Goal: Task Accomplishment & Management: Manage account settings

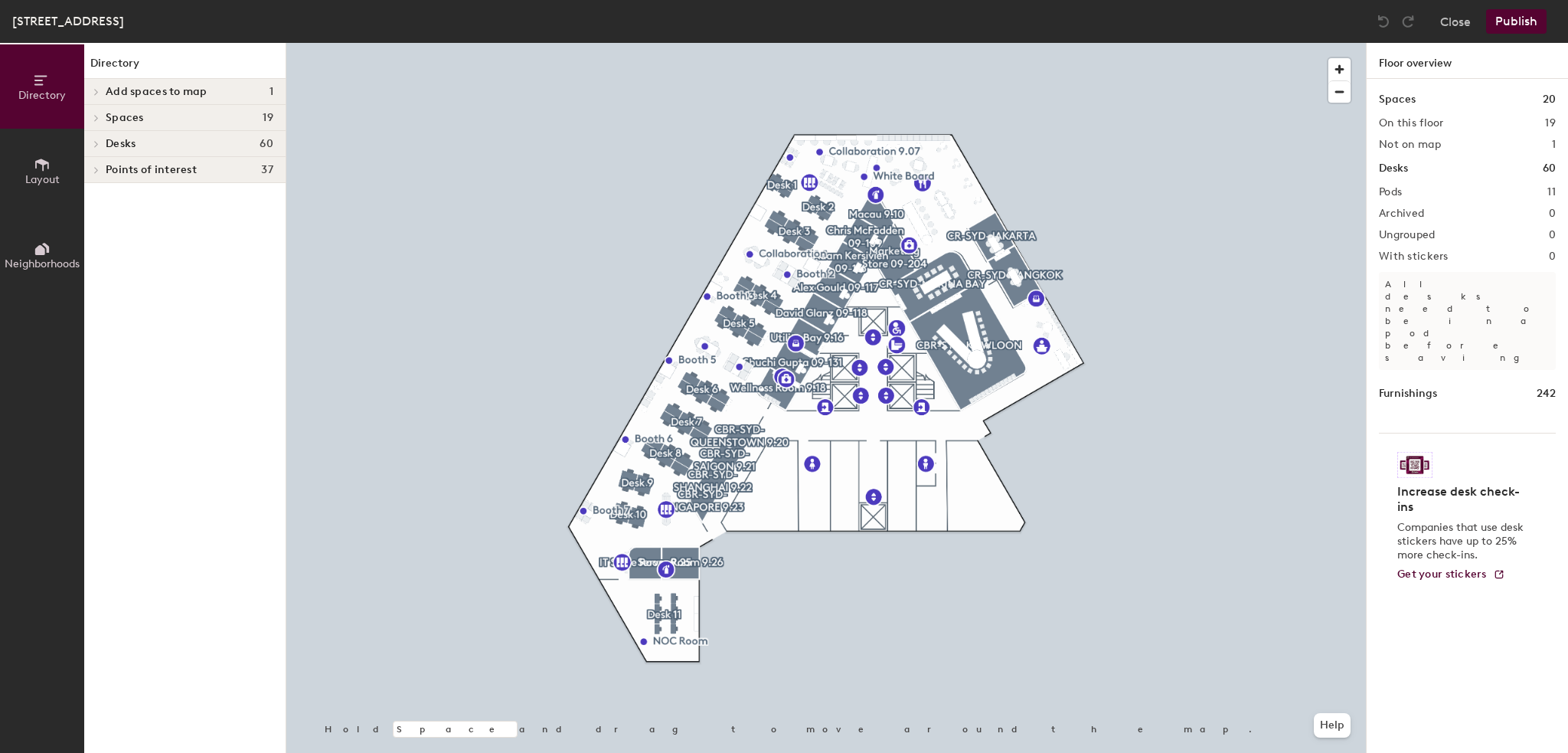
click at [1213, 43] on div at bounding box center [826, 43] width 1079 height 0
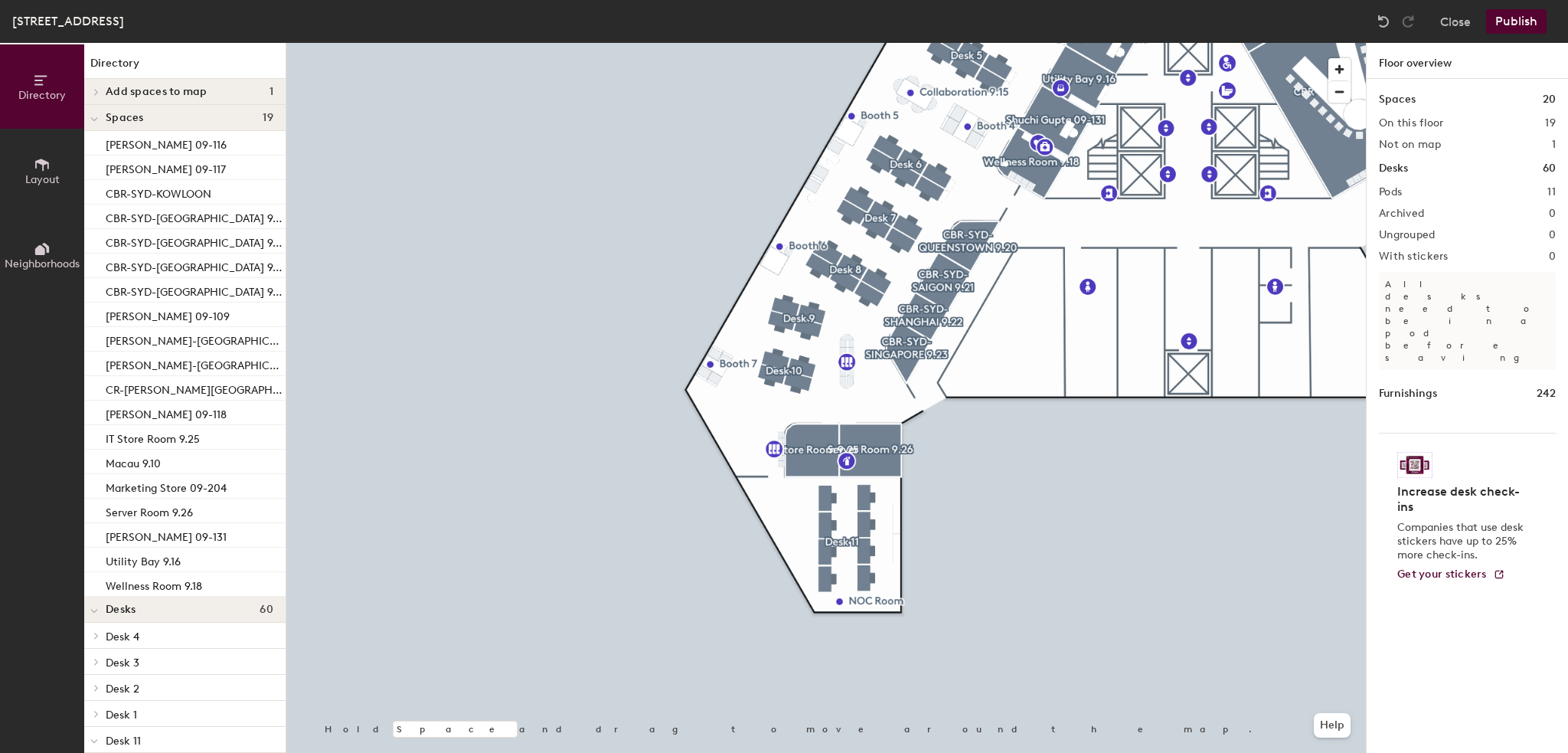
click at [1323, 43] on div at bounding box center [826, 43] width 1079 height 0
click at [1492, 23] on button "Publish" at bounding box center [1517, 21] width 61 height 25
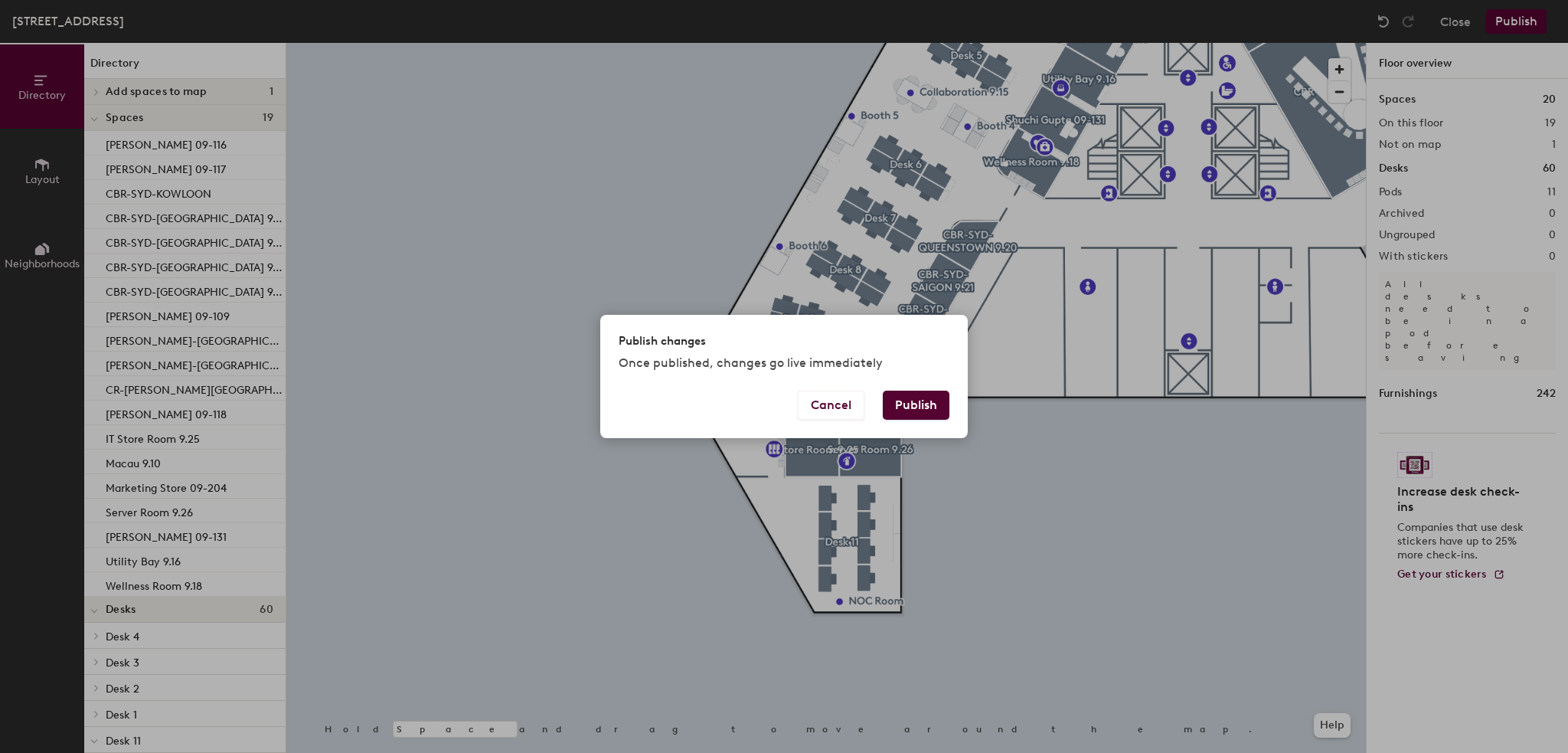
click at [913, 408] on button "Publish" at bounding box center [916, 405] width 67 height 29
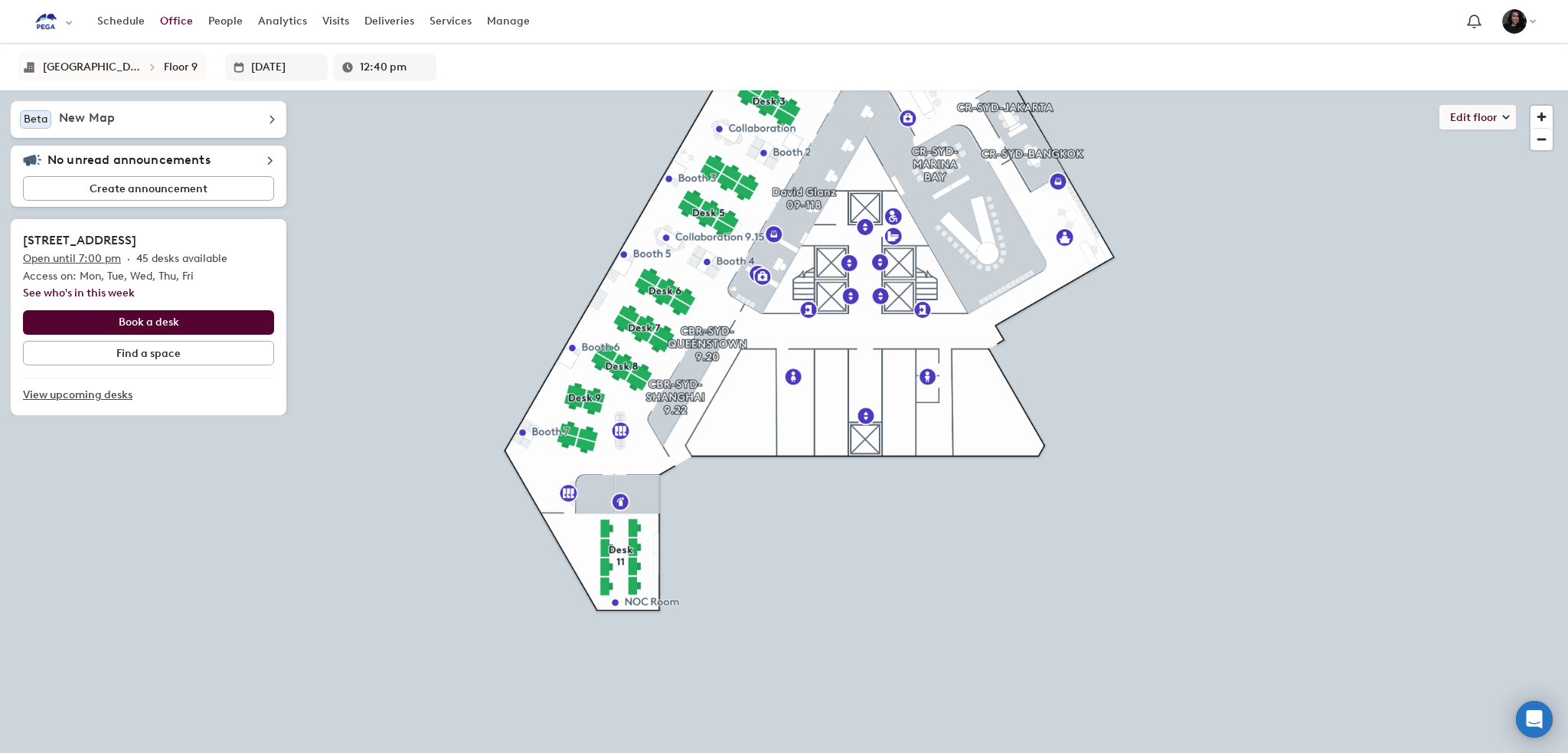
drag, startPoint x: 530, startPoint y: 57, endPoint x: 509, endPoint y: 58, distance: 21.0
click at [530, 57] on div "Sydney Floor 9 Oct 02 12:40 pm" at bounding box center [784, 67] width 1568 height 47
click at [52, 70] on div "Sydney" at bounding box center [92, 67] width 98 height 13
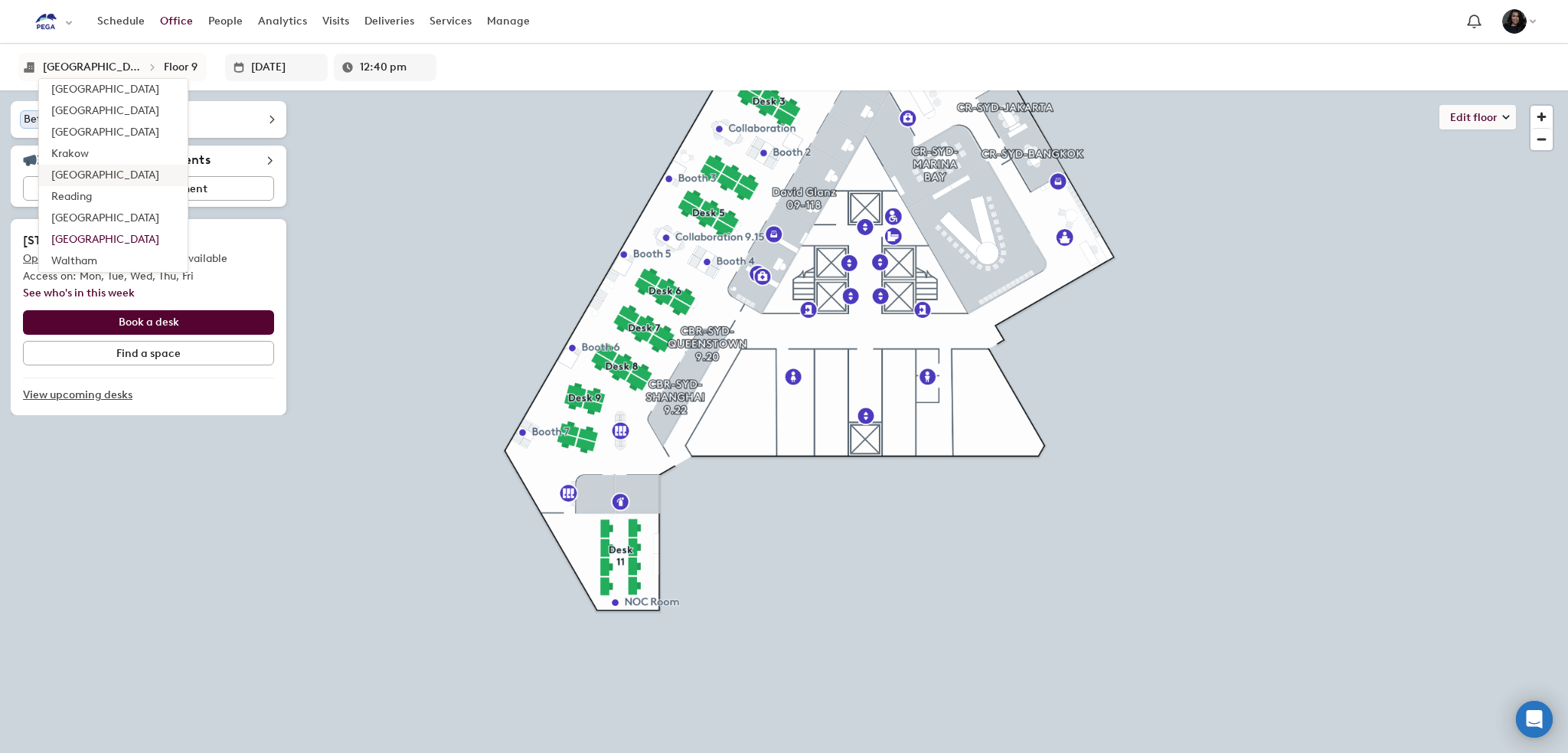
click at [88, 176] on div "London" at bounding box center [105, 176] width 108 height 16
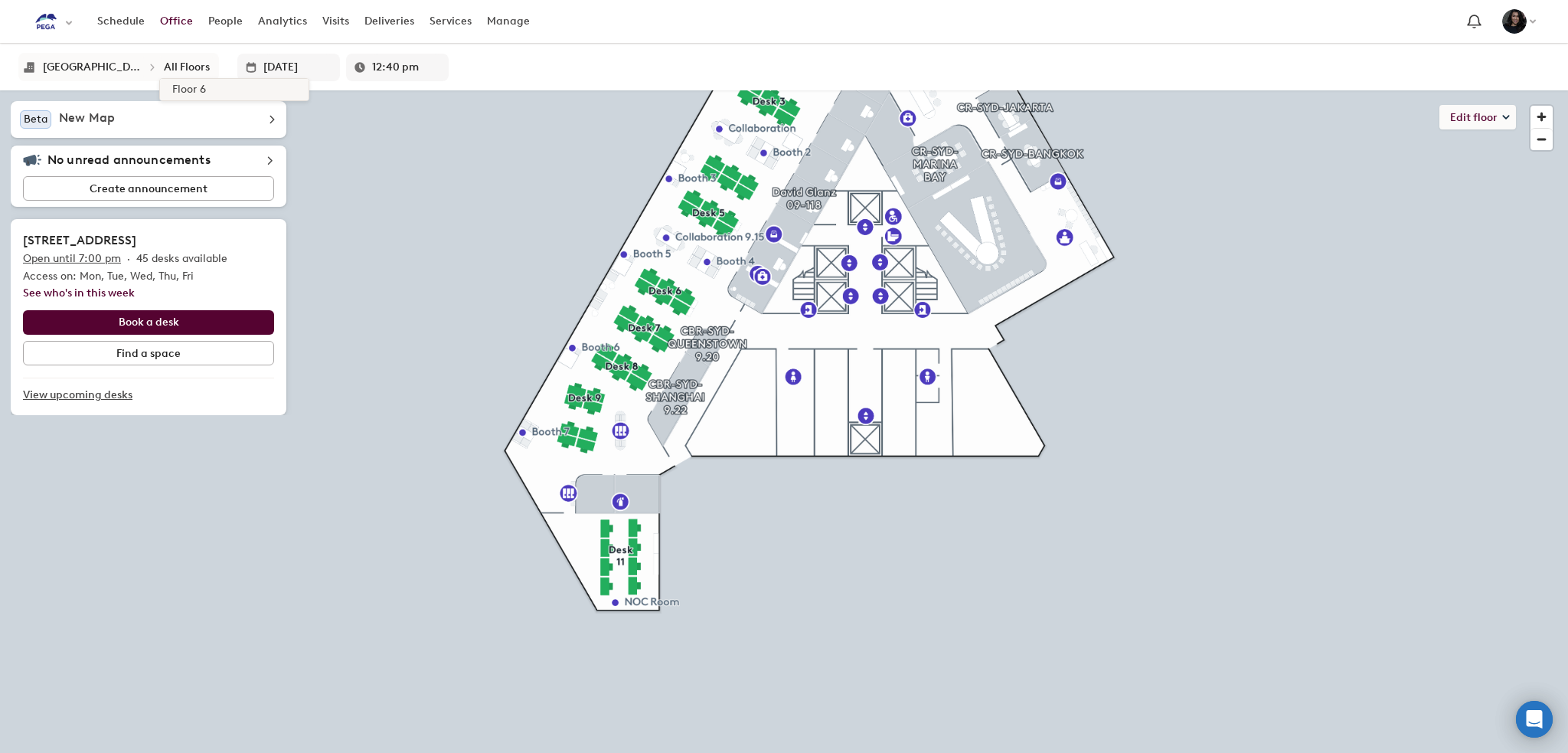
click at [199, 88] on li "Floor 6" at bounding box center [234, 89] width 148 height 22
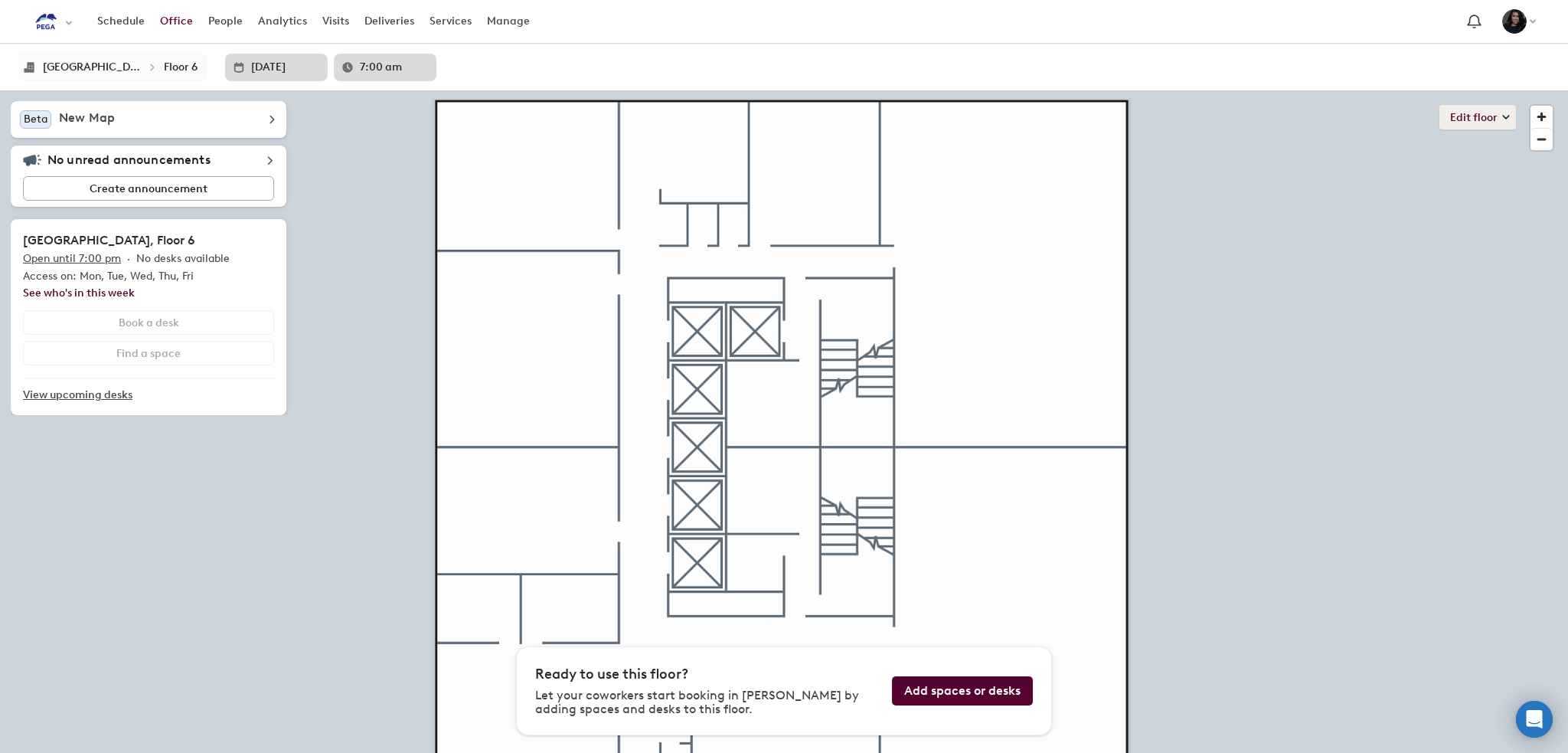
click at [1475, 117] on button "Edit floor" at bounding box center [1478, 117] width 77 height 25
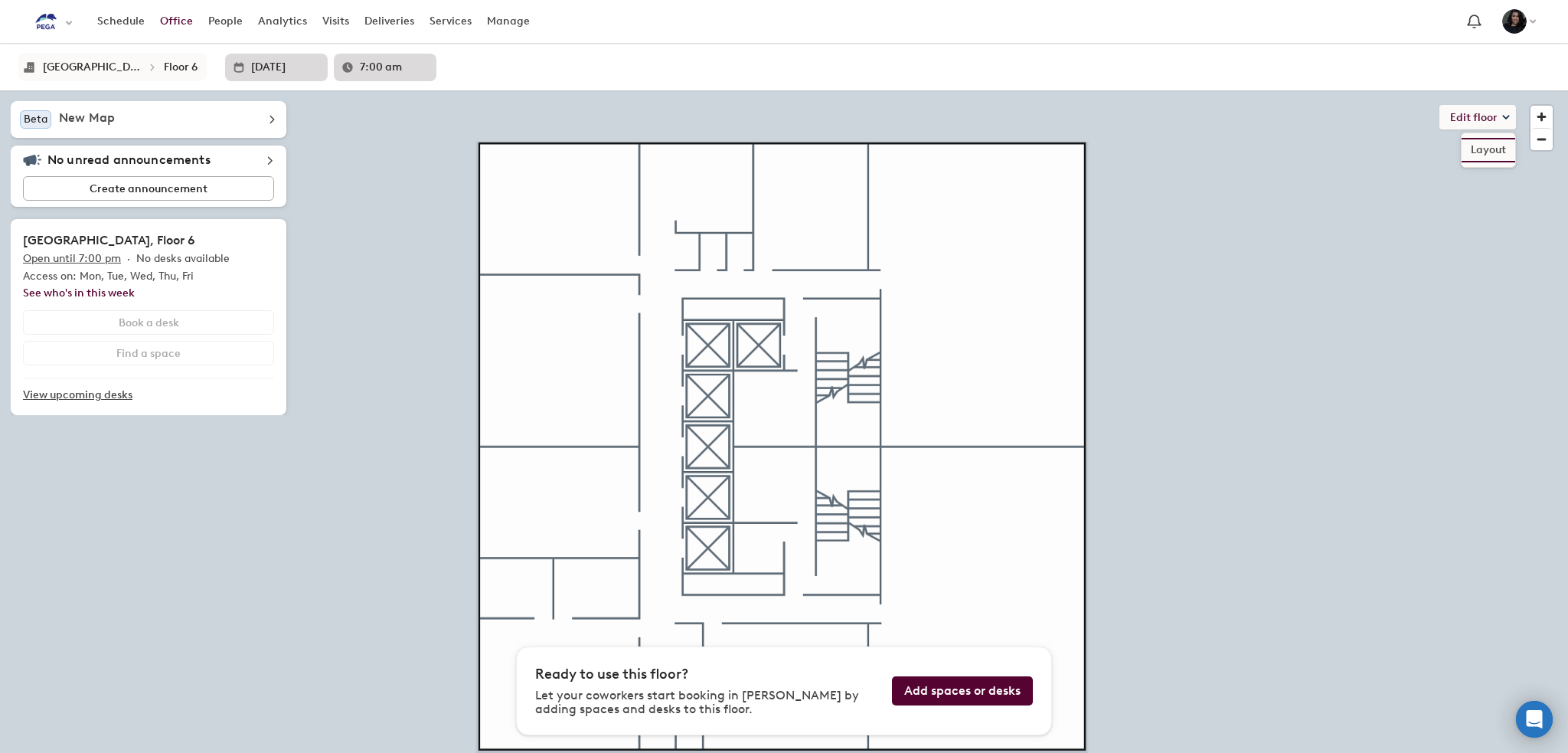
click at [1485, 144] on li "Layout" at bounding box center [1488, 150] width 54 height 22
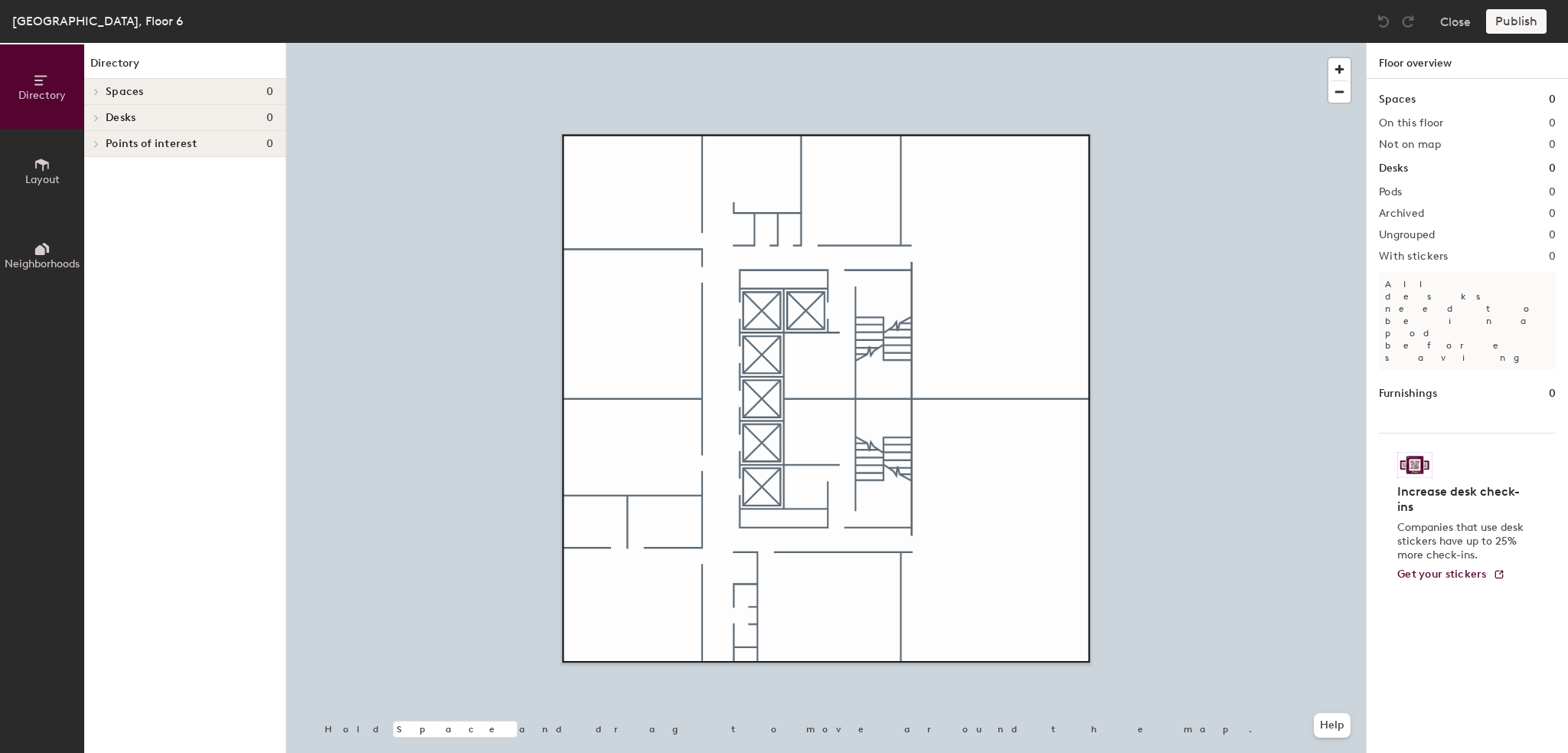
click at [68, 172] on button "Layout" at bounding box center [42, 171] width 84 height 84
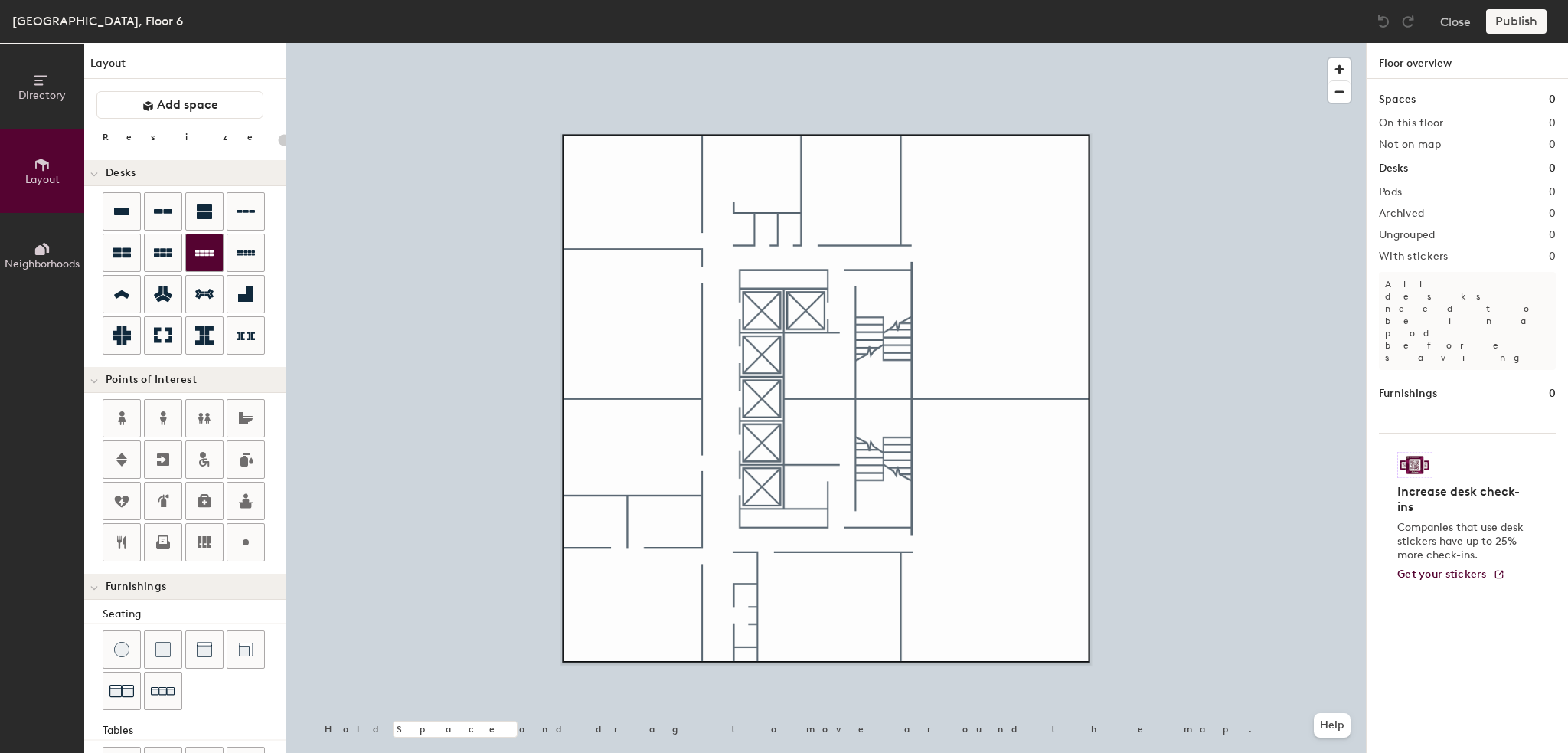
click at [193, 261] on div at bounding box center [203, 252] width 36 height 36
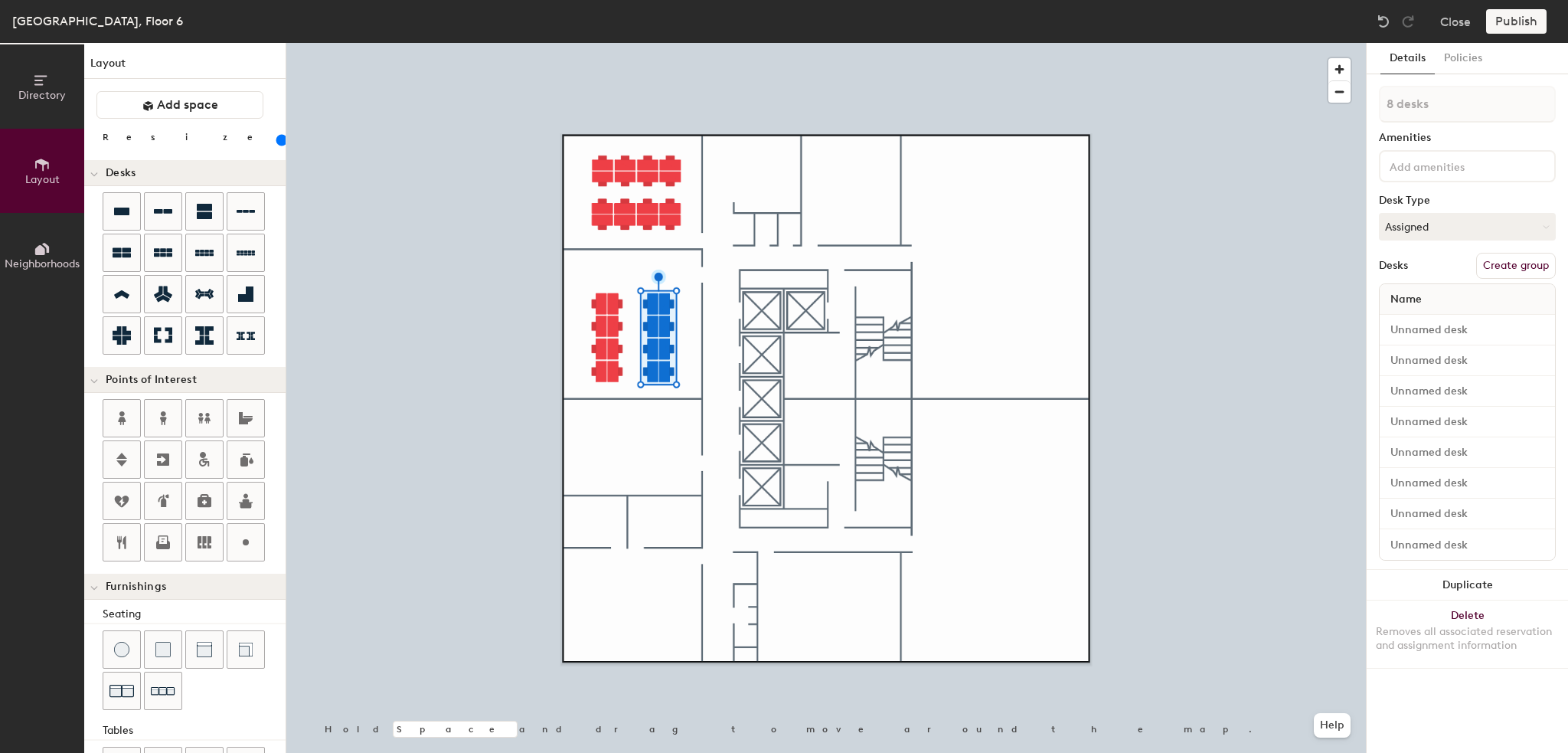
drag, startPoint x: 201, startPoint y: 209, endPoint x: 224, endPoint y: 213, distance: 23.3
click at [202, 209] on icon at bounding box center [204, 211] width 16 height 16
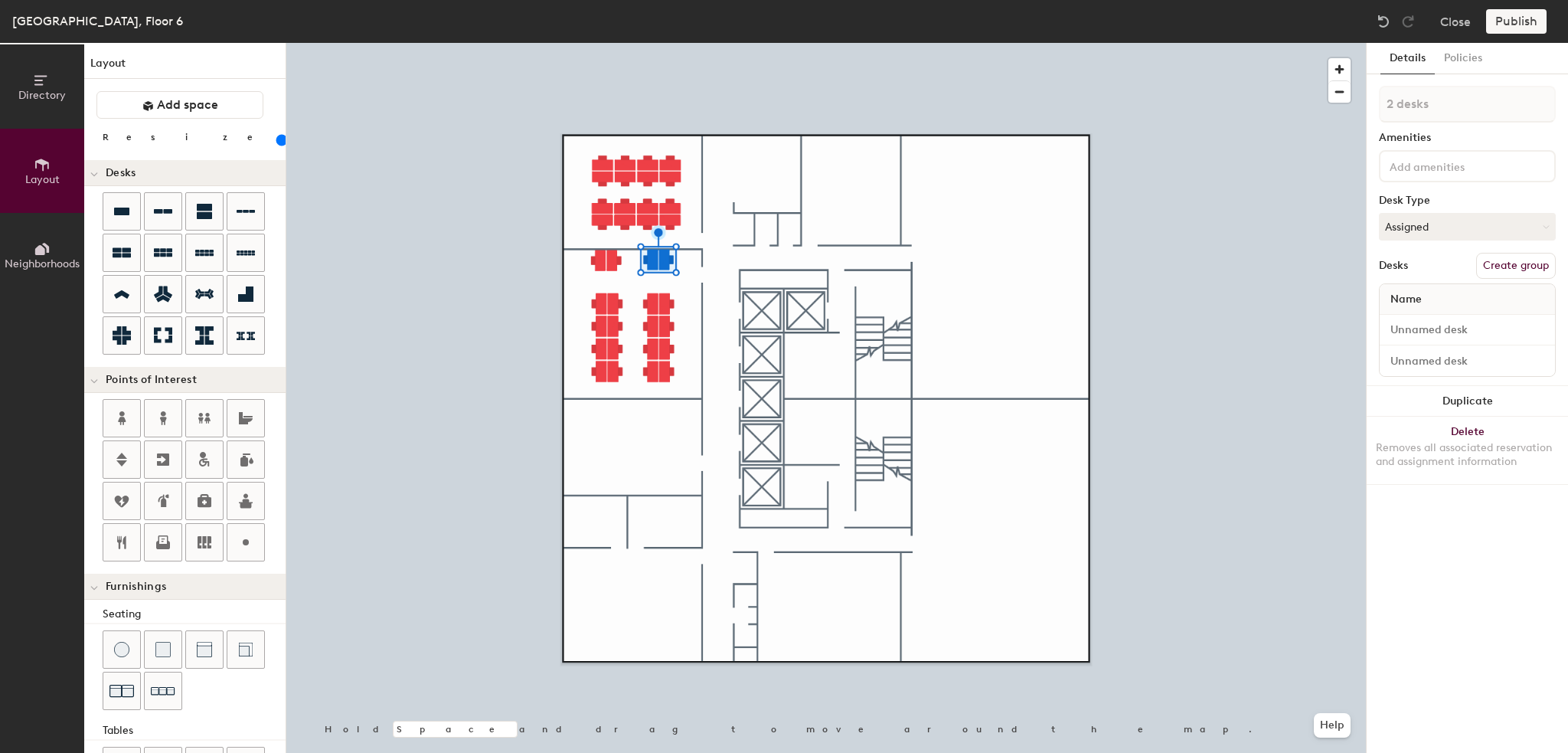
click at [409, 42] on div "London, Floor 6 Close Publish" at bounding box center [784, 22] width 1568 height 43
click at [619, 43] on div at bounding box center [826, 43] width 1079 height 0
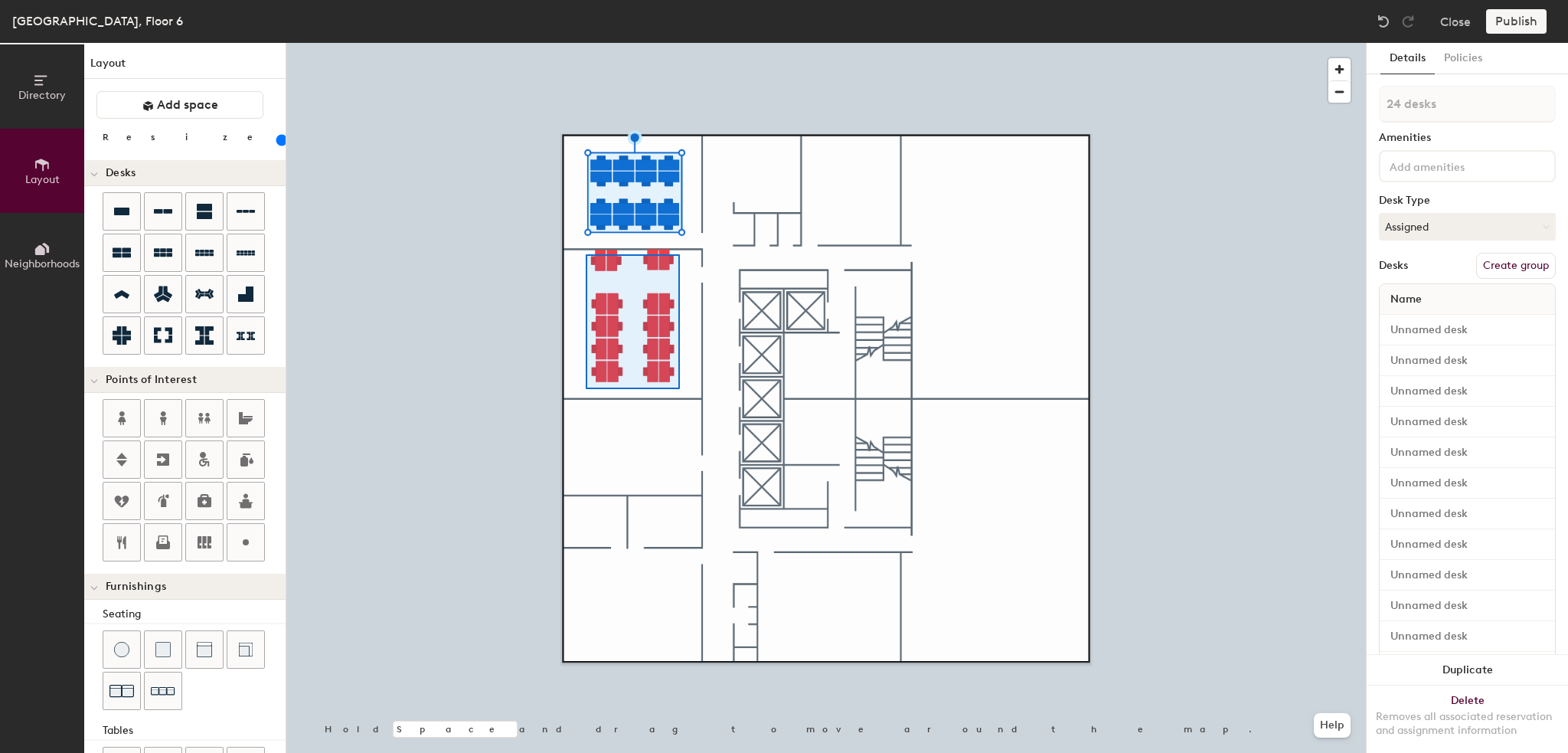
type input "140"
type input "20 desks"
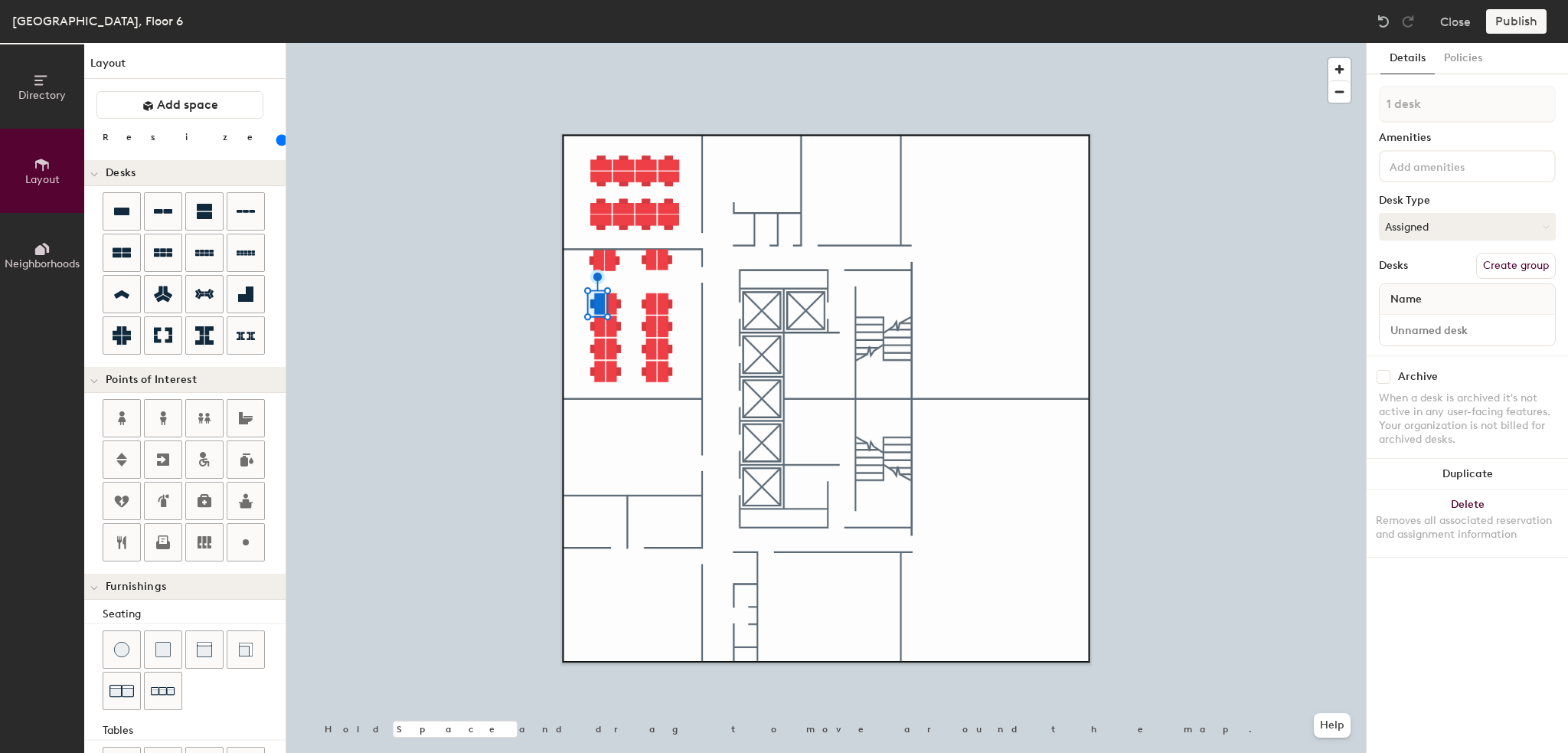
click at [567, 43] on div at bounding box center [826, 43] width 1079 height 0
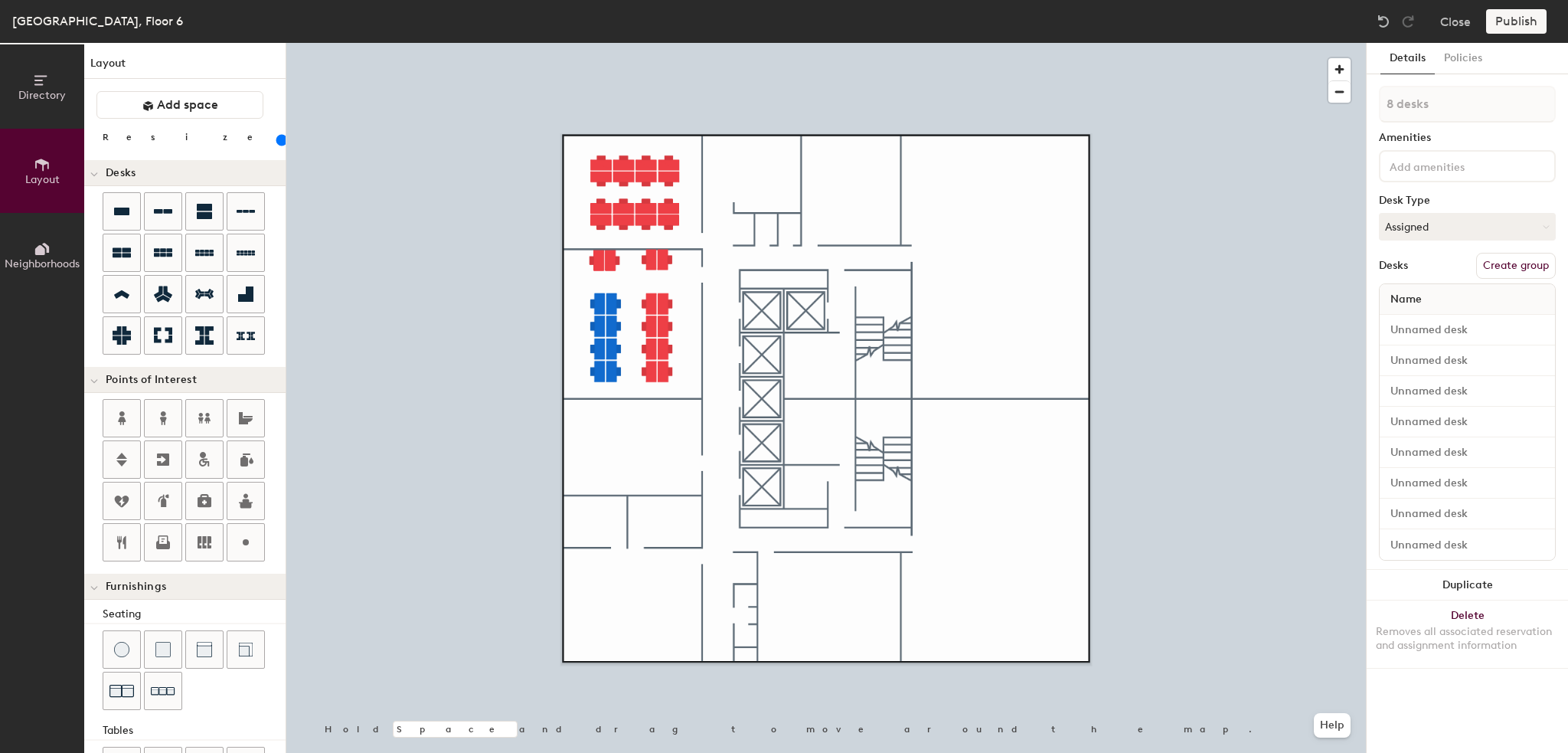
type input "140"
type input "1 desk"
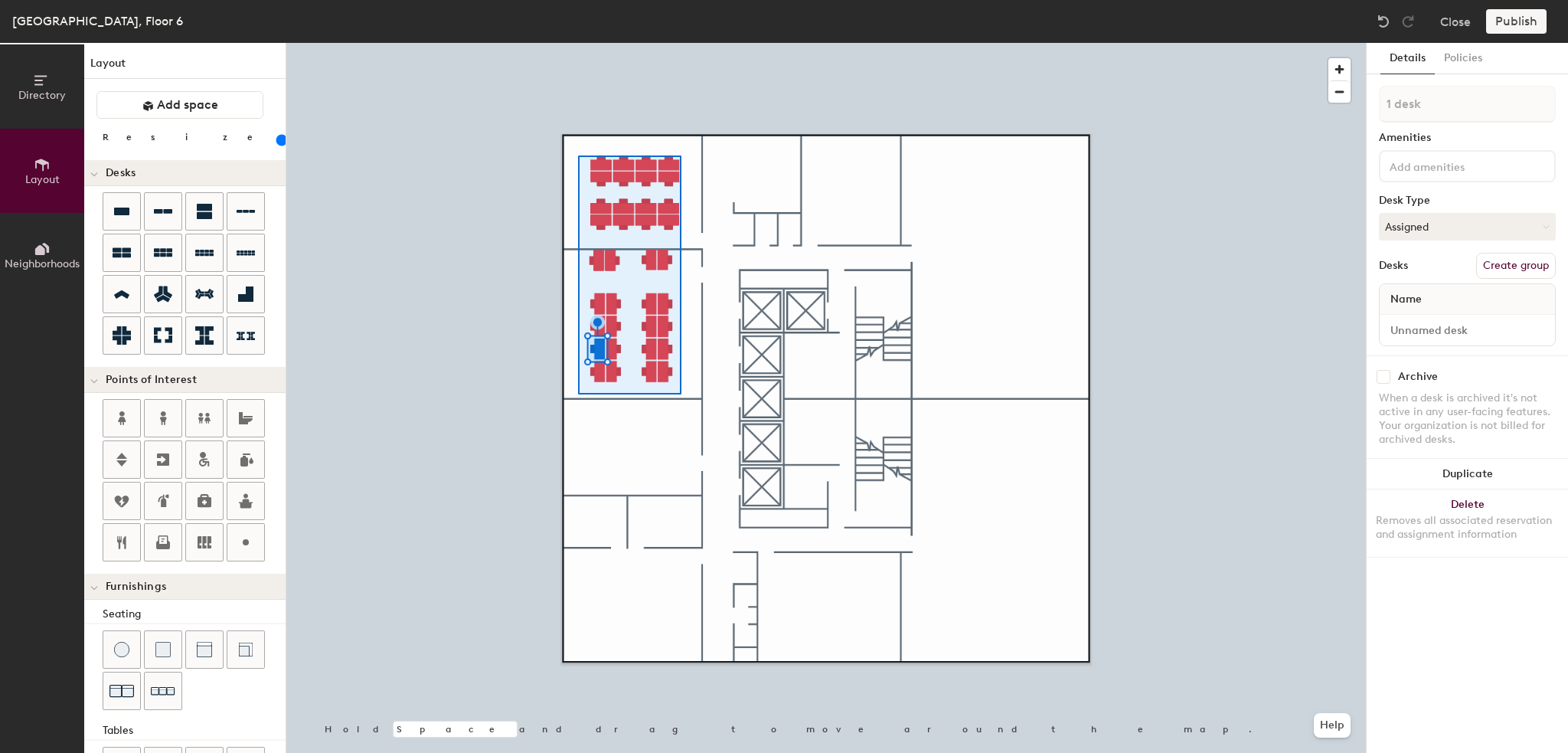
type input "140"
type input "44 desks"
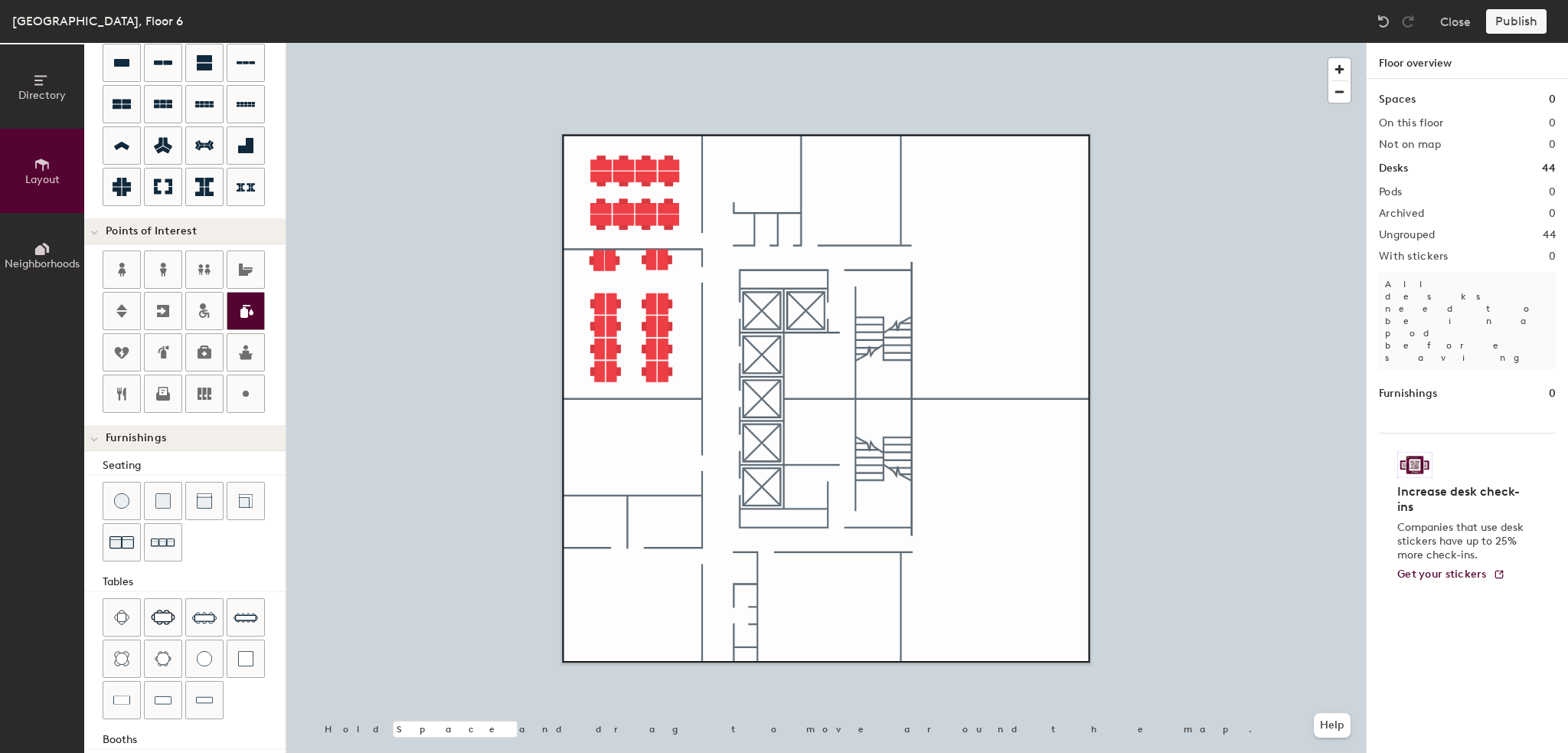
scroll to position [208, 0]
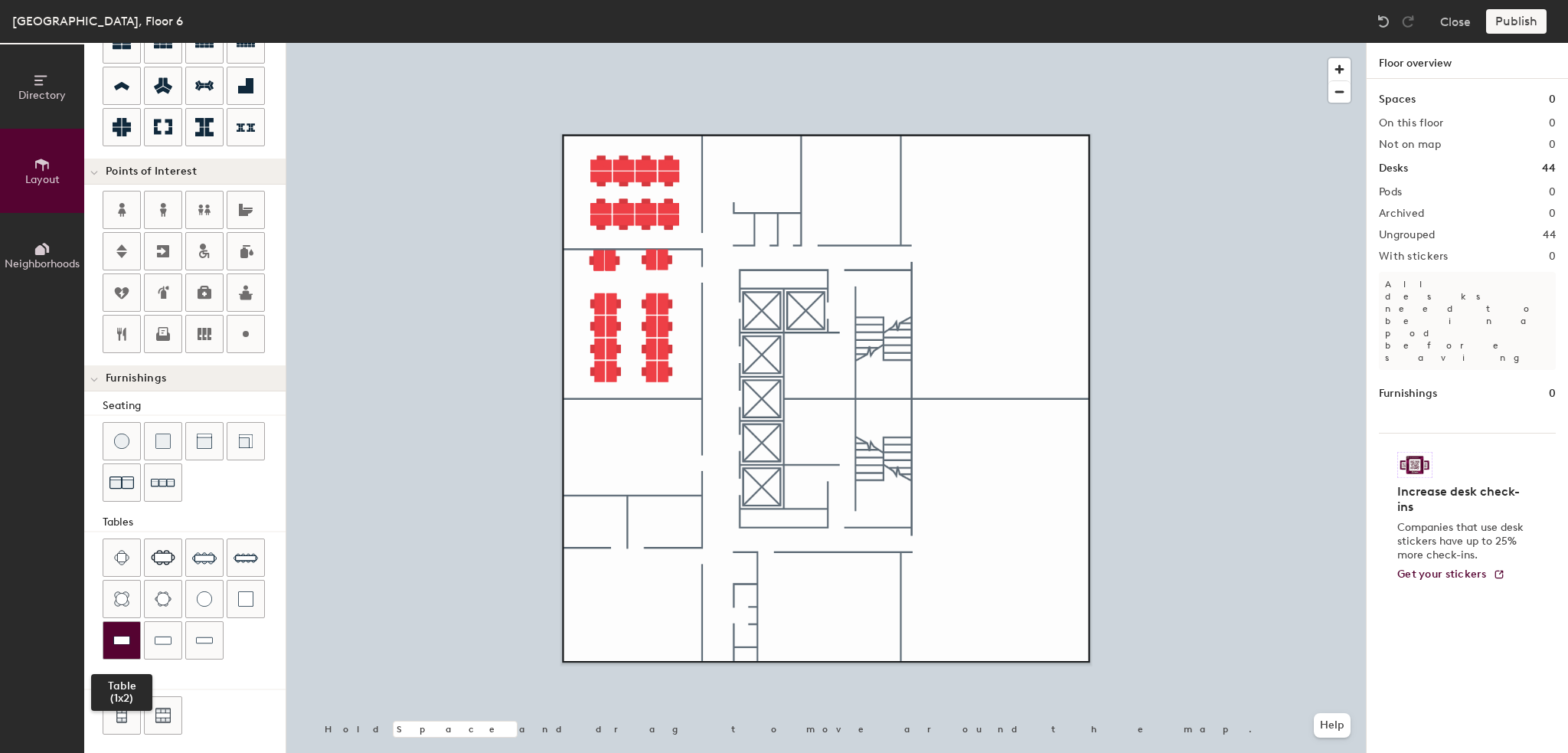
click at [134, 627] on div at bounding box center [121, 639] width 36 height 36
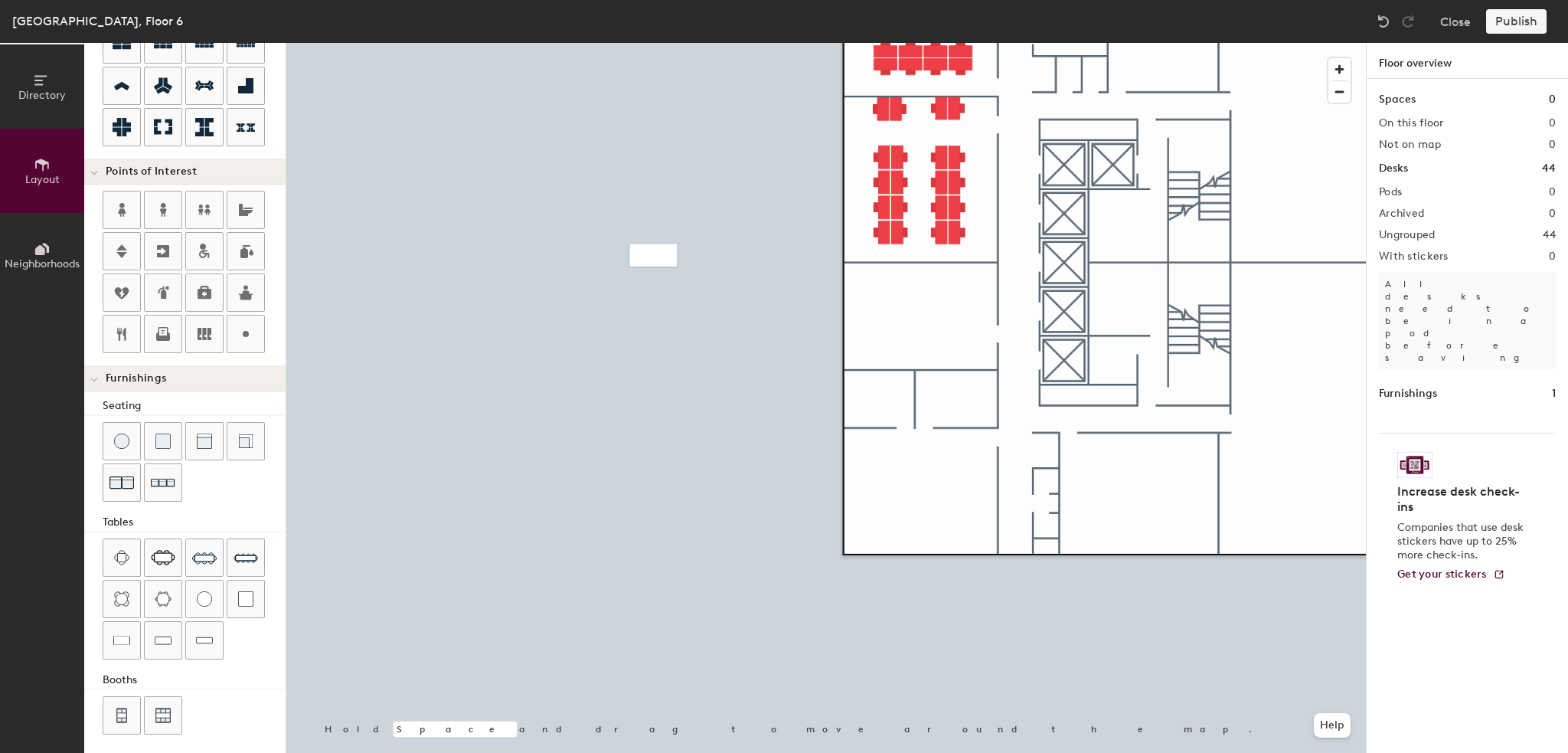
click at [1501, 12] on div "Publish" at bounding box center [1521, 21] width 70 height 25
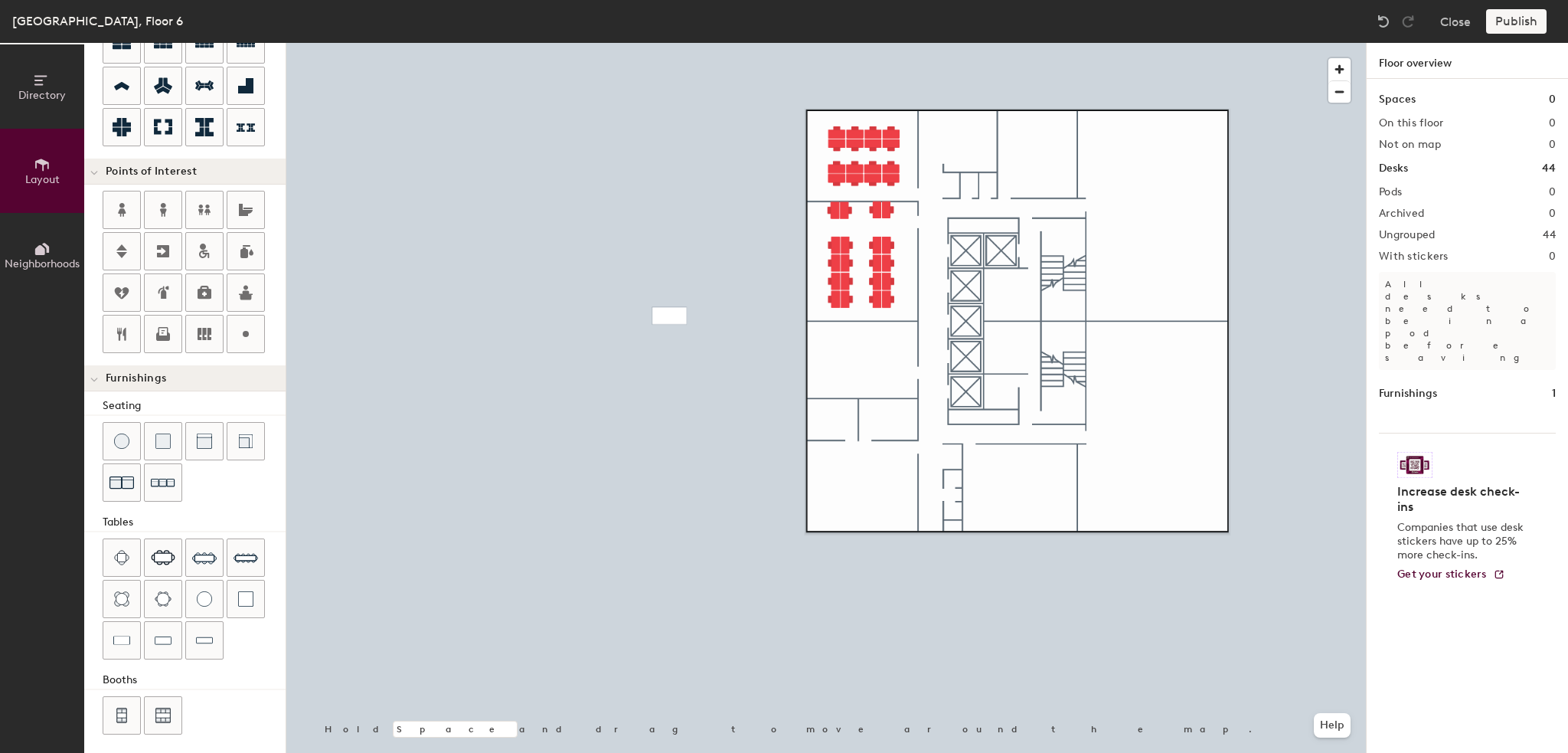
click at [1503, 13] on div "Publish" at bounding box center [1521, 21] width 70 height 25
drag, startPoint x: 1503, startPoint y: 13, endPoint x: 1432, endPoint y: 19, distance: 71.3
click at [1500, 14] on div "Publish" at bounding box center [1521, 21] width 70 height 25
click at [1387, 19] on img at bounding box center [1383, 22] width 16 height 16
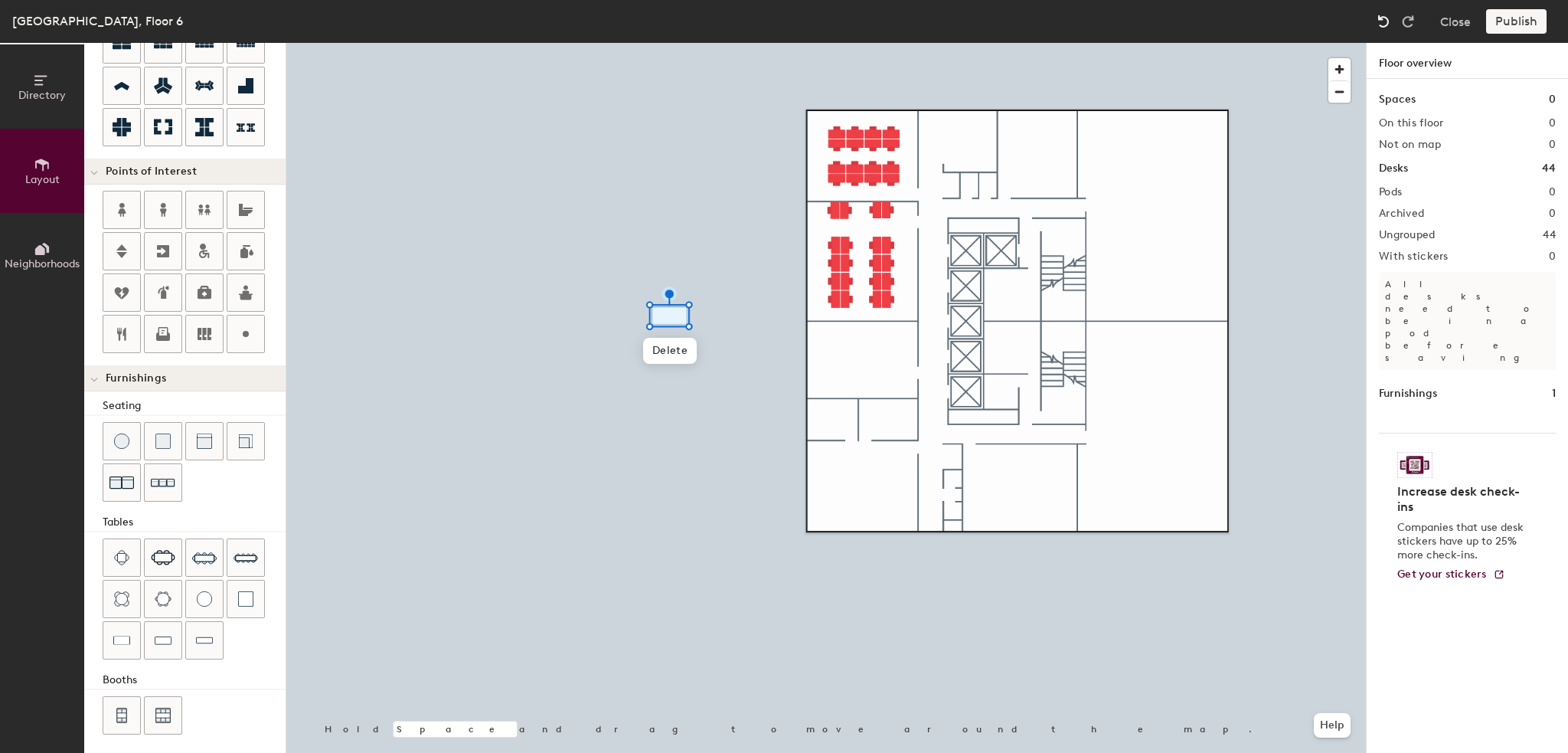
type input "20"
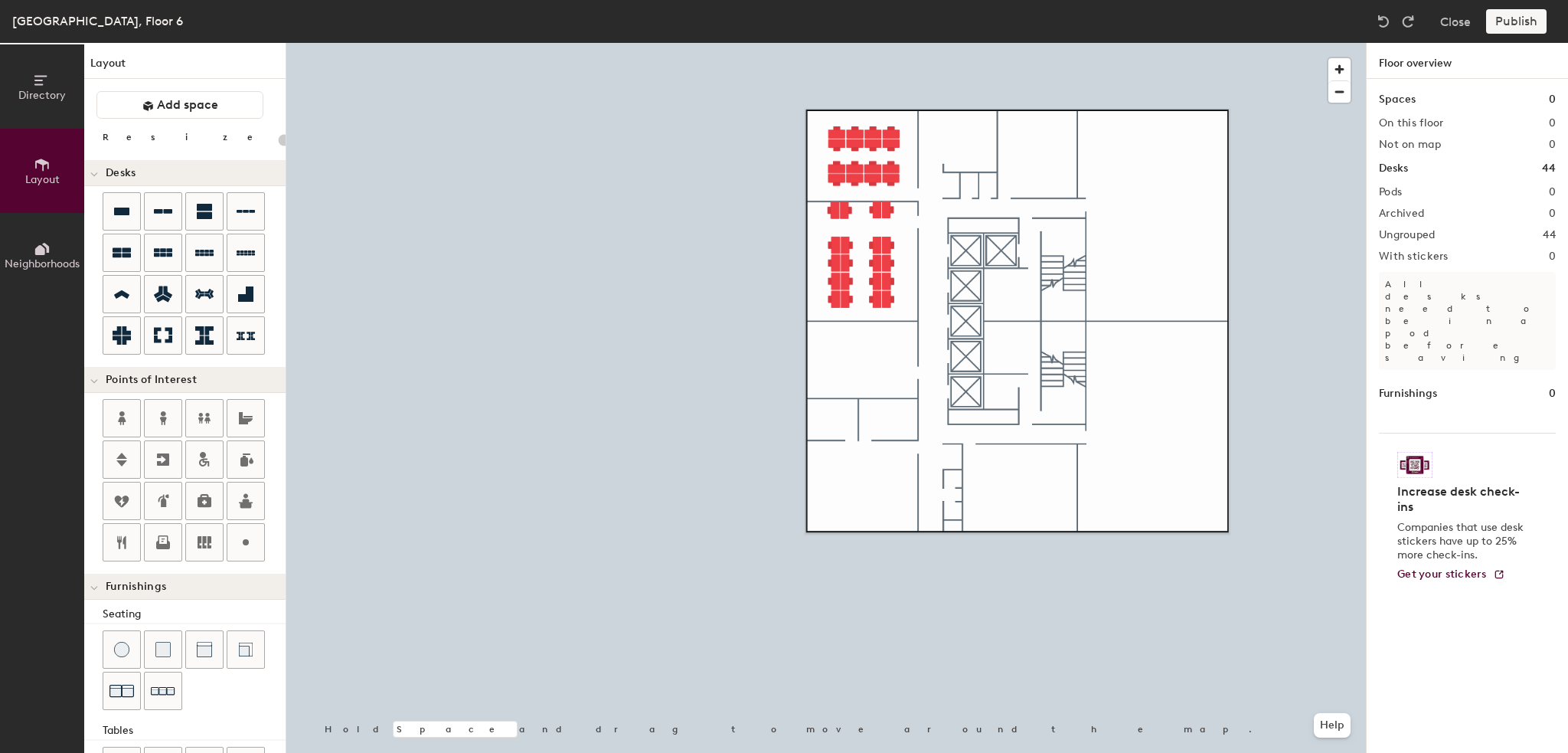
scroll to position [208, 0]
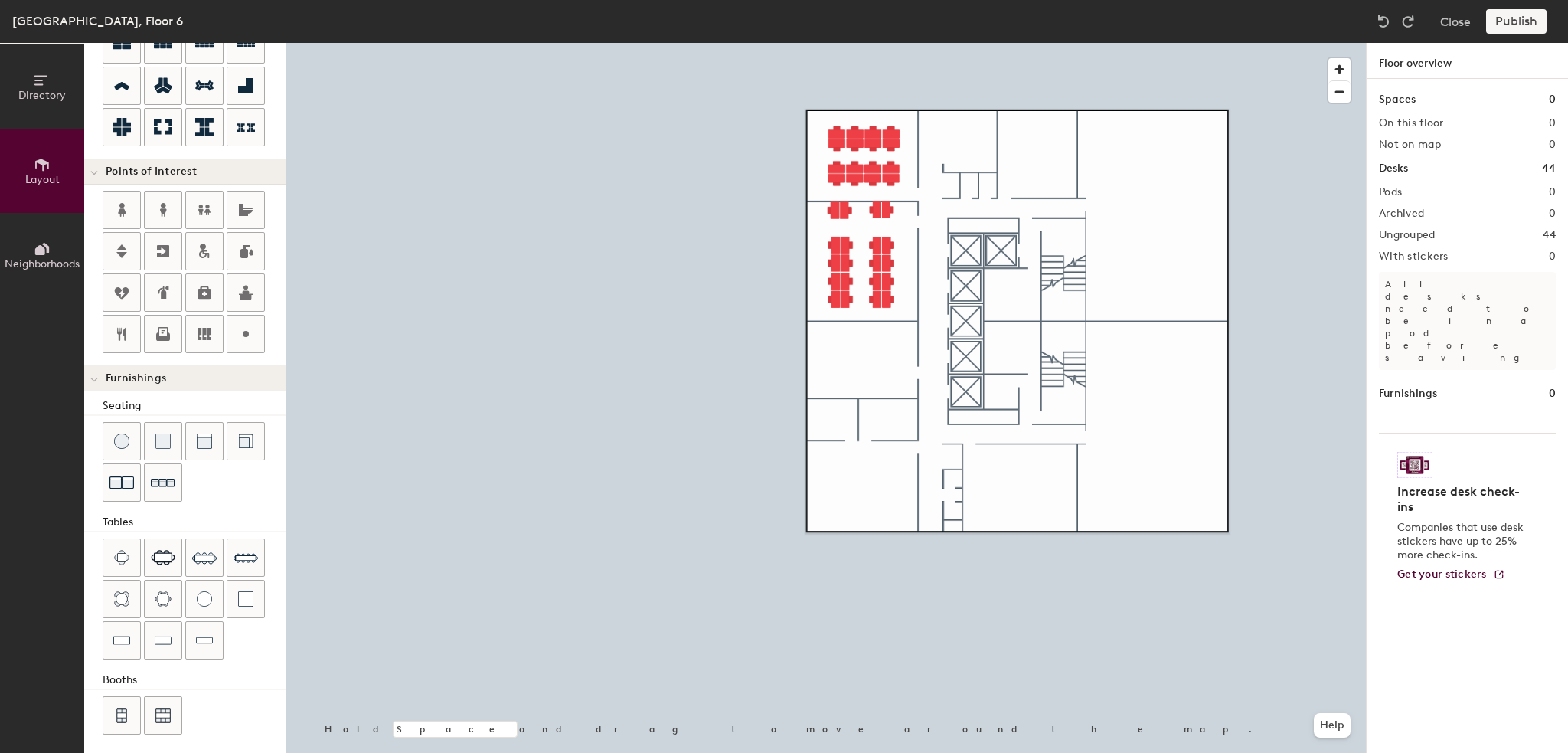
click at [1387, 19] on img at bounding box center [1383, 22] width 16 height 16
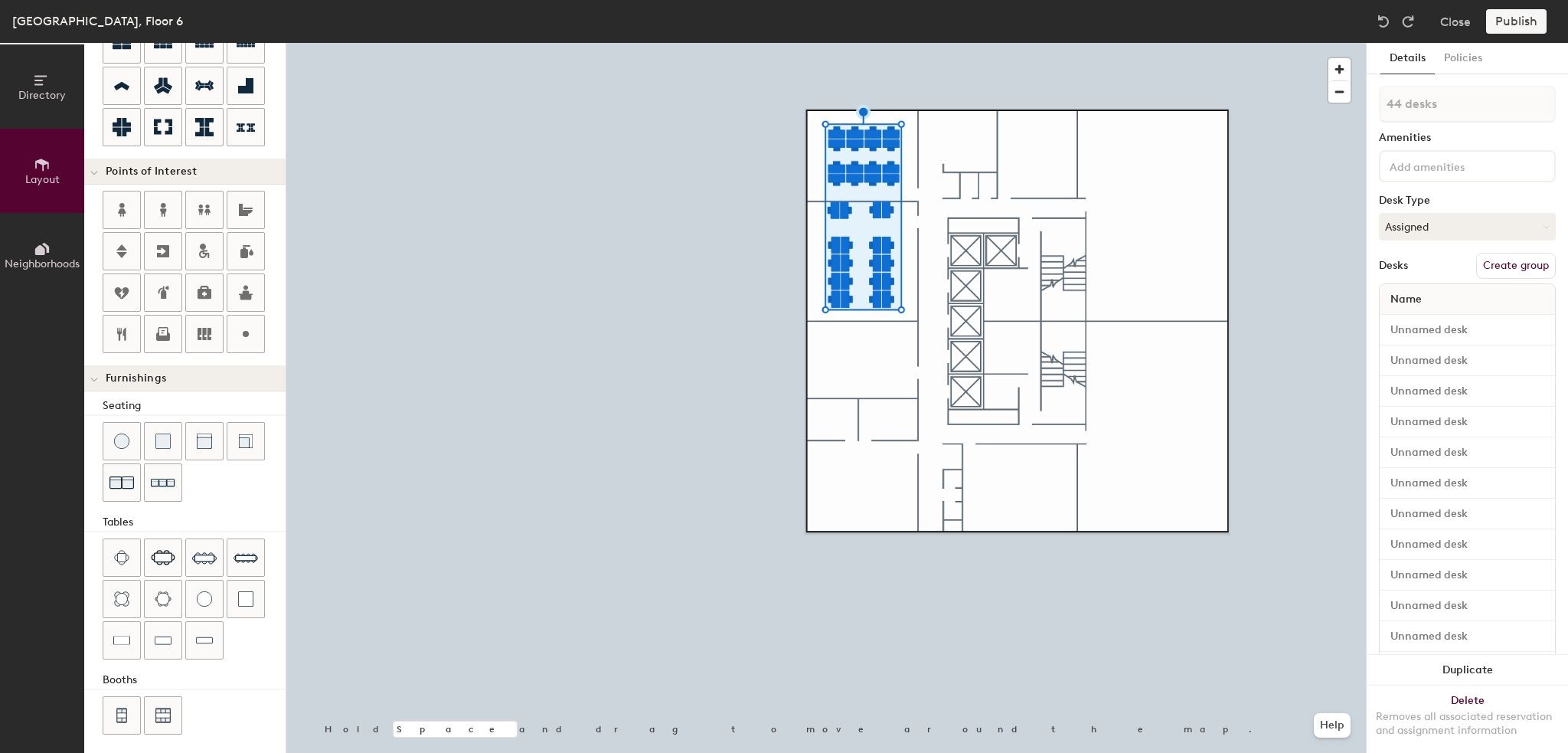
click at [1505, 20] on div "Publish" at bounding box center [1521, 21] width 70 height 25
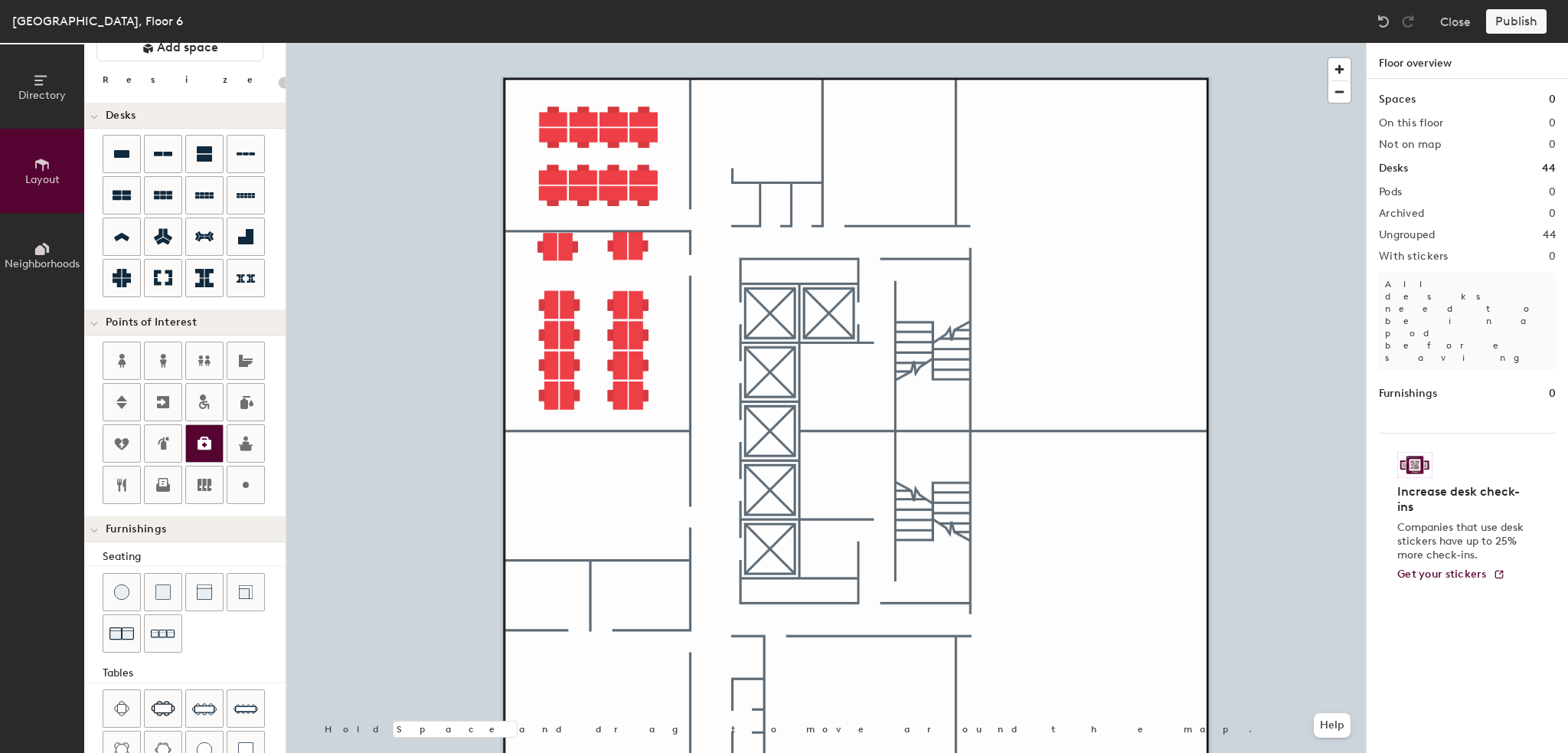
scroll to position [0, 0]
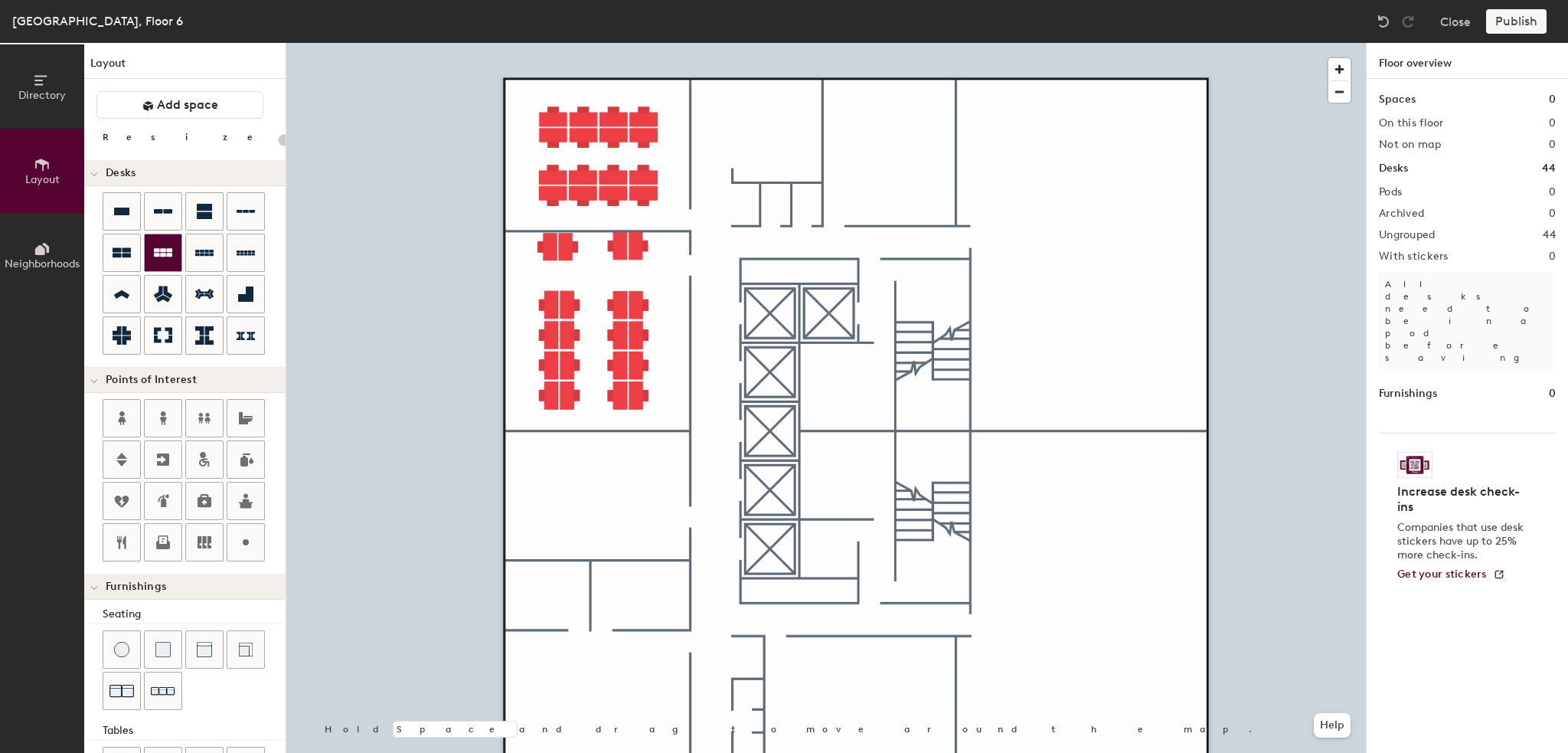
click at [156, 252] on icon at bounding box center [163, 252] width 19 height 9
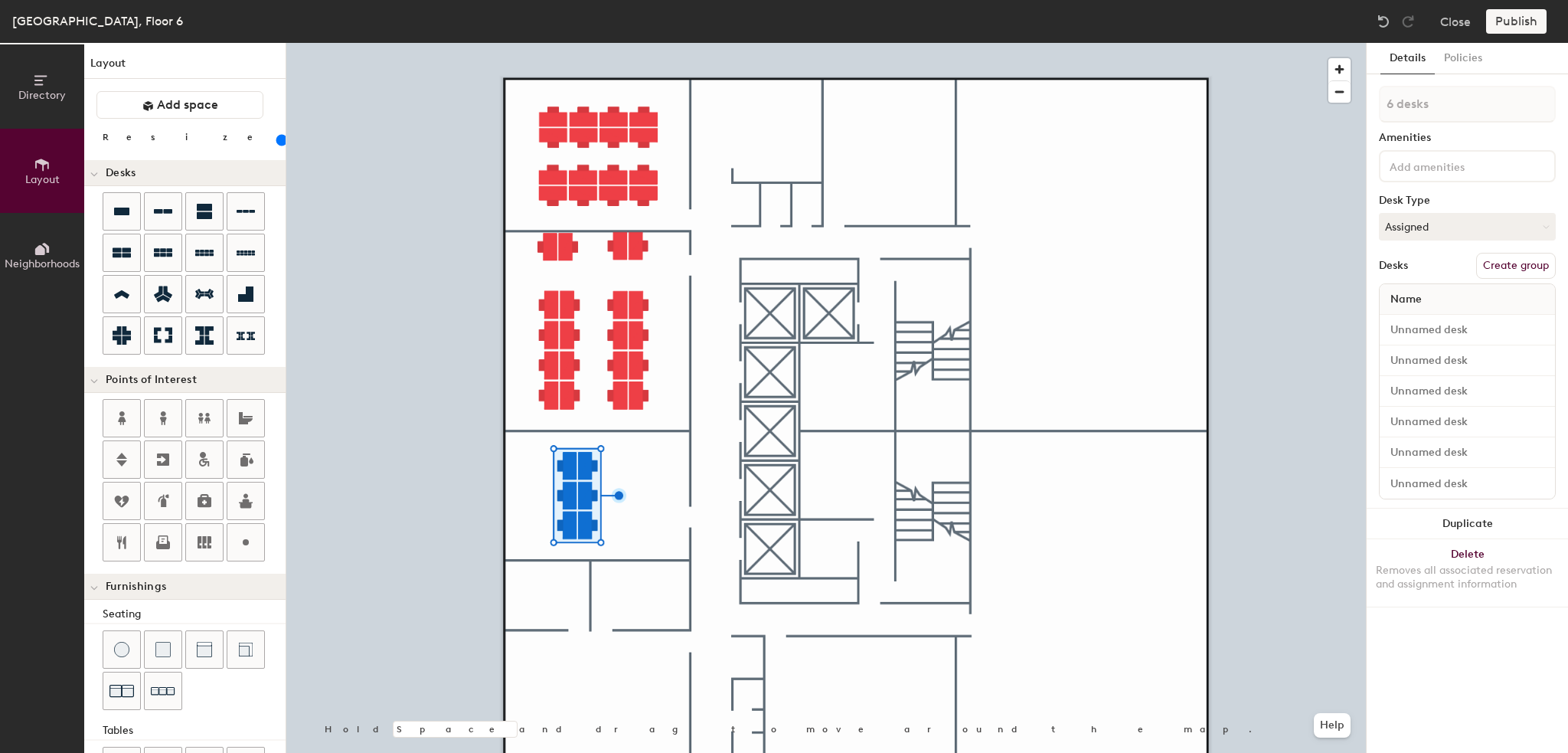
type input "140"
type input "1 desk"
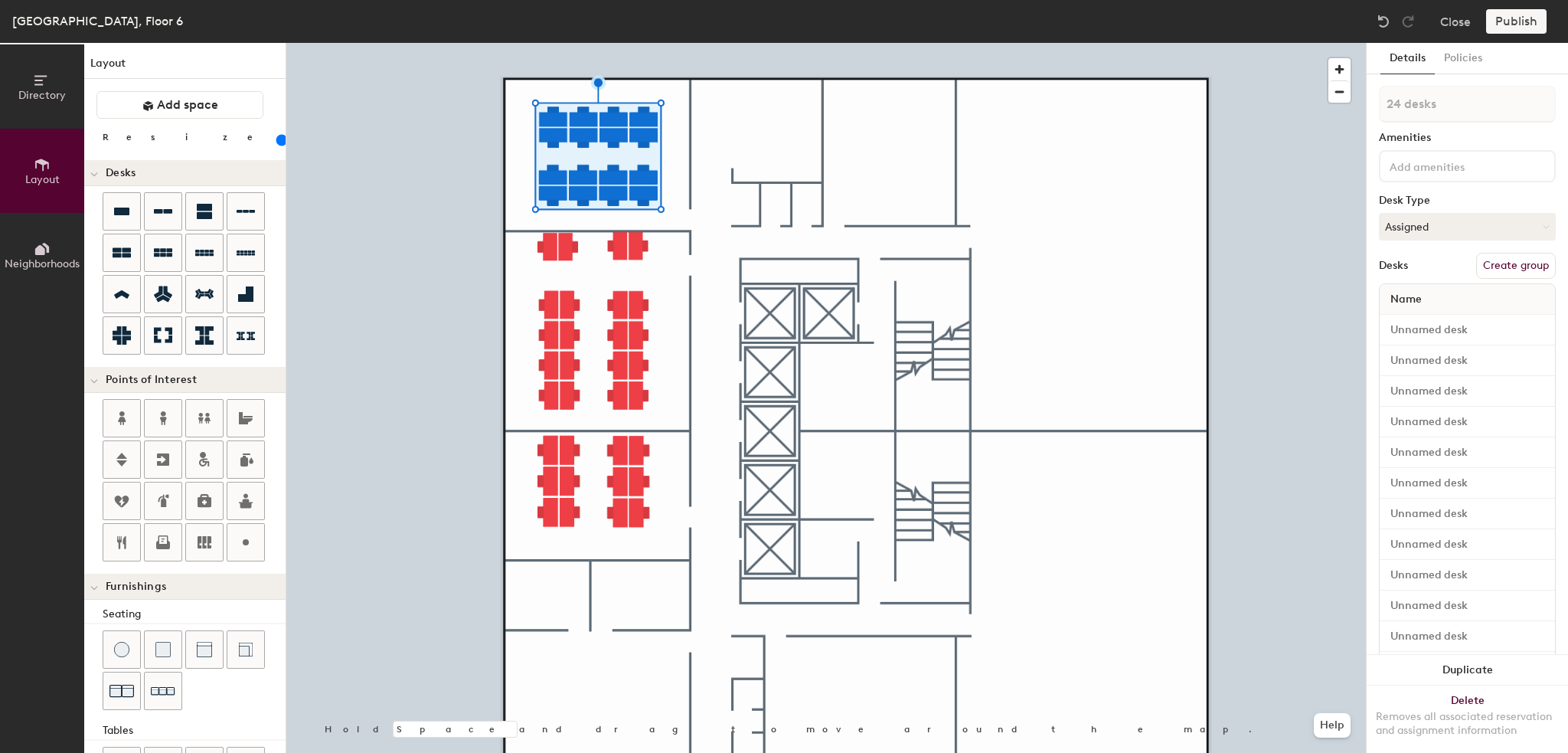
click at [1492, 264] on button "Create group" at bounding box center [1515, 265] width 80 height 27
type input "140"
click at [1363, 99] on div "Directory Layout Neighborhoods Layout Add space Resize Desks Points of Interest…" at bounding box center [784, 398] width 1568 height 710
type input "D"
type input "140"
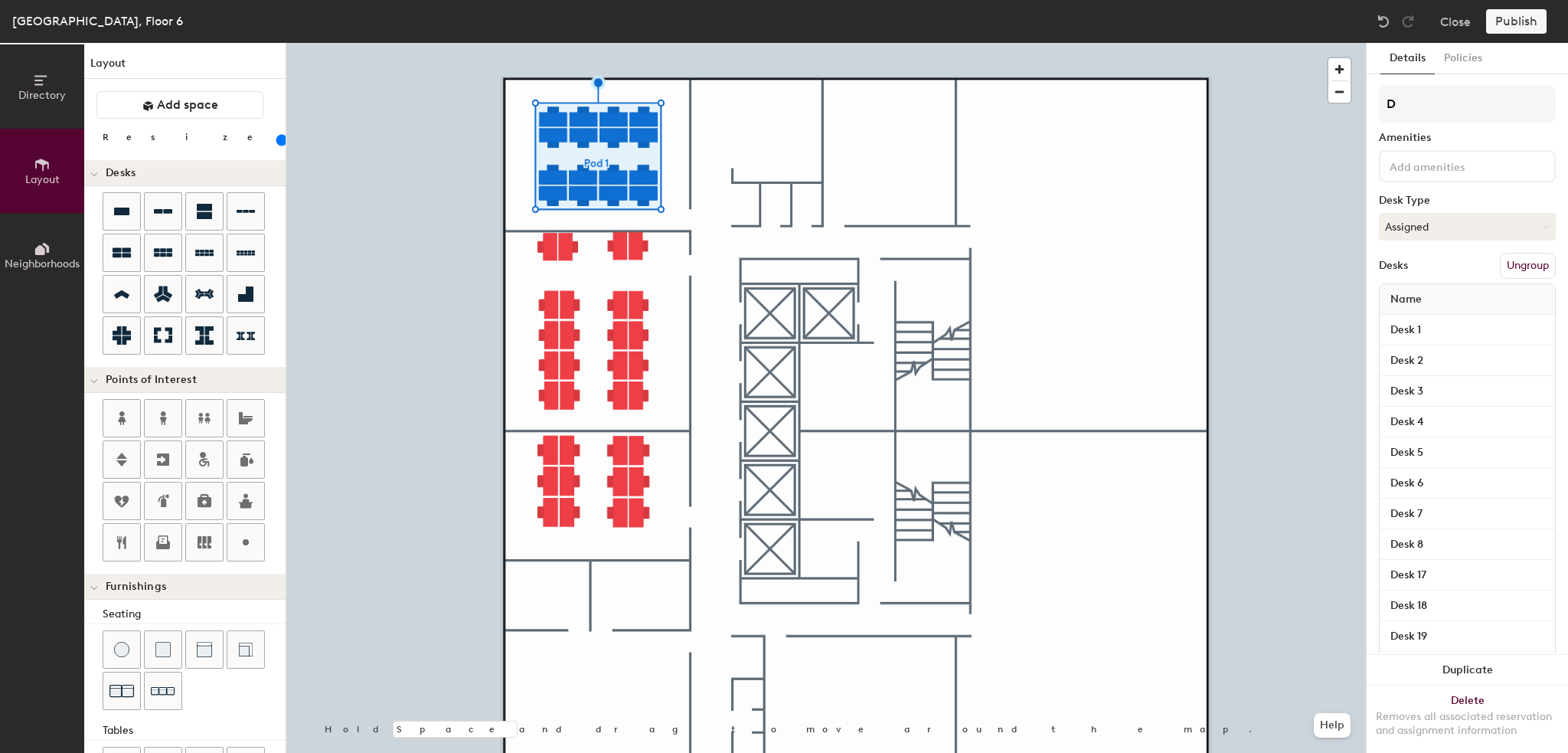
type input "De"
type input "140"
type input "Des"
type input "140"
type input "Desk"
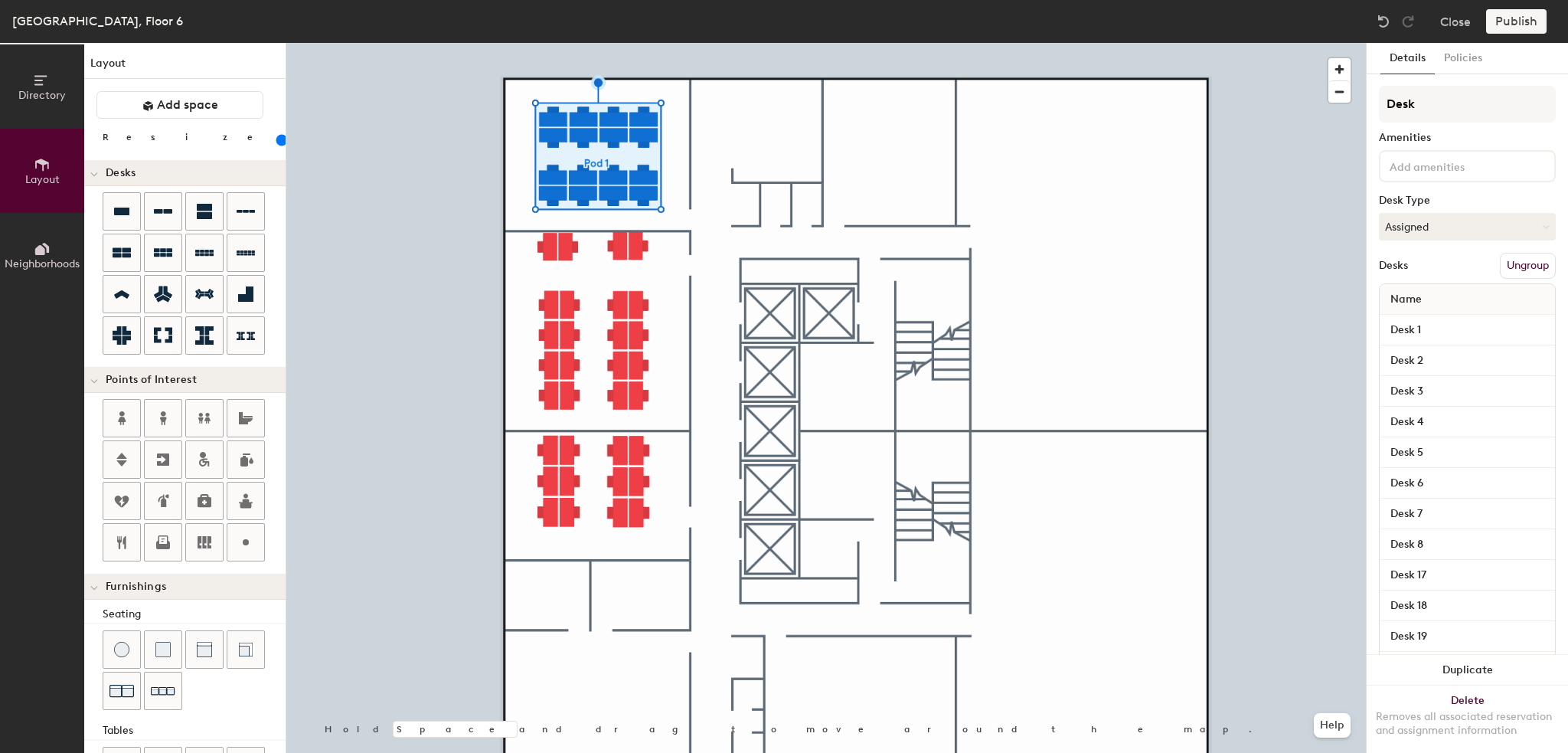
type input "140"
type input "Desk"
type input "140"
type input "Desk 1"
type input "140"
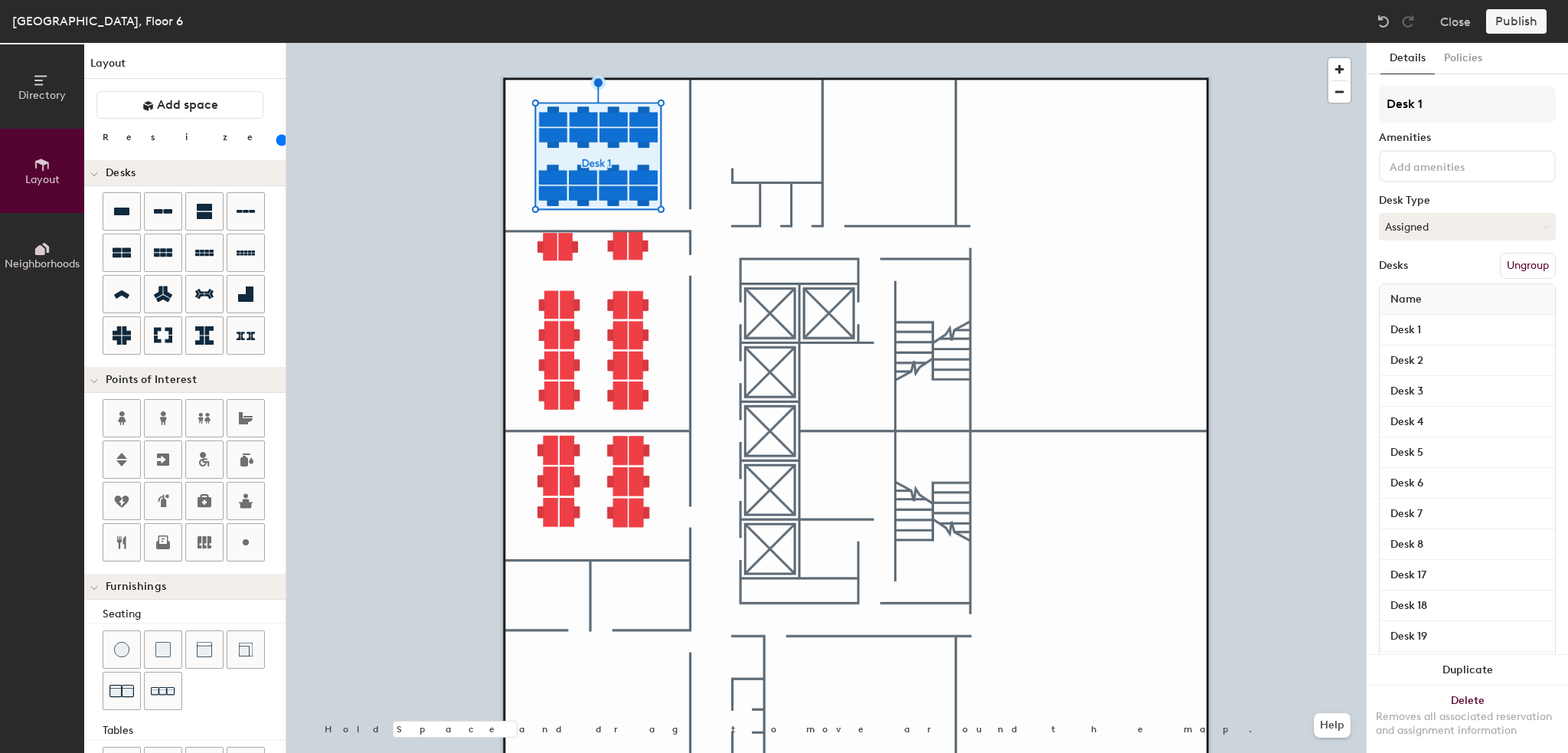
type input "Desk 1"
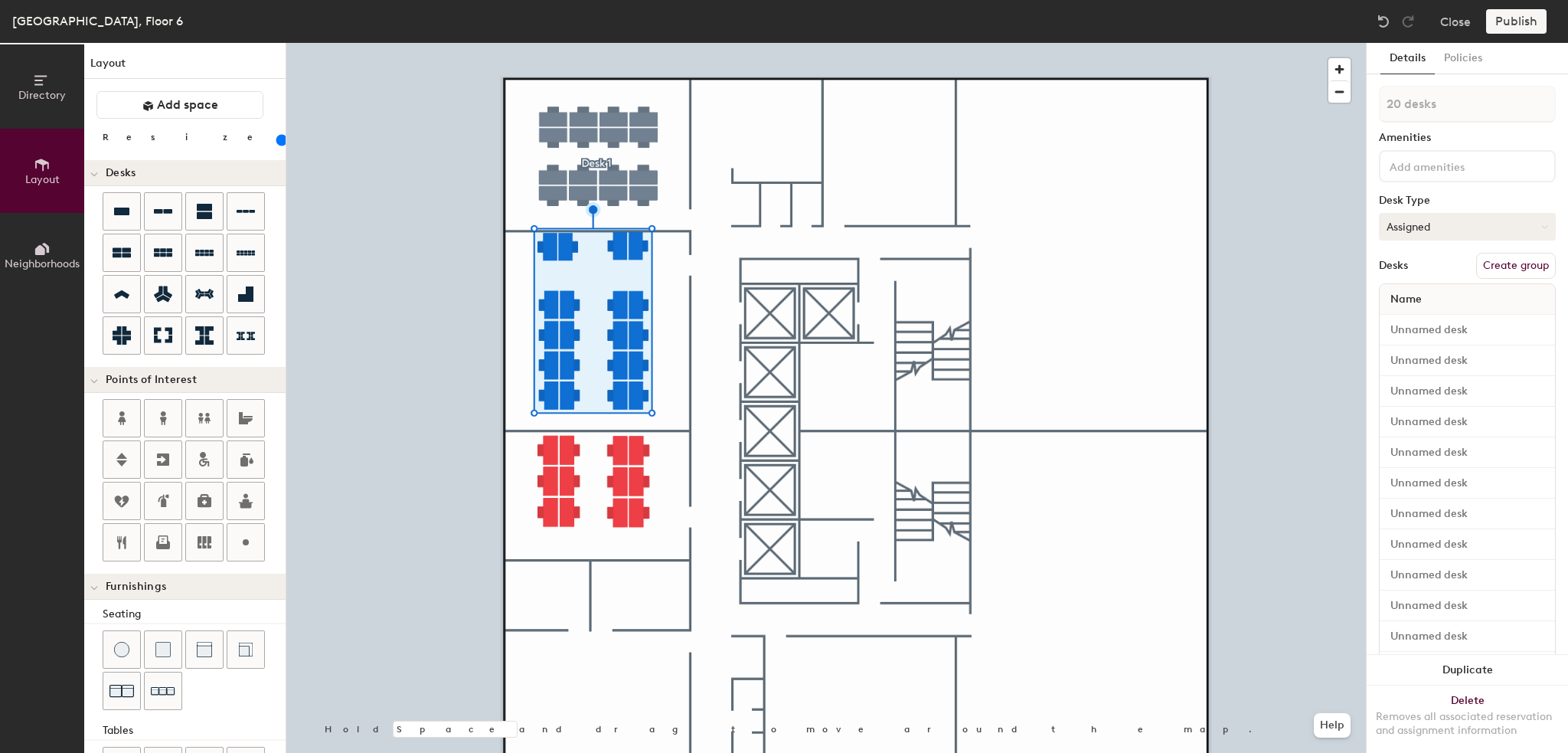
click at [1437, 227] on button "Assigned" at bounding box center [1467, 227] width 177 height 27
click at [1417, 299] on div "Hot" at bounding box center [1456, 296] width 153 height 23
click at [1417, 298] on span "Name" at bounding box center [1406, 299] width 47 height 27
click at [1483, 268] on button "Create group" at bounding box center [1515, 265] width 80 height 27
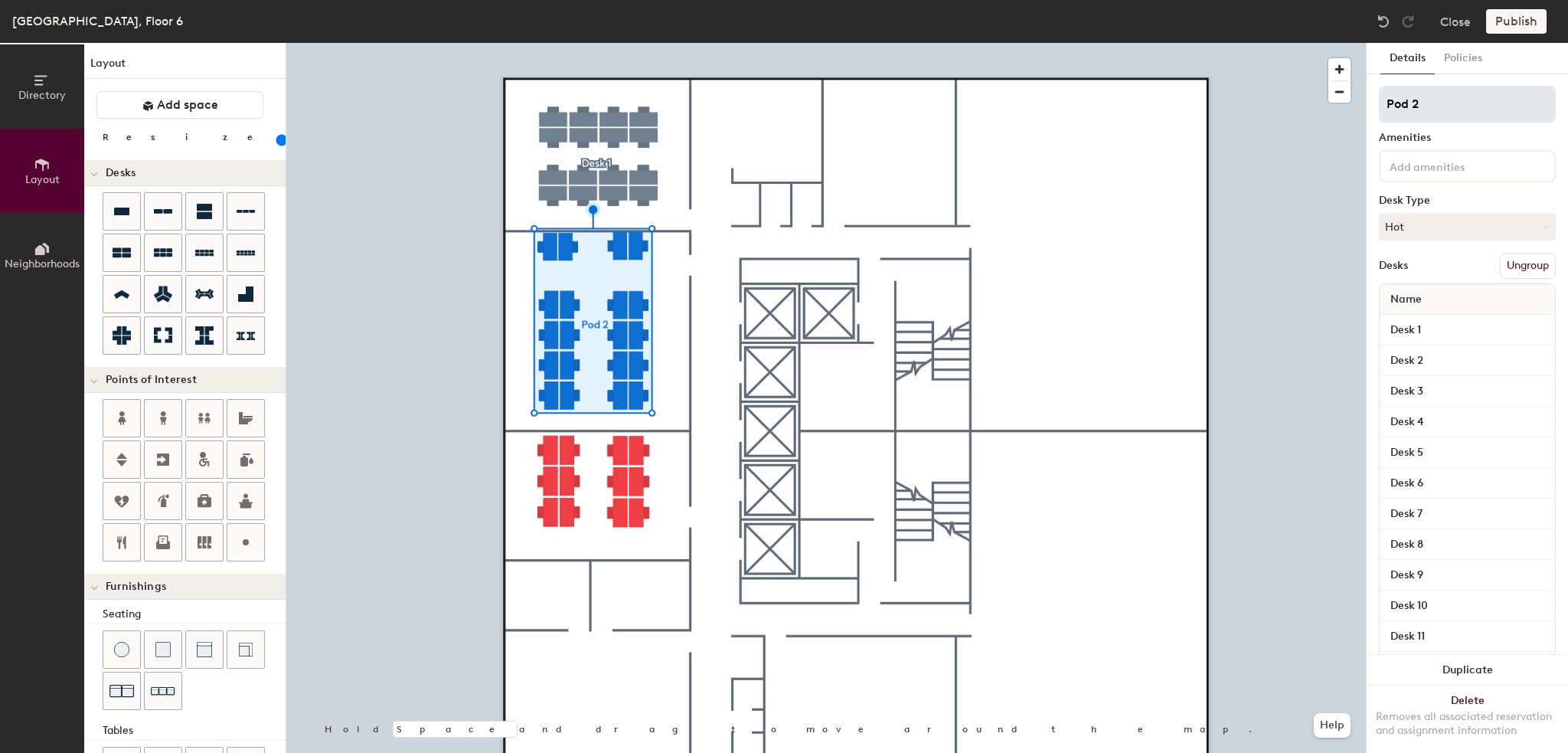
type input "140"
click at [1346, 103] on div "Directory Layout Neighborhoods Layout Add space Resize Desks Points of Interest…" at bounding box center [784, 398] width 1568 height 710
type input "D"
type input "140"
type input "De"
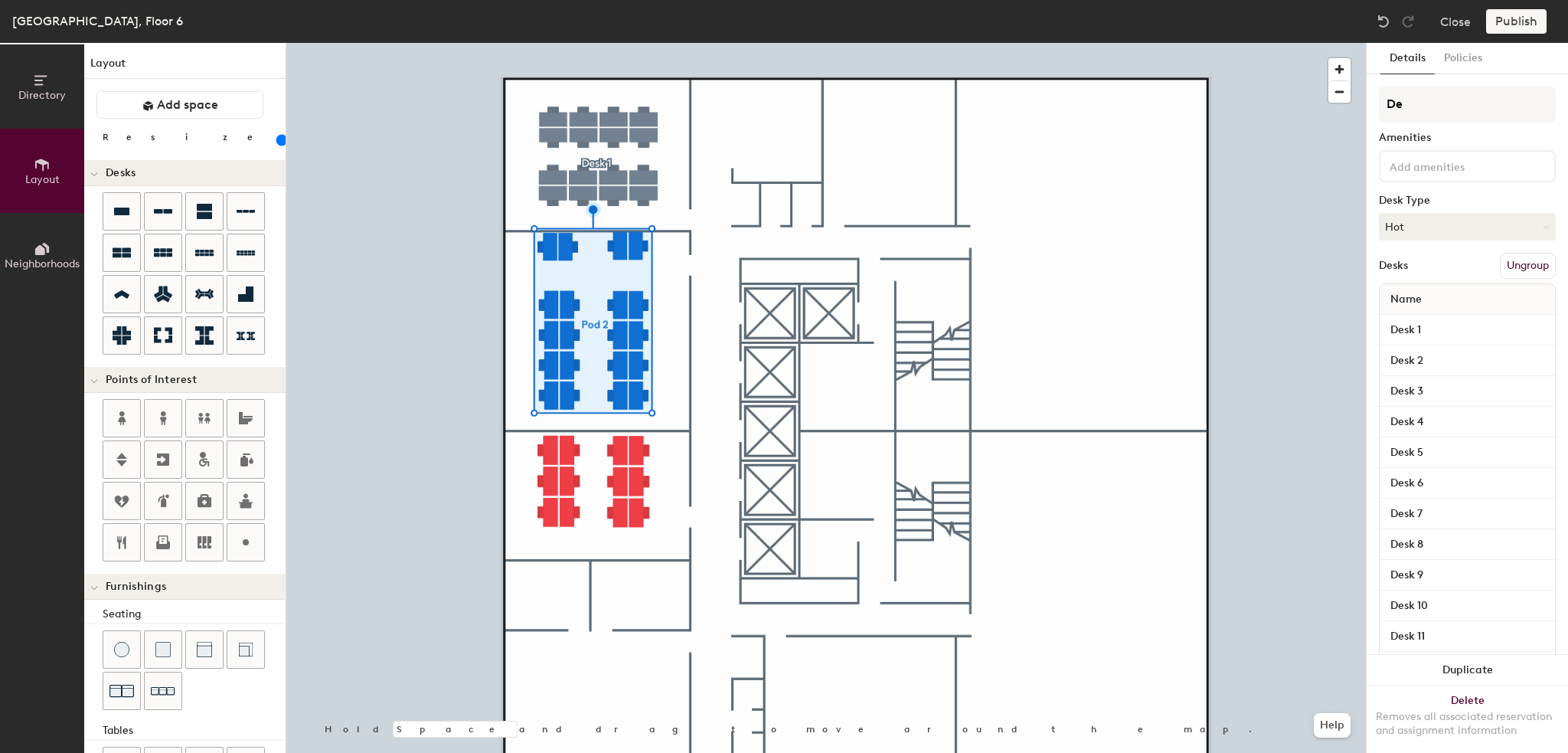
type input "140"
type input "Desk"
type input "140"
type input "Desk"
type input "140"
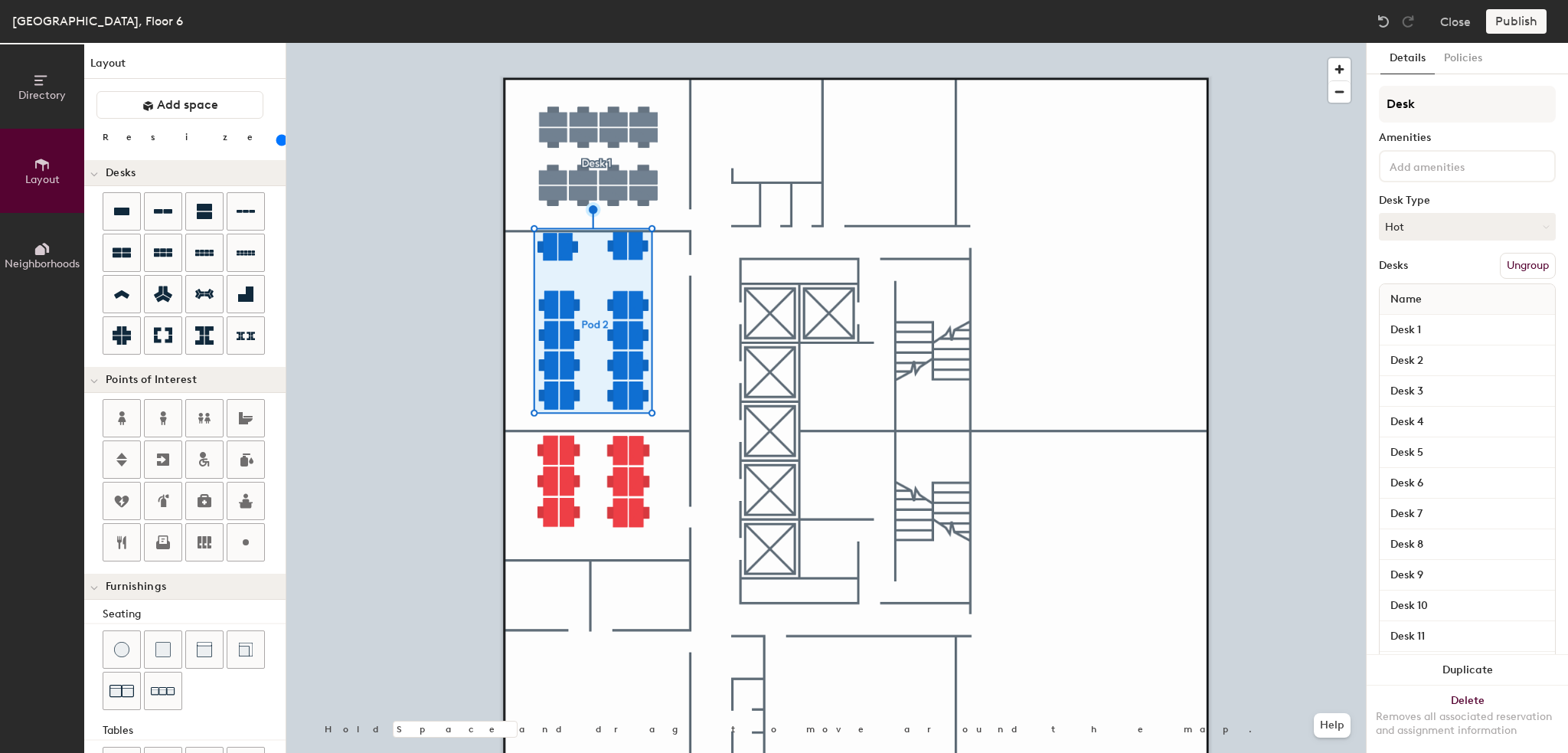
type input "Desk 2"
type input "140"
type input "Desk 2"
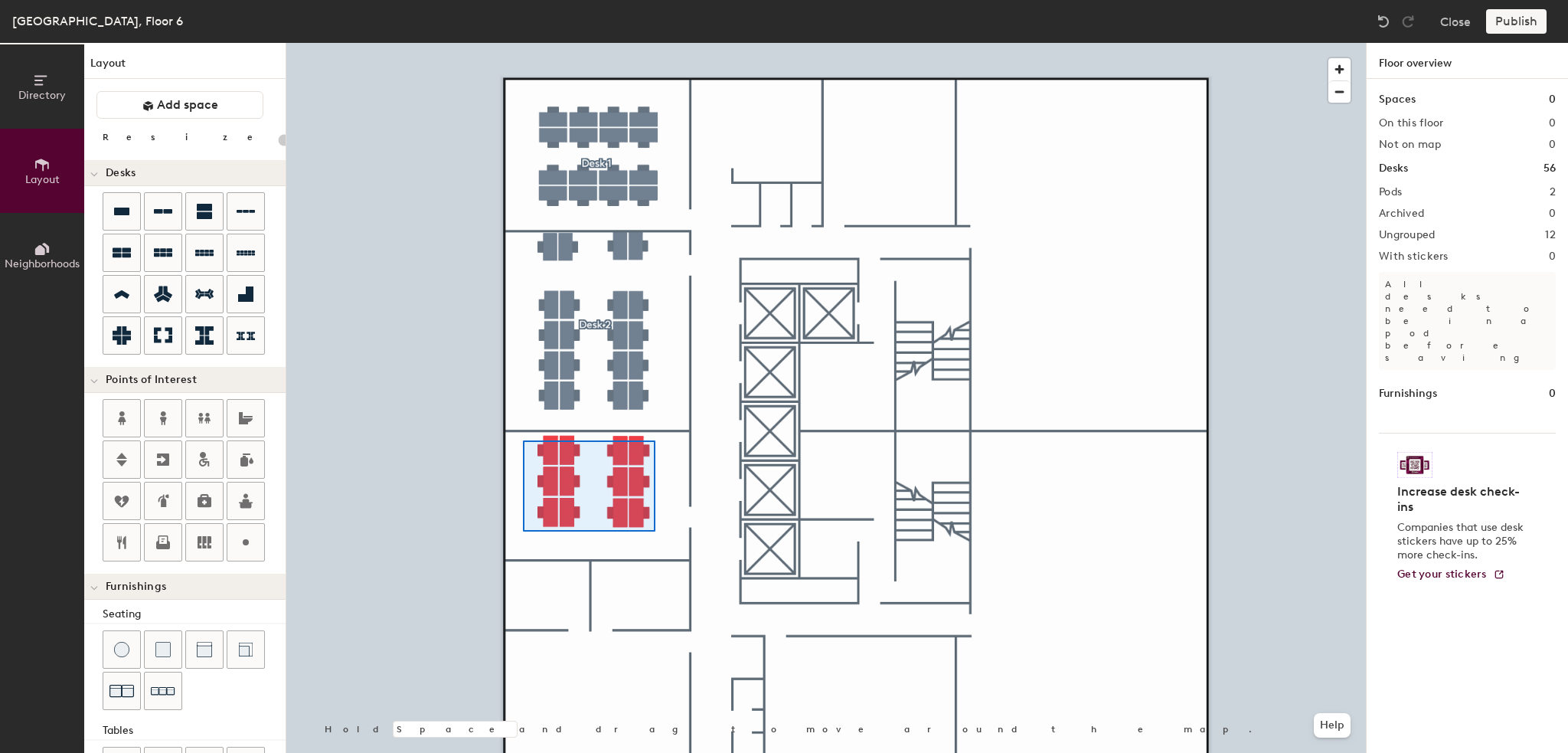
type input "140"
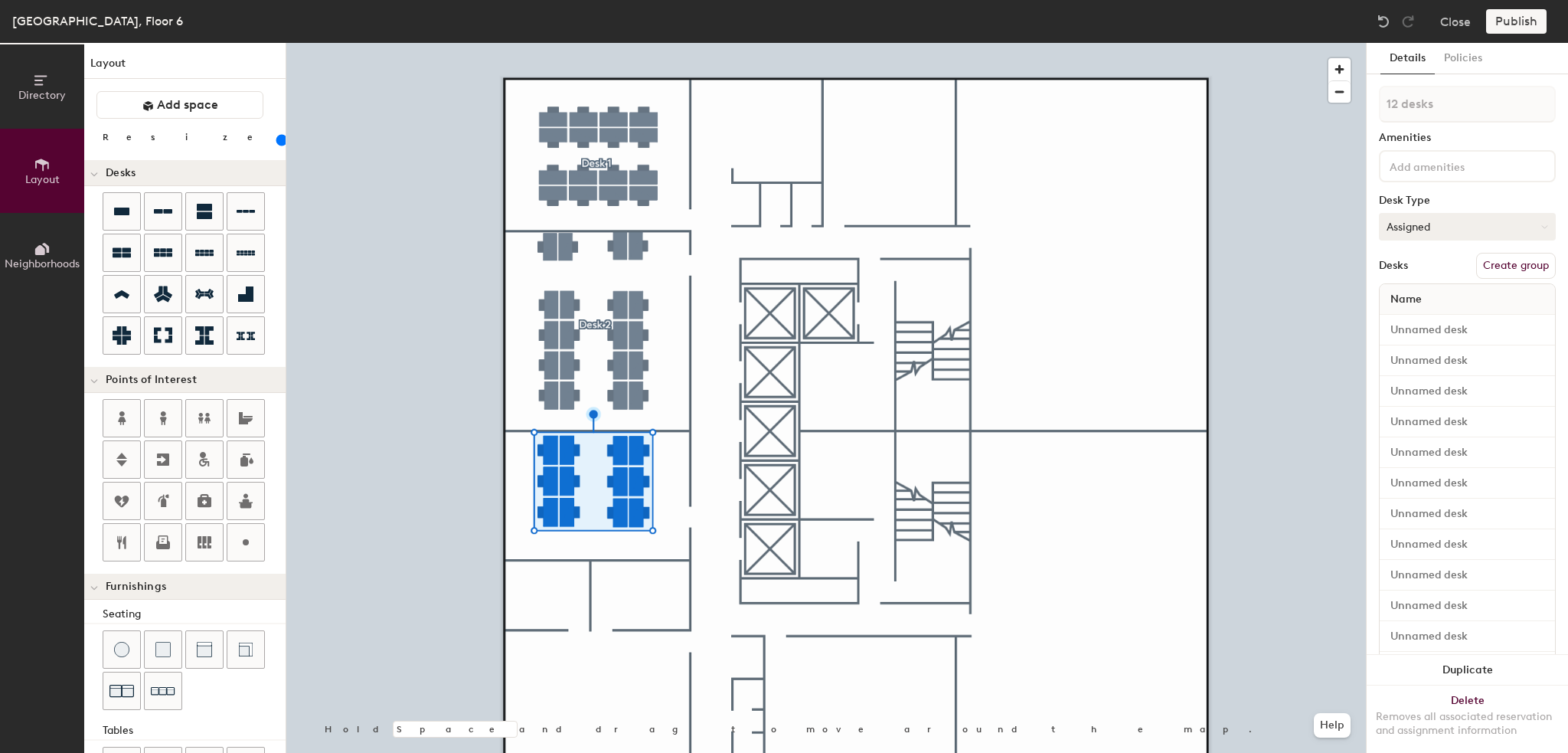
click at [1415, 231] on button "Assigned" at bounding box center [1467, 227] width 177 height 27
click at [1412, 294] on div "Hot" at bounding box center [1456, 296] width 153 height 23
click at [1487, 265] on button "Create group" at bounding box center [1515, 265] width 80 height 27
drag, startPoint x: 1428, startPoint y: 102, endPoint x: 1344, endPoint y: 100, distance: 84.0
click at [1344, 100] on div "Directory Layout Neighborhoods Layout Add space Resize Desks Points of Interest…" at bounding box center [784, 398] width 1568 height 710
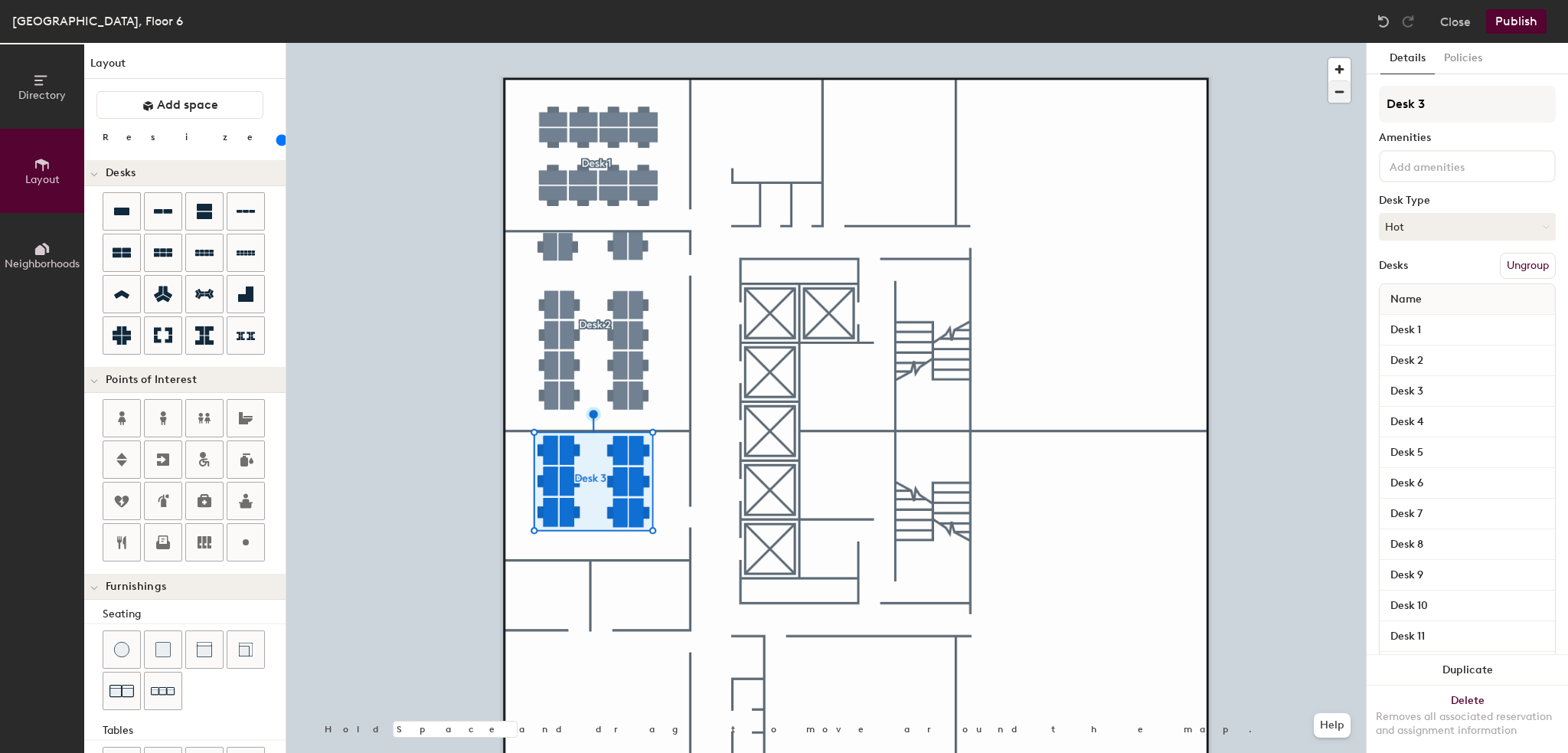
type input "Desk 3"
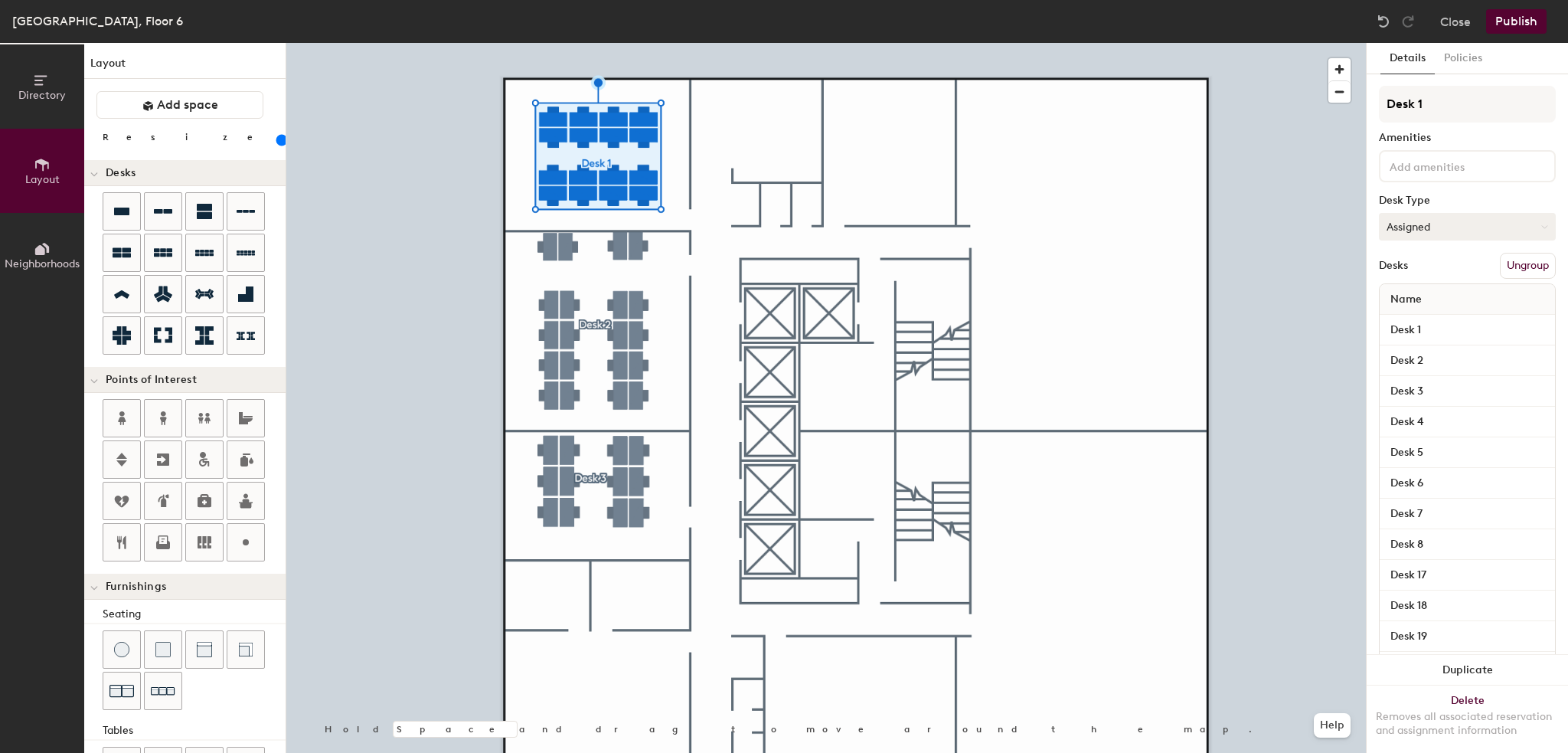
click at [1441, 226] on button "Assigned" at bounding box center [1467, 227] width 177 height 27
click at [1420, 296] on div "Hot" at bounding box center [1456, 296] width 153 height 23
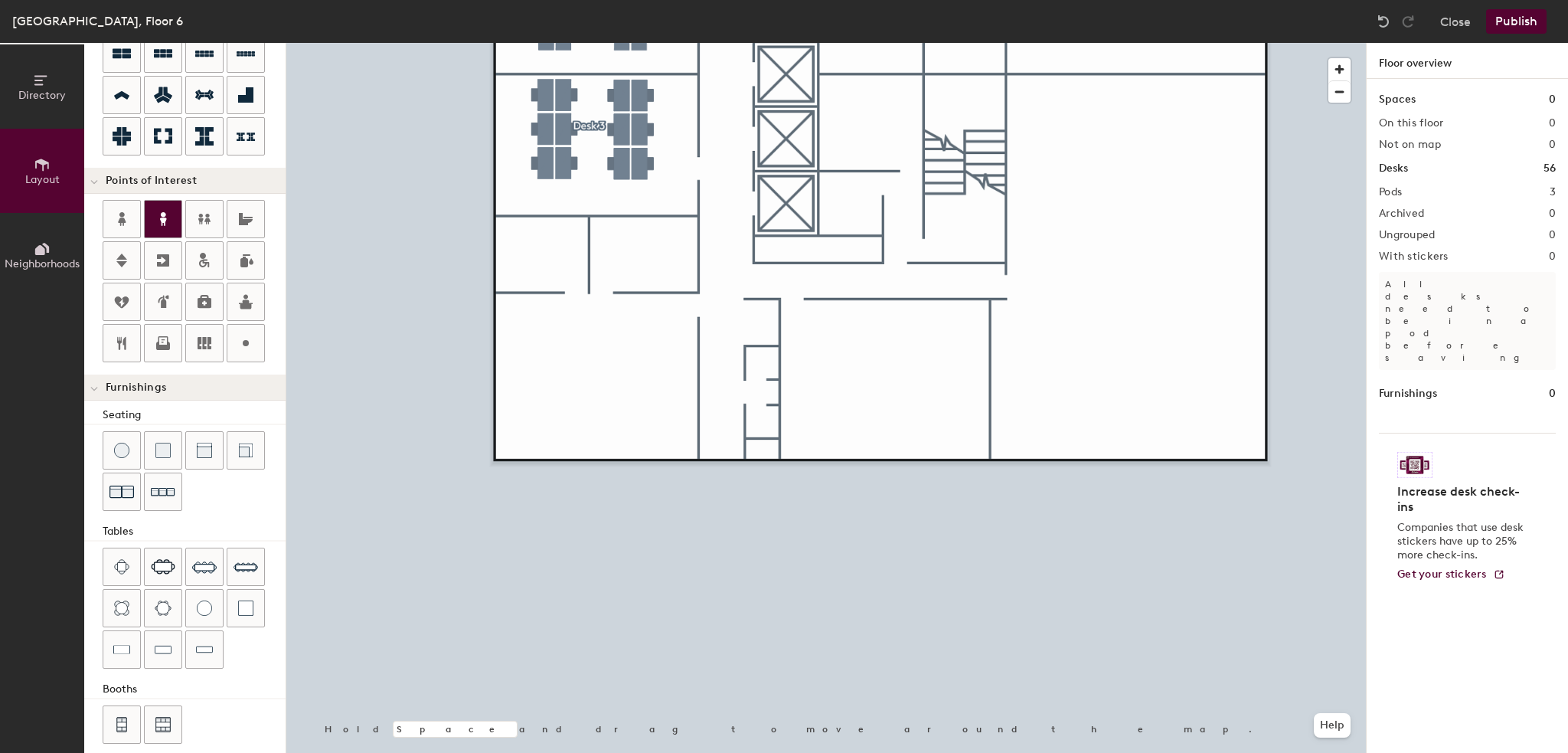
scroll to position [208, 0]
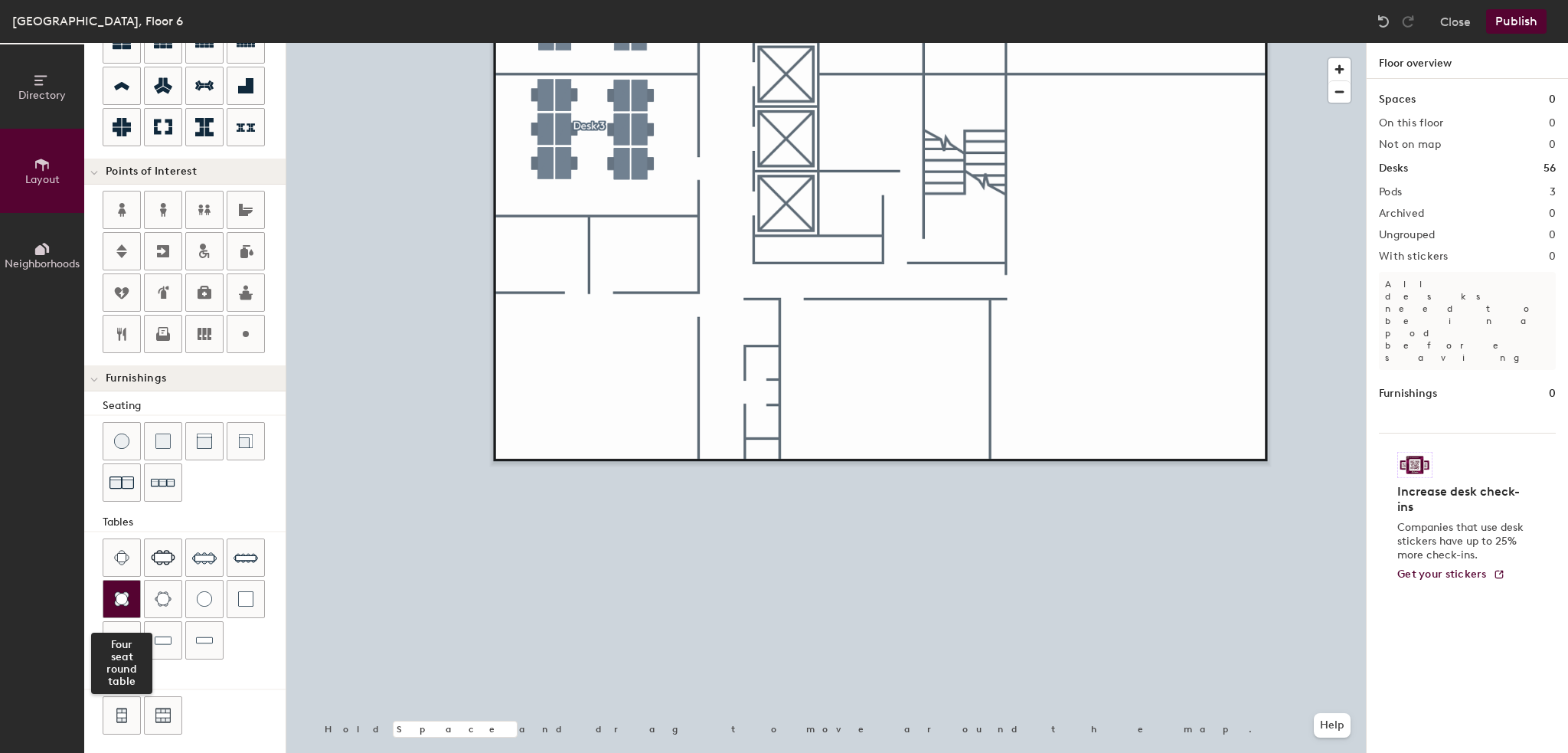
click at [126, 596] on img at bounding box center [122, 599] width 16 height 16
click at [561, 281] on span "Delete" at bounding box center [553, 282] width 54 height 27
click at [559, 295] on span "Delete" at bounding box center [553, 299] width 54 height 27
click at [543, 300] on span "Delete" at bounding box center [536, 299] width 54 height 27
click at [544, 291] on span "Delete" at bounding box center [536, 282] width 54 height 27
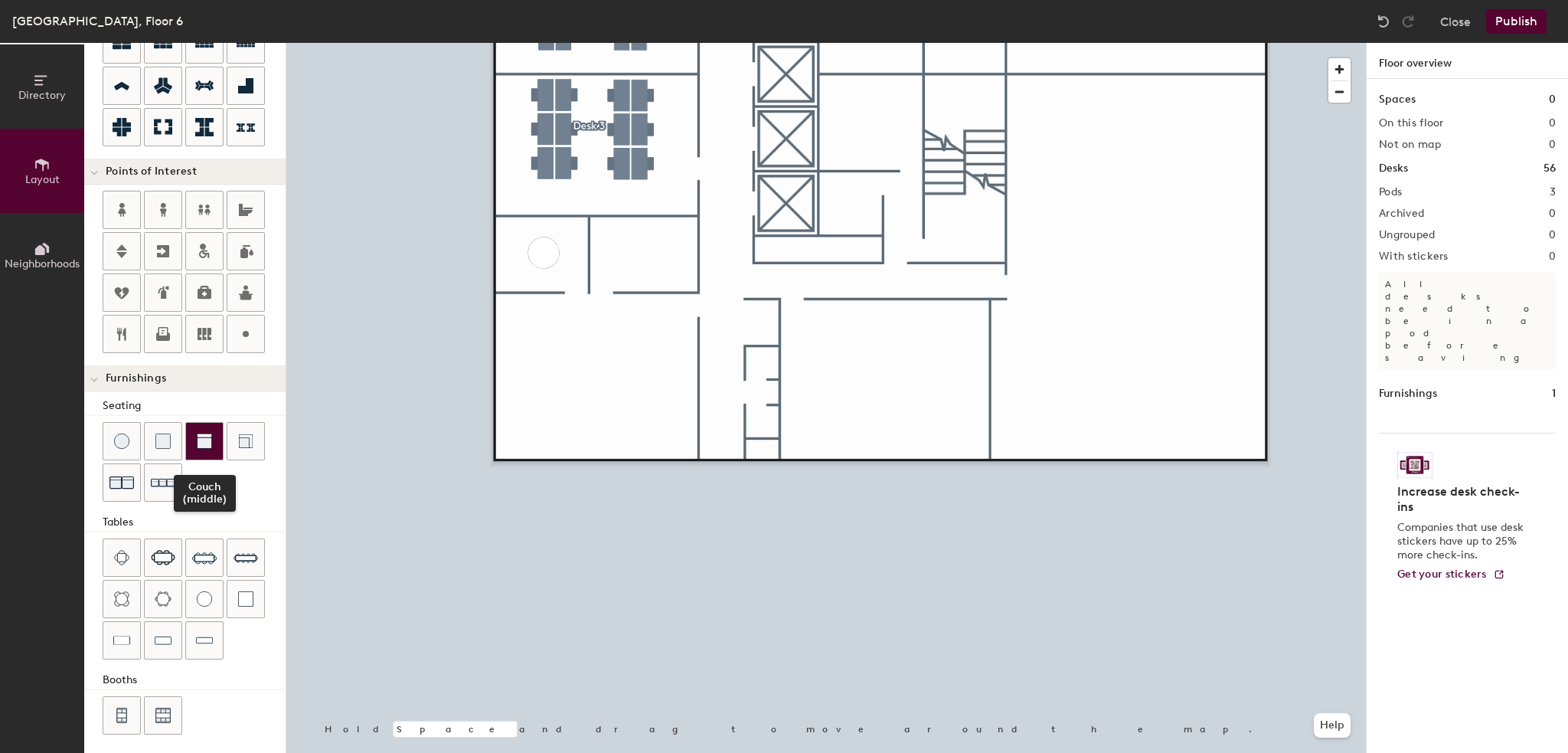
click at [194, 439] on div at bounding box center [203, 440] width 36 height 36
click at [603, 43] on div at bounding box center [826, 43] width 1079 height 0
type input "60"
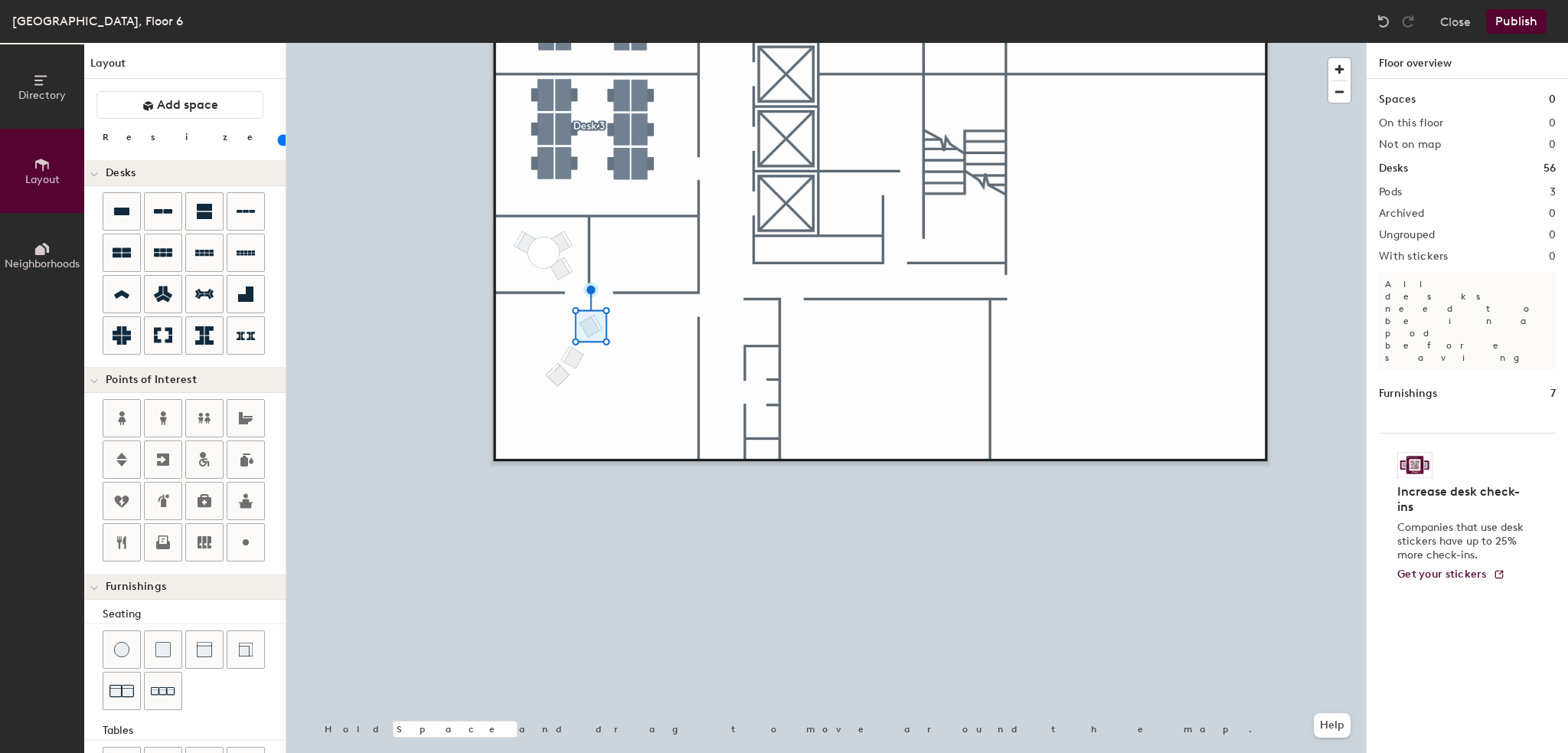
scroll to position [208, 0]
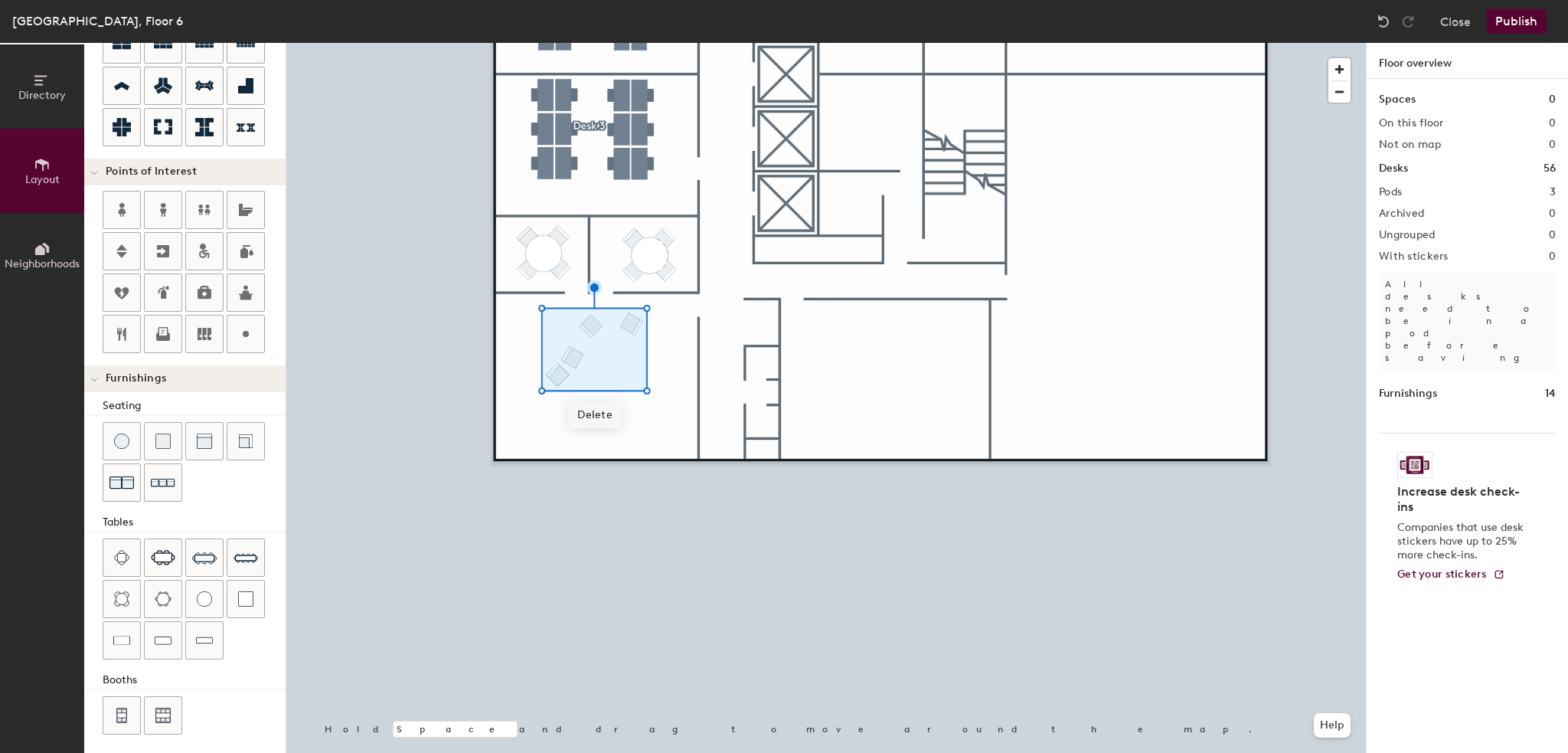
click at [596, 412] on span "Delete" at bounding box center [595, 414] width 54 height 27
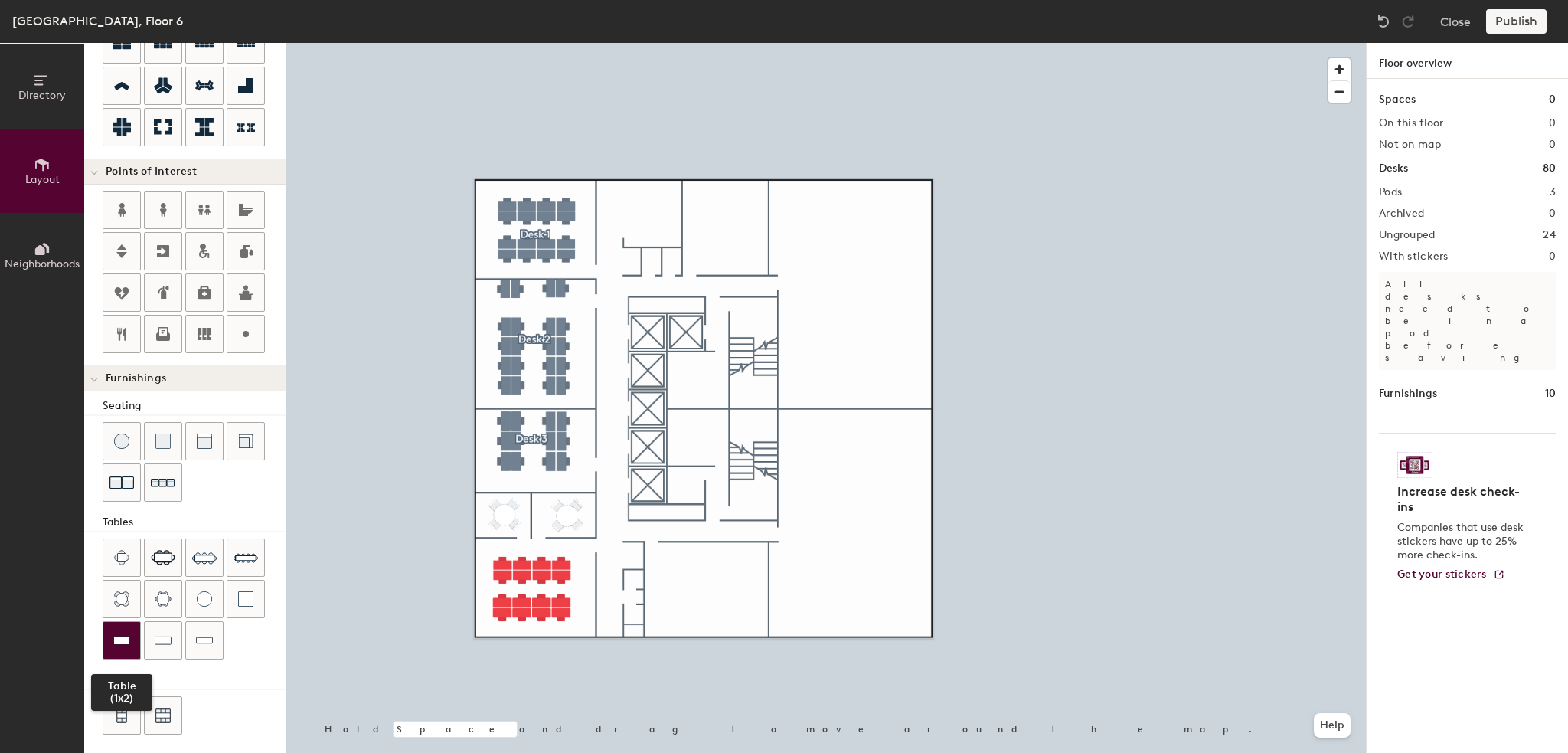
click at [129, 633] on img at bounding box center [121, 640] width 17 height 16
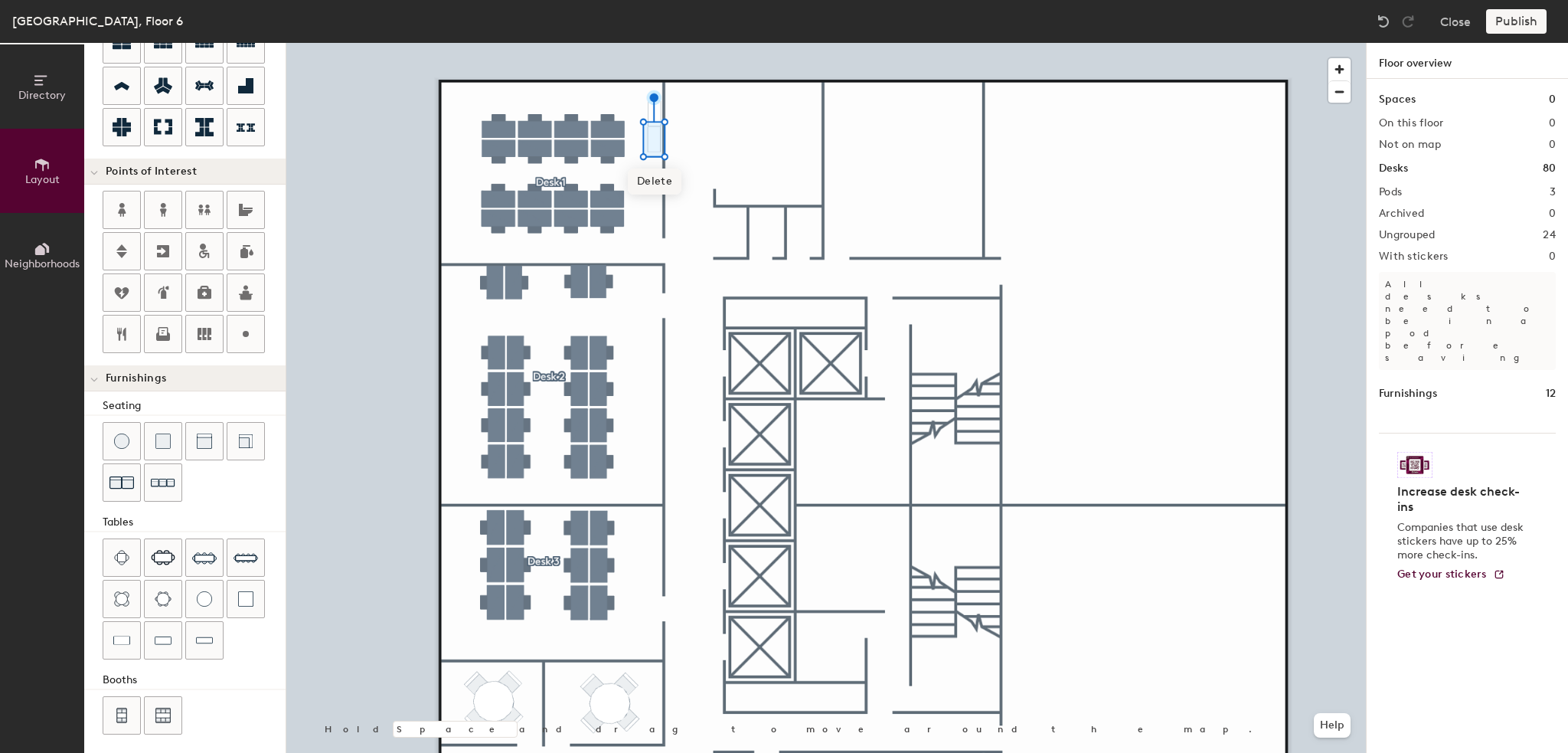
click at [662, 174] on span "Delete" at bounding box center [654, 182] width 54 height 27
type input "40"
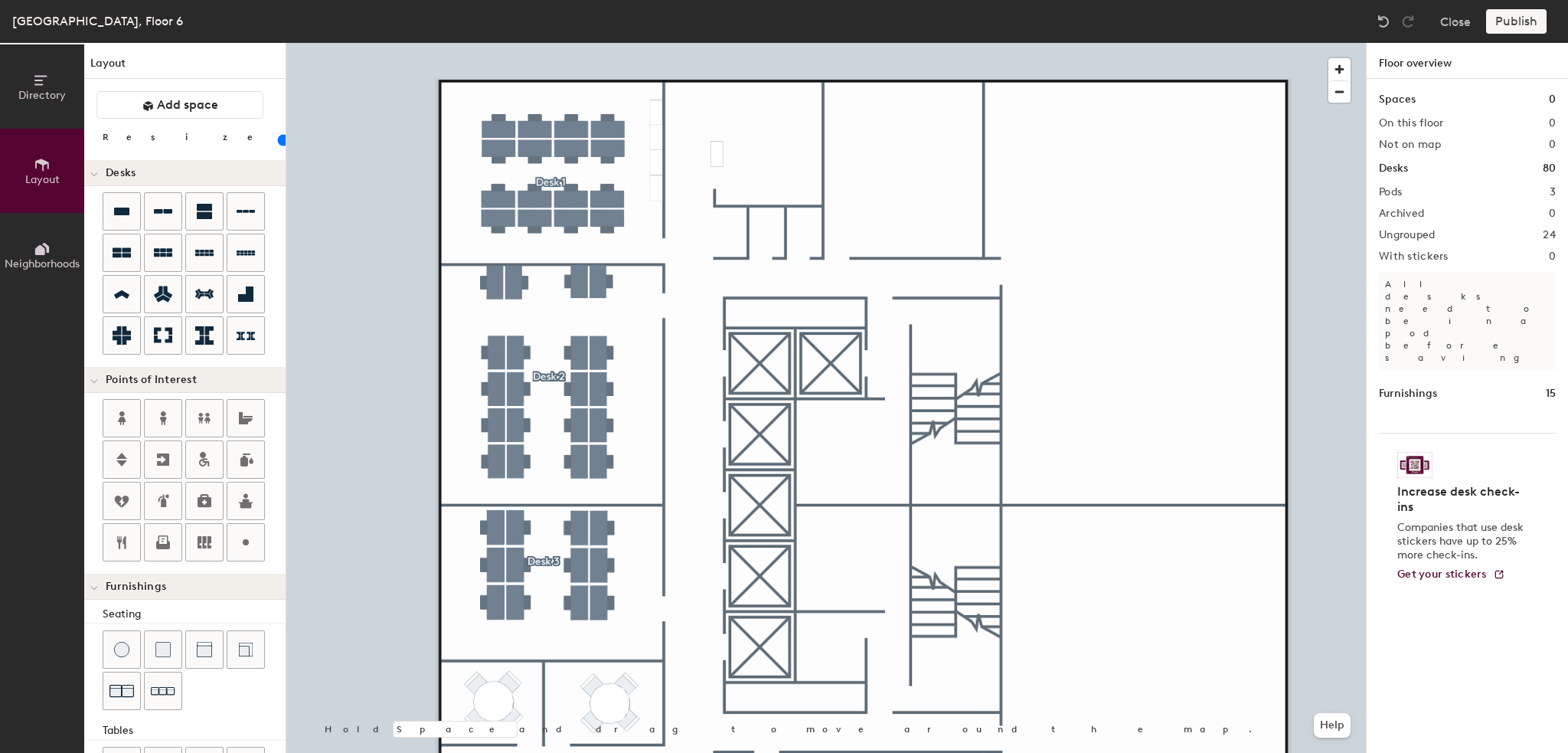
scroll to position [208, 0]
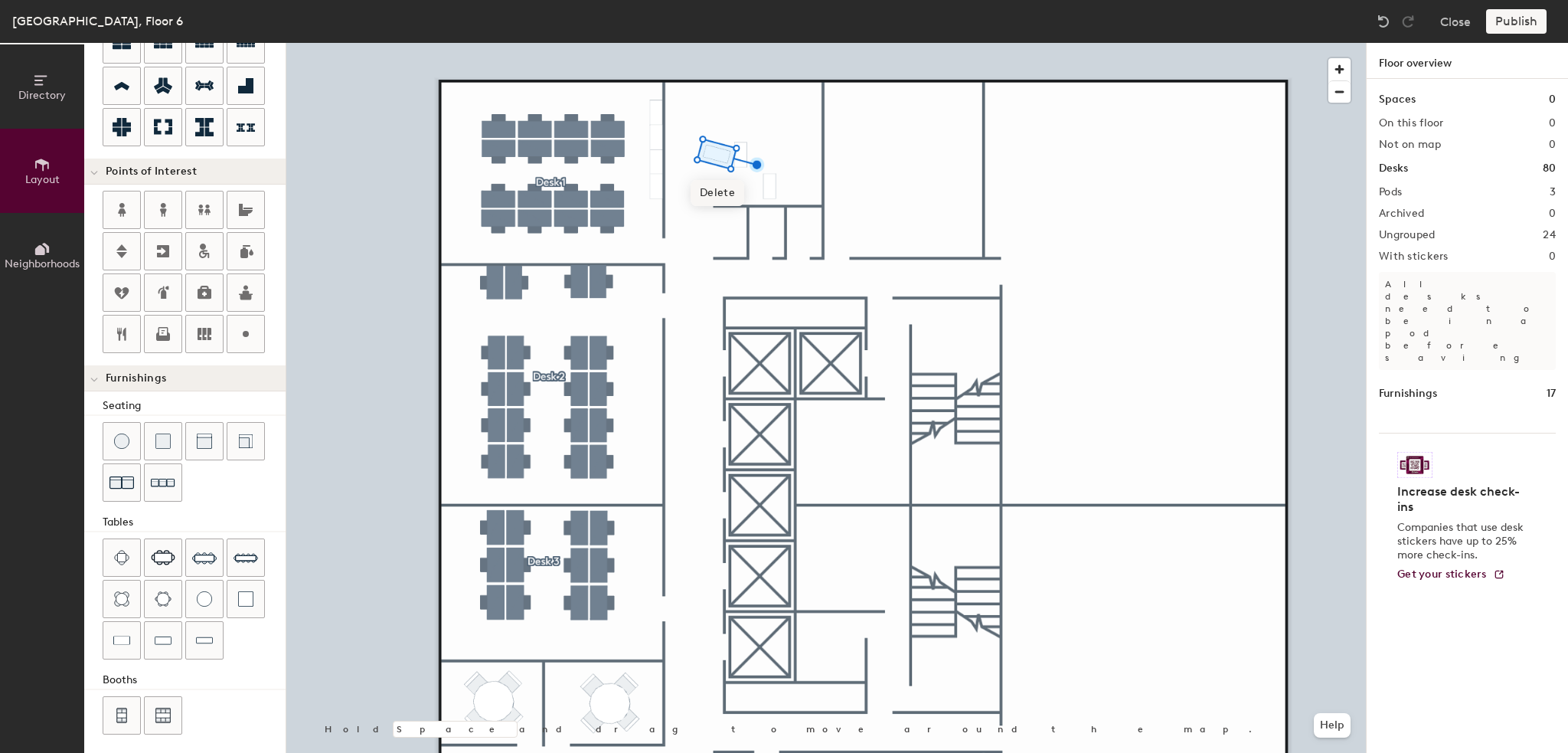
click at [729, 189] on span "Delete" at bounding box center [717, 192] width 54 height 27
click at [169, 636] on img at bounding box center [163, 640] width 17 height 16
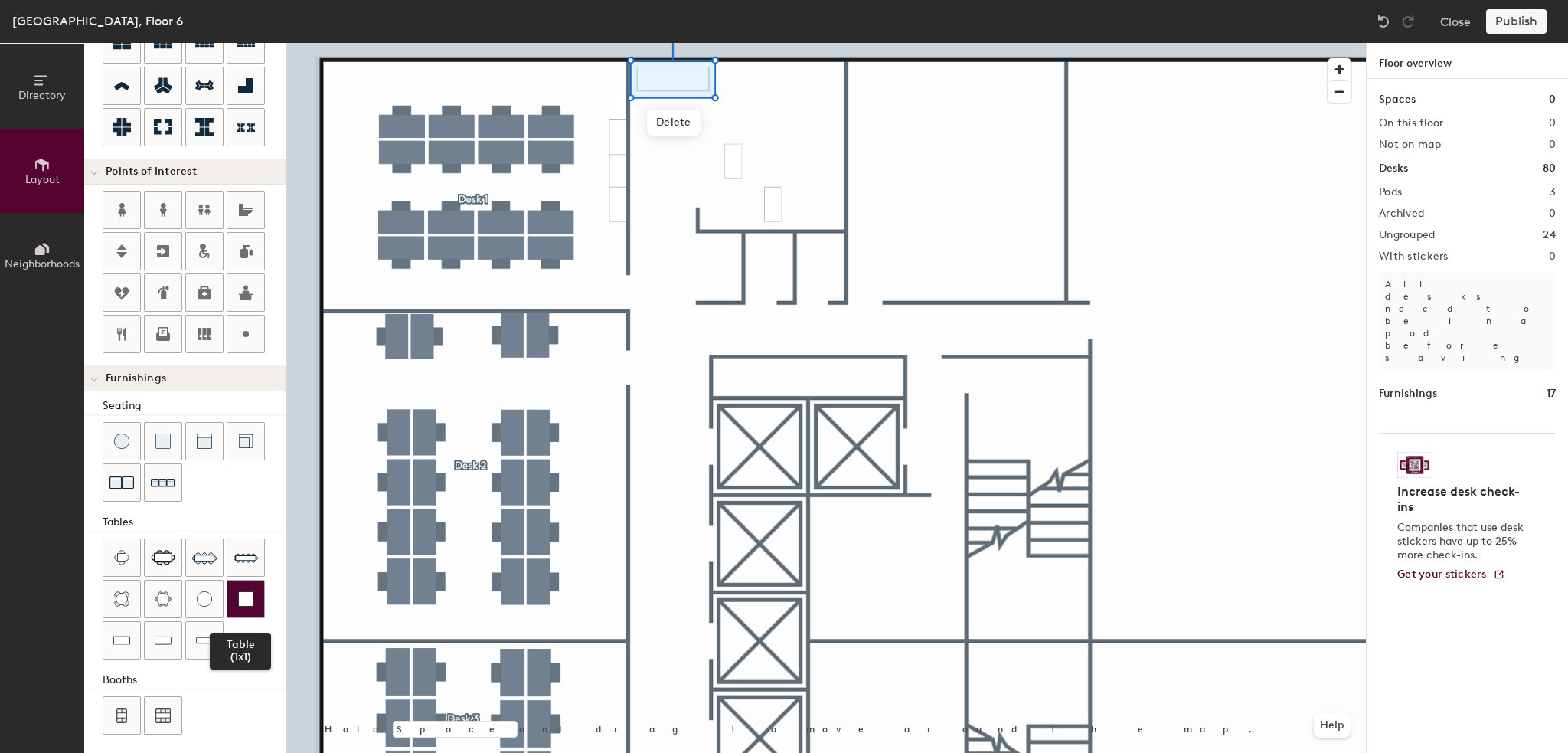
click at [230, 589] on div at bounding box center [245, 598] width 36 height 36
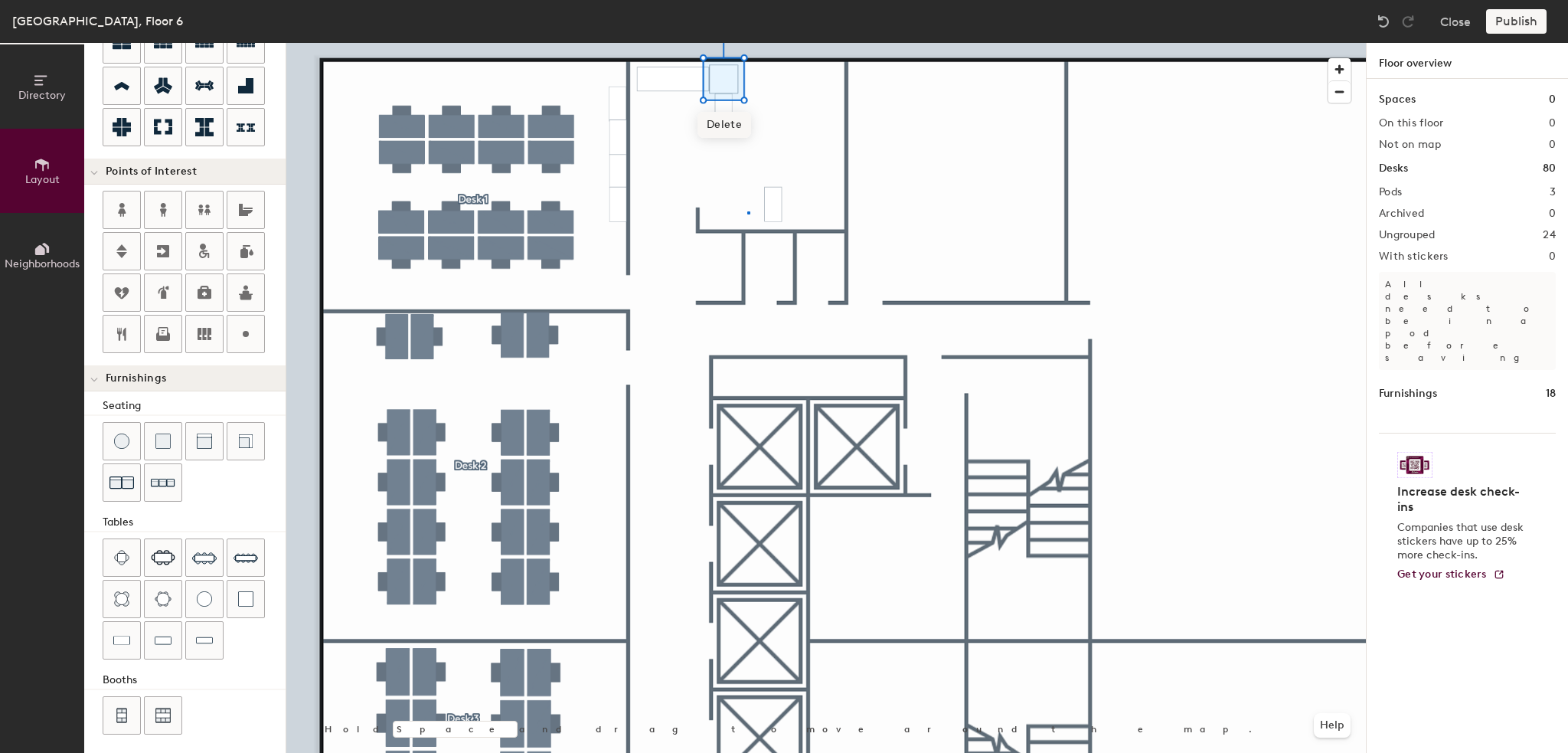
click at [746, 43] on div at bounding box center [826, 43] width 1079 height 0
click at [717, 172] on span "Delete" at bounding box center [707, 170] width 54 height 27
click at [116, 642] on img at bounding box center [121, 640] width 17 height 16
click at [717, 147] on span "Delete" at bounding box center [722, 153] width 54 height 27
type input "40"
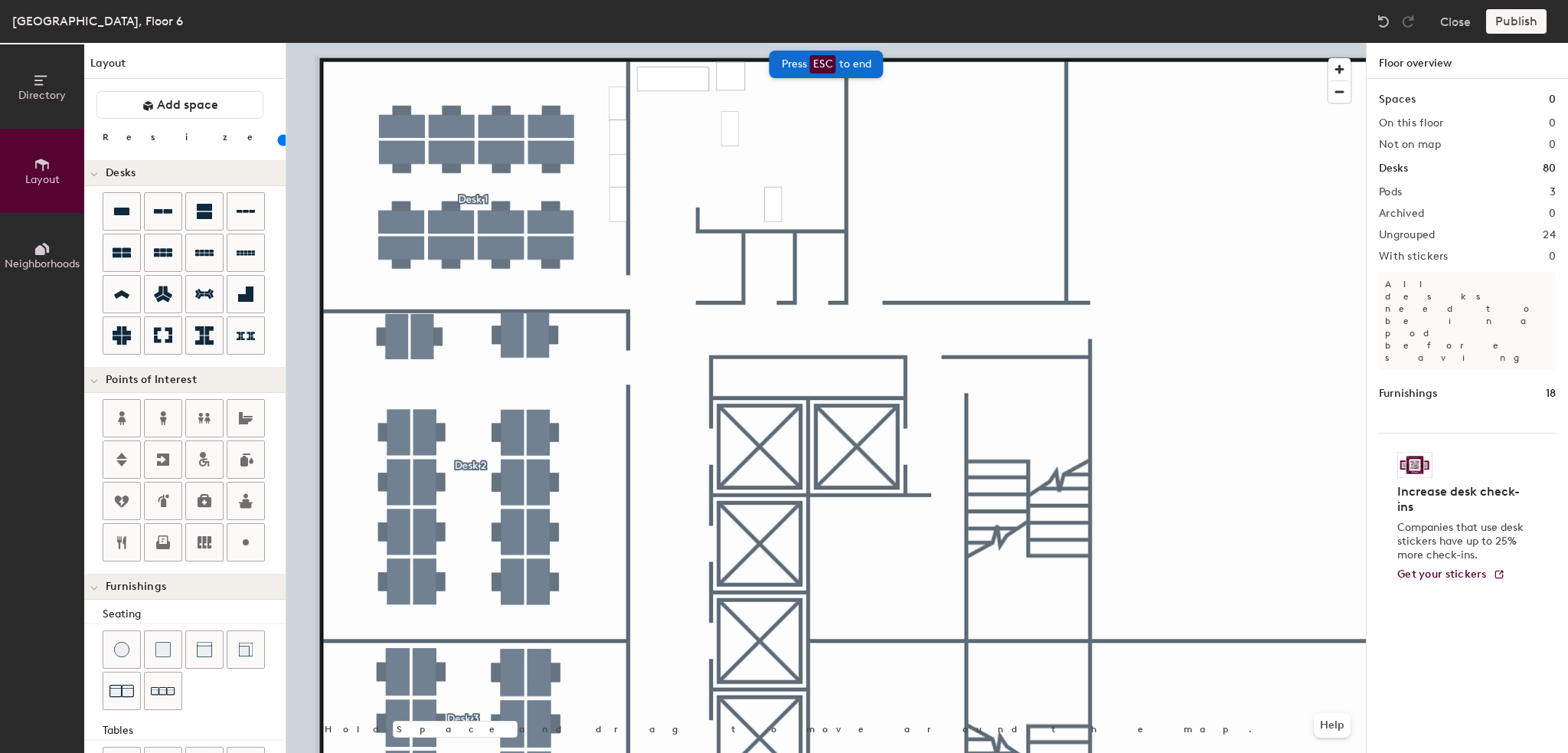
scroll to position [208, 0]
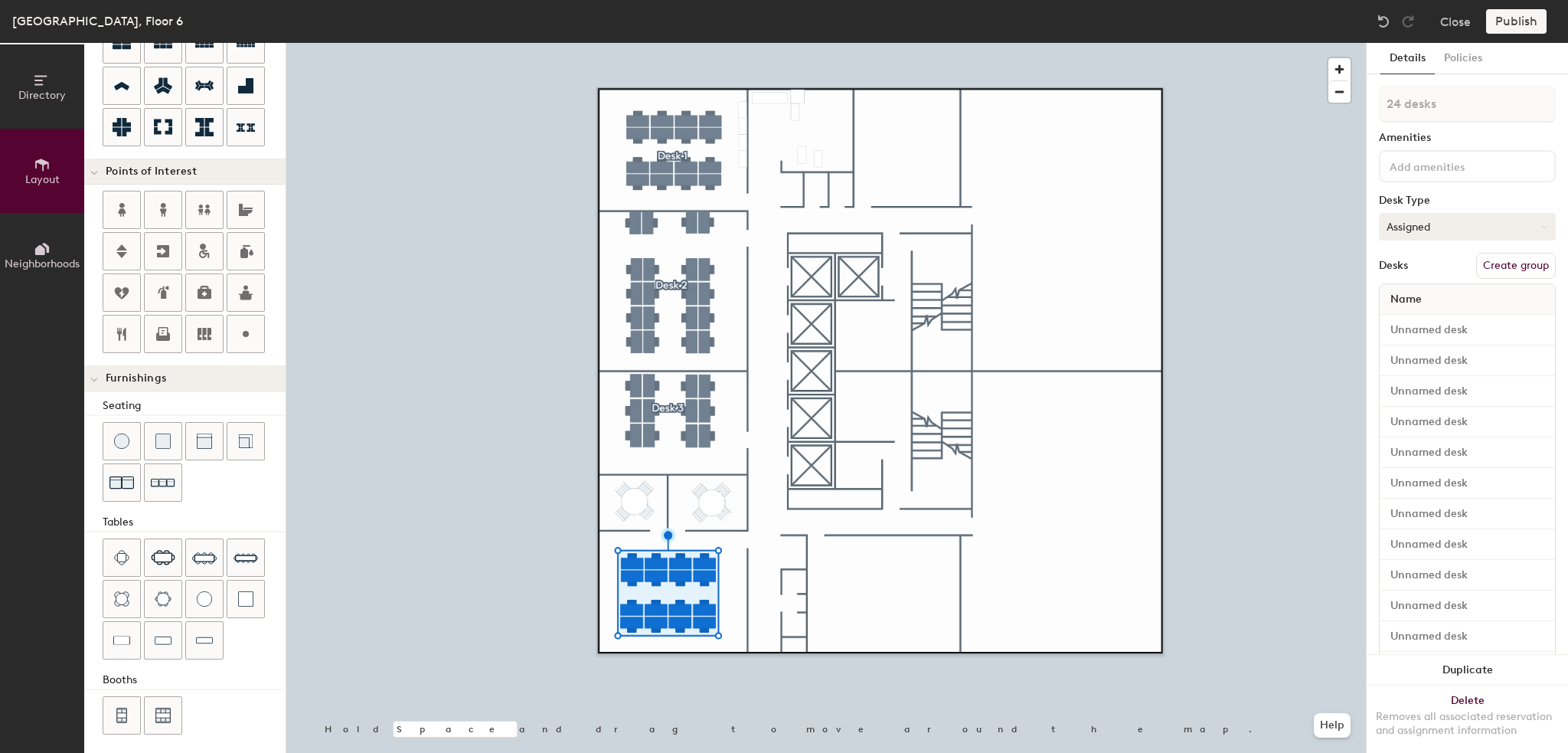
click at [1430, 225] on button "Assigned" at bounding box center [1467, 227] width 177 height 27
click at [1418, 294] on div "Hot" at bounding box center [1456, 296] width 153 height 23
click at [1509, 277] on div "24 desks Amenities Desk Type Hot Desks Create group Name" at bounding box center [1467, 572] width 177 height 974
click at [1490, 262] on button "Create group" at bounding box center [1515, 265] width 80 height 27
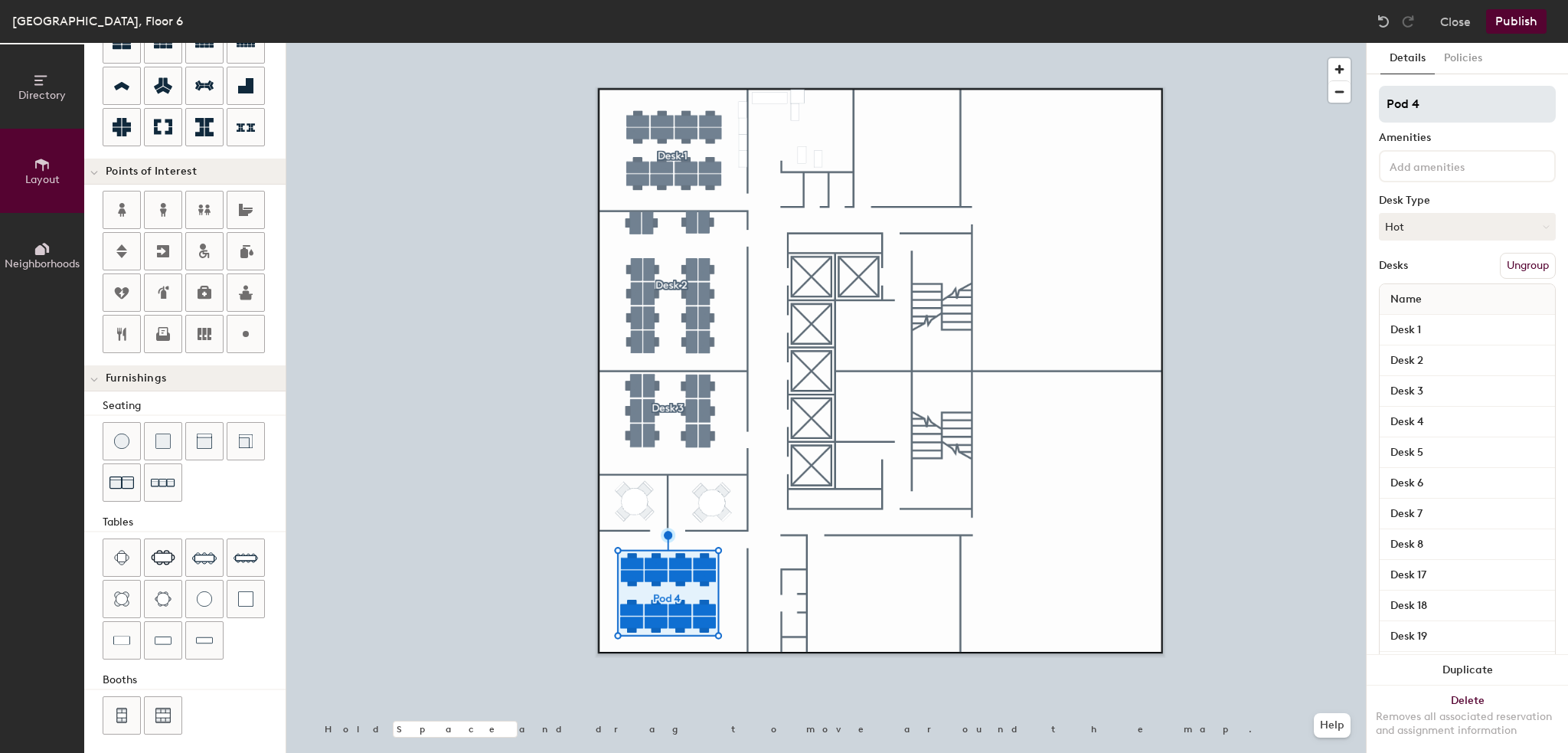
type input "140"
drag, startPoint x: 1406, startPoint y: 103, endPoint x: 1368, endPoint y: 103, distance: 38.0
click at [1368, 103] on div "Details Policies Pod 4 Amenities Desk Type Hot Desks Ungroup Name Desk 1 Desk 2…" at bounding box center [1467, 398] width 201 height 710
type input "D 4"
type input "140"
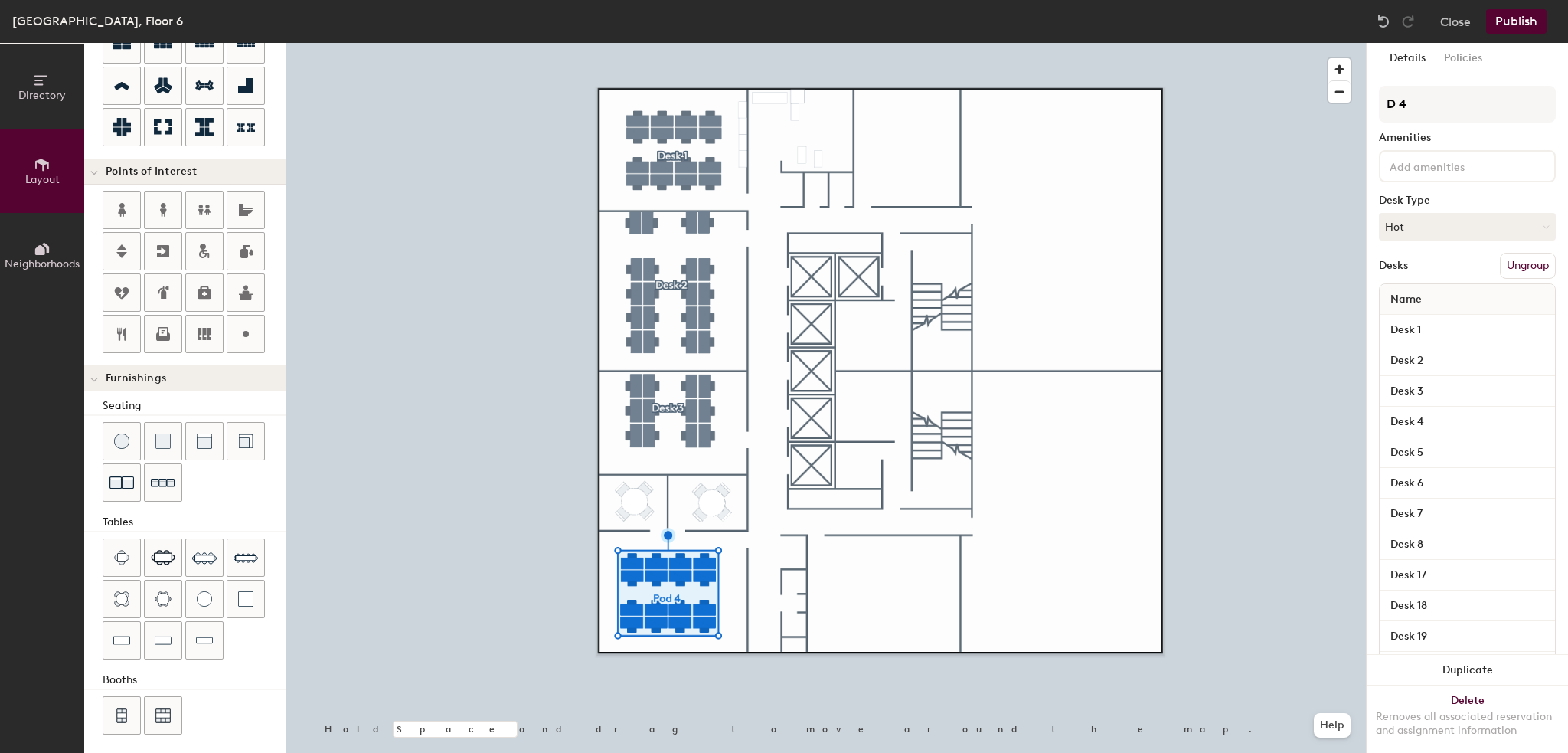
type input "De 4"
type input "140"
type input "Desk 4"
type input "140"
type input "Desk 4"
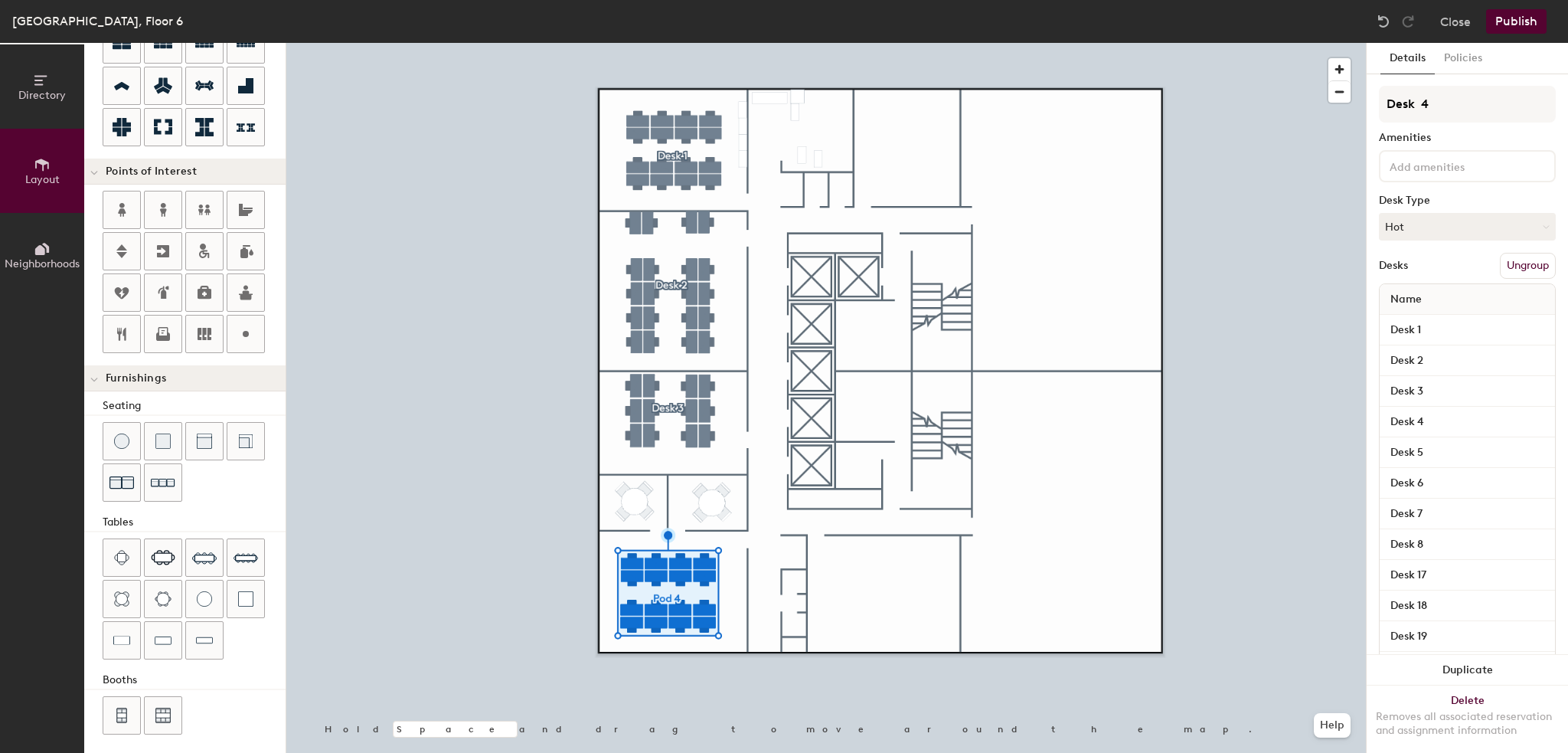
type input "140"
type input "Desk 4"
type input "140"
type input "Desk 4"
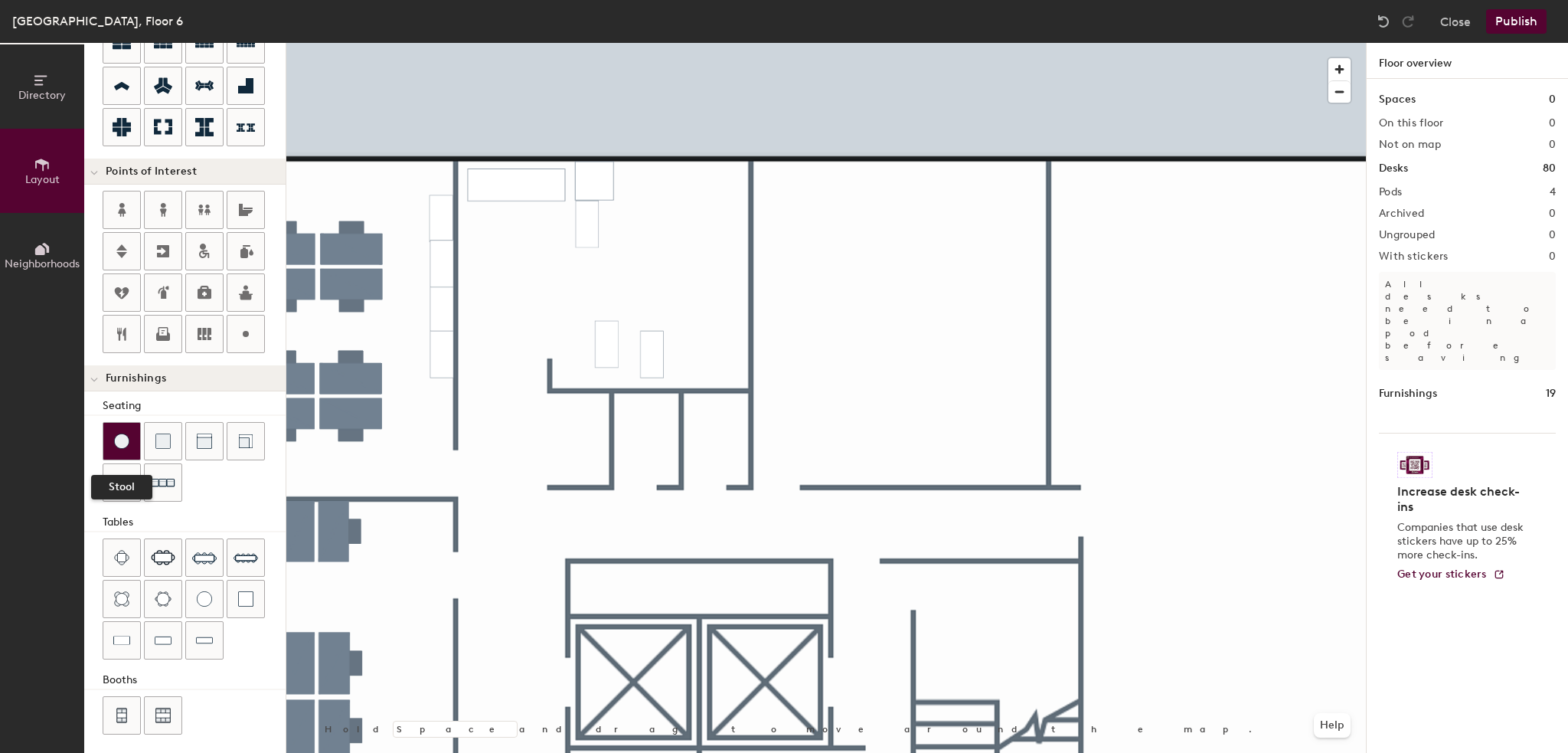
click at [117, 450] on div at bounding box center [121, 440] width 36 height 36
drag, startPoint x: 203, startPoint y: 593, endPoint x: 278, endPoint y: 534, distance: 95.4
click at [221, 580] on div at bounding box center [203, 598] width 36 height 36
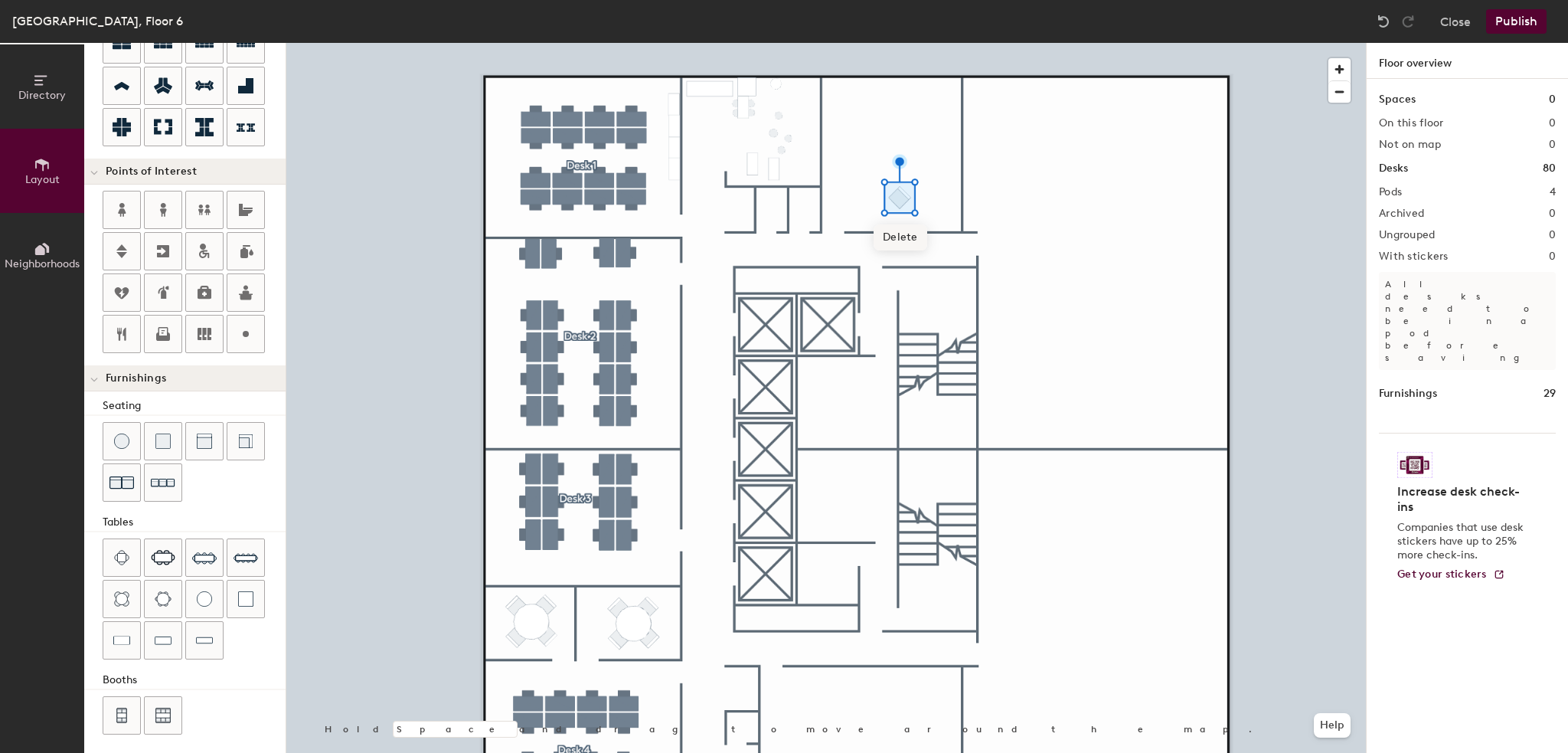
click at [934, 343] on div "Delete Hold Space and drag to move around the map. Help" at bounding box center [826, 398] width 1079 height 710
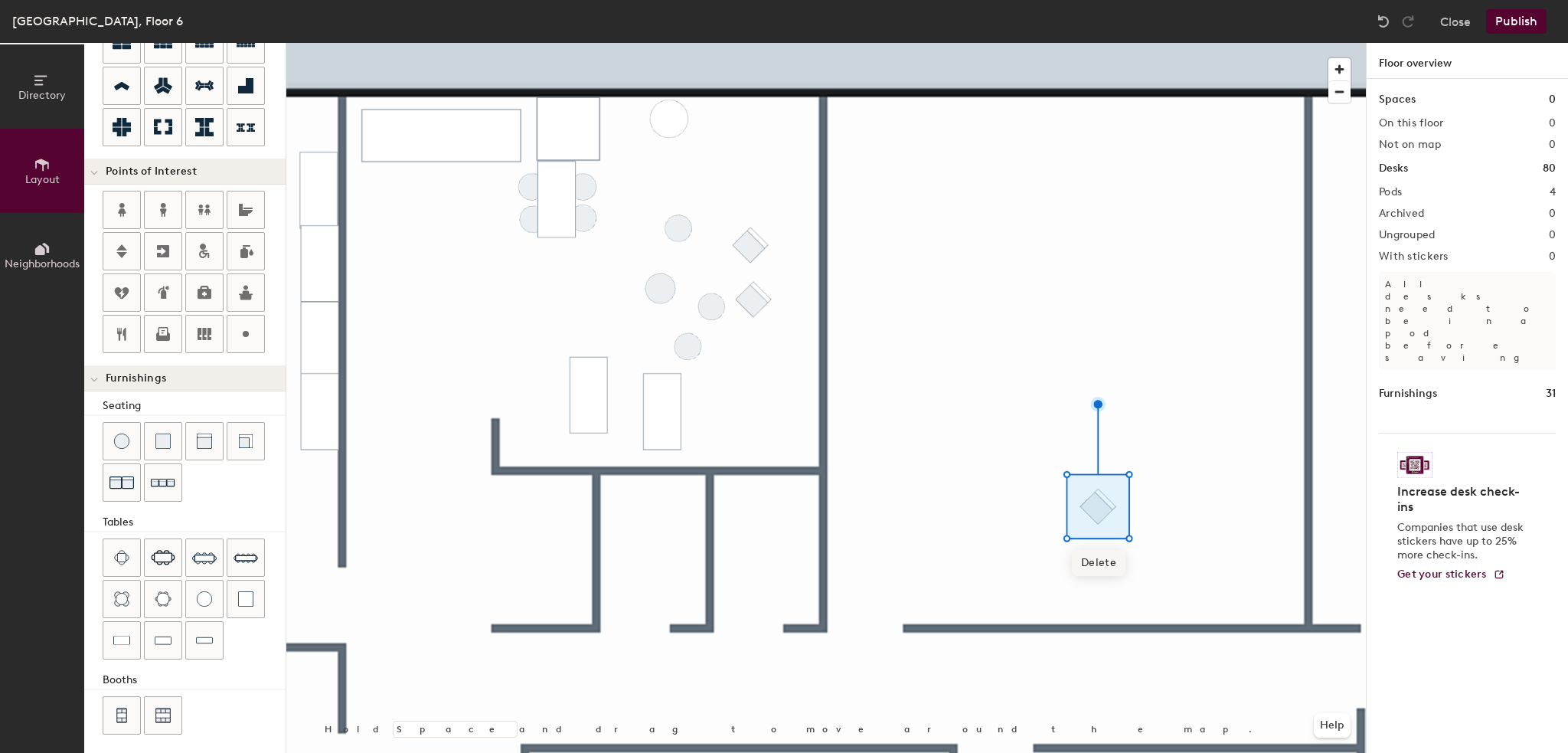
click at [1093, 571] on span "Delete" at bounding box center [1099, 563] width 54 height 27
click at [738, 43] on div at bounding box center [826, 43] width 1079 height 0
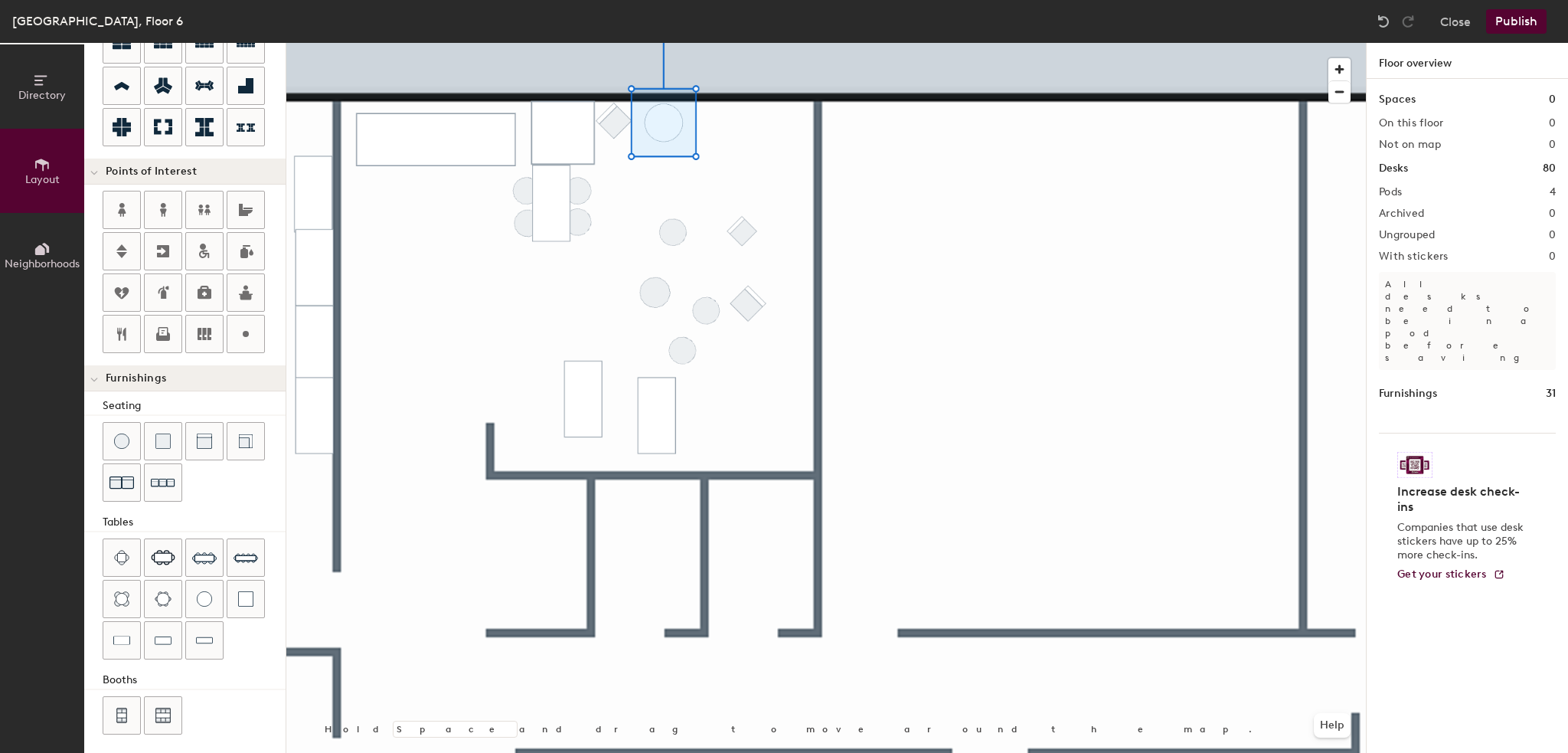
type input "20"
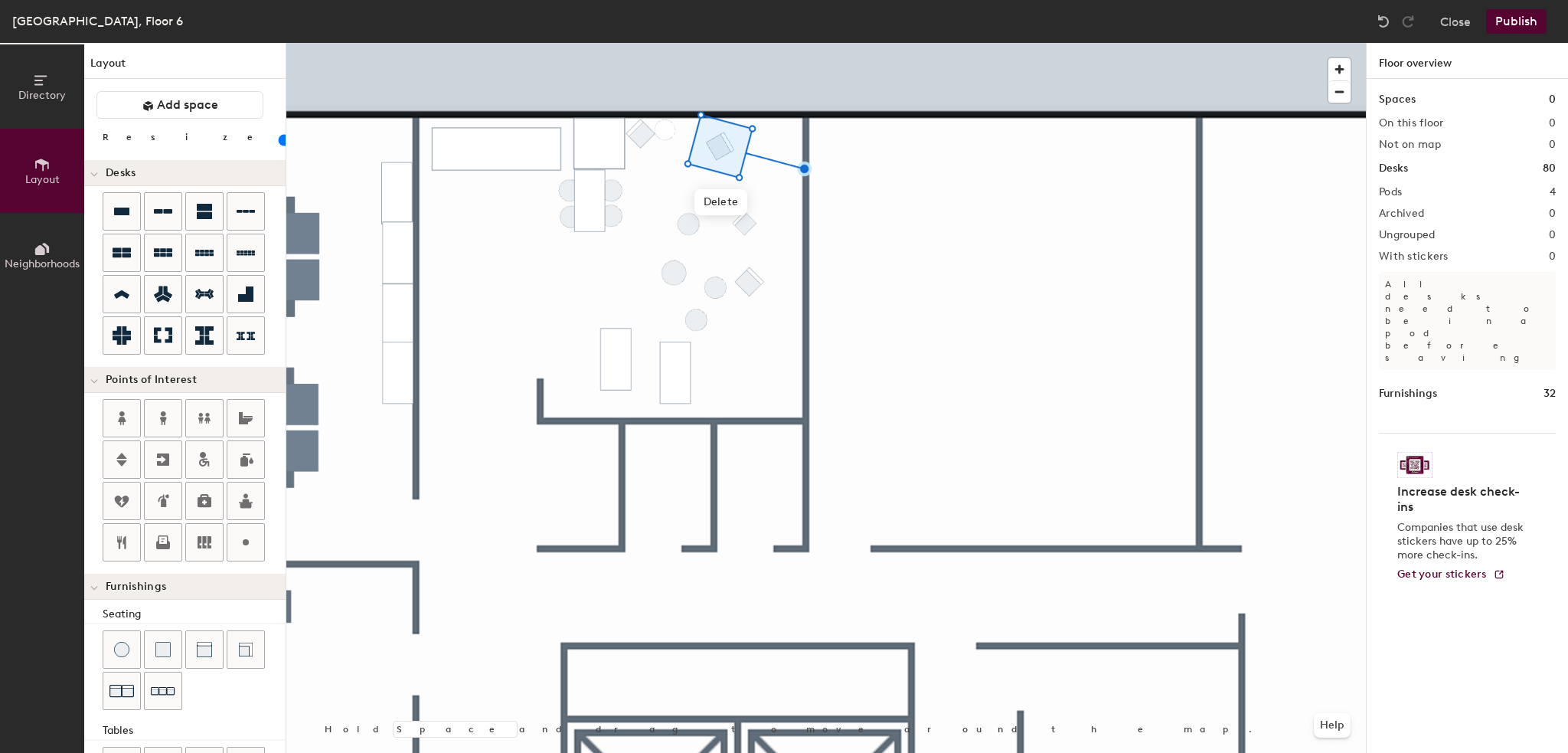
scroll to position [208, 0]
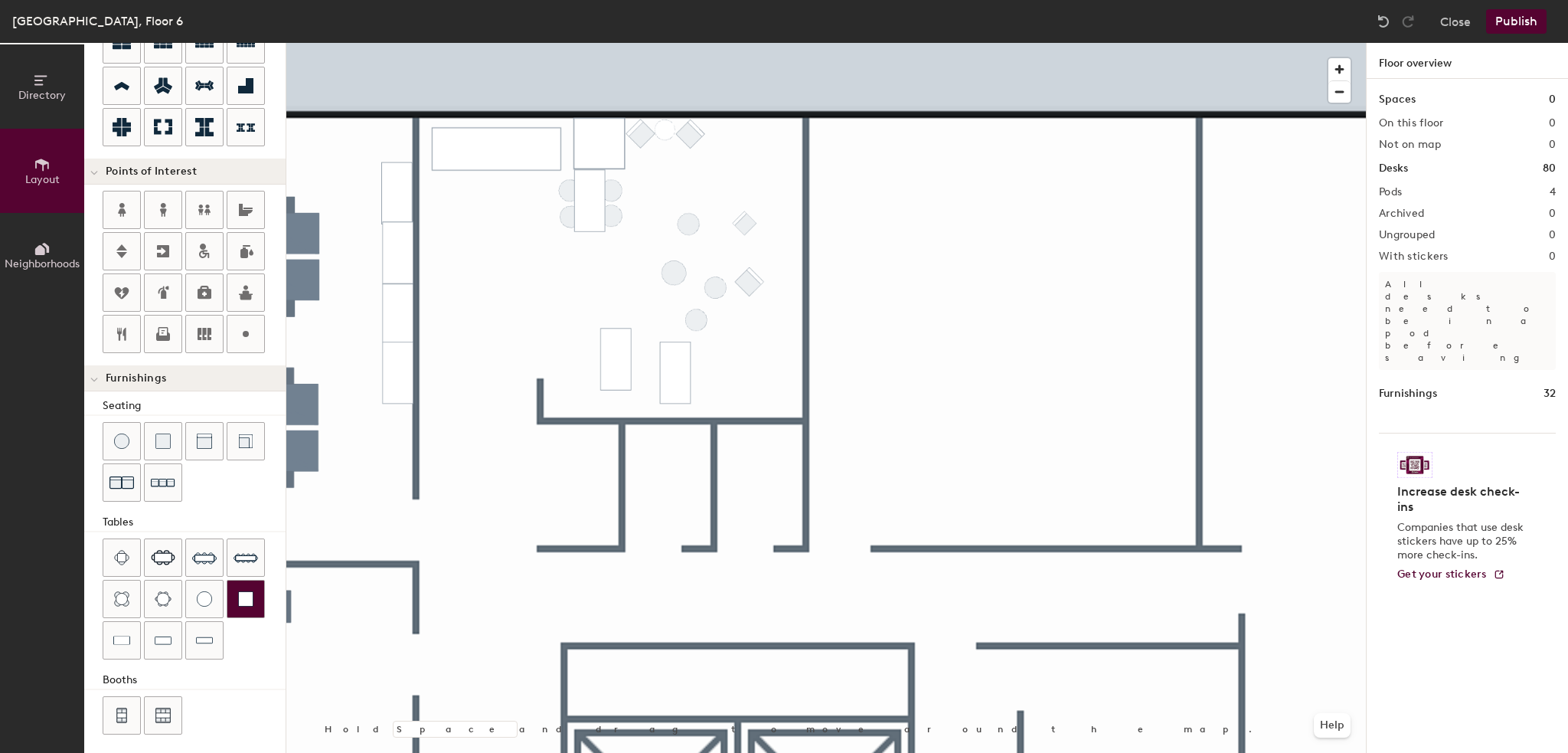
click at [245, 600] on img at bounding box center [246, 599] width 16 height 16
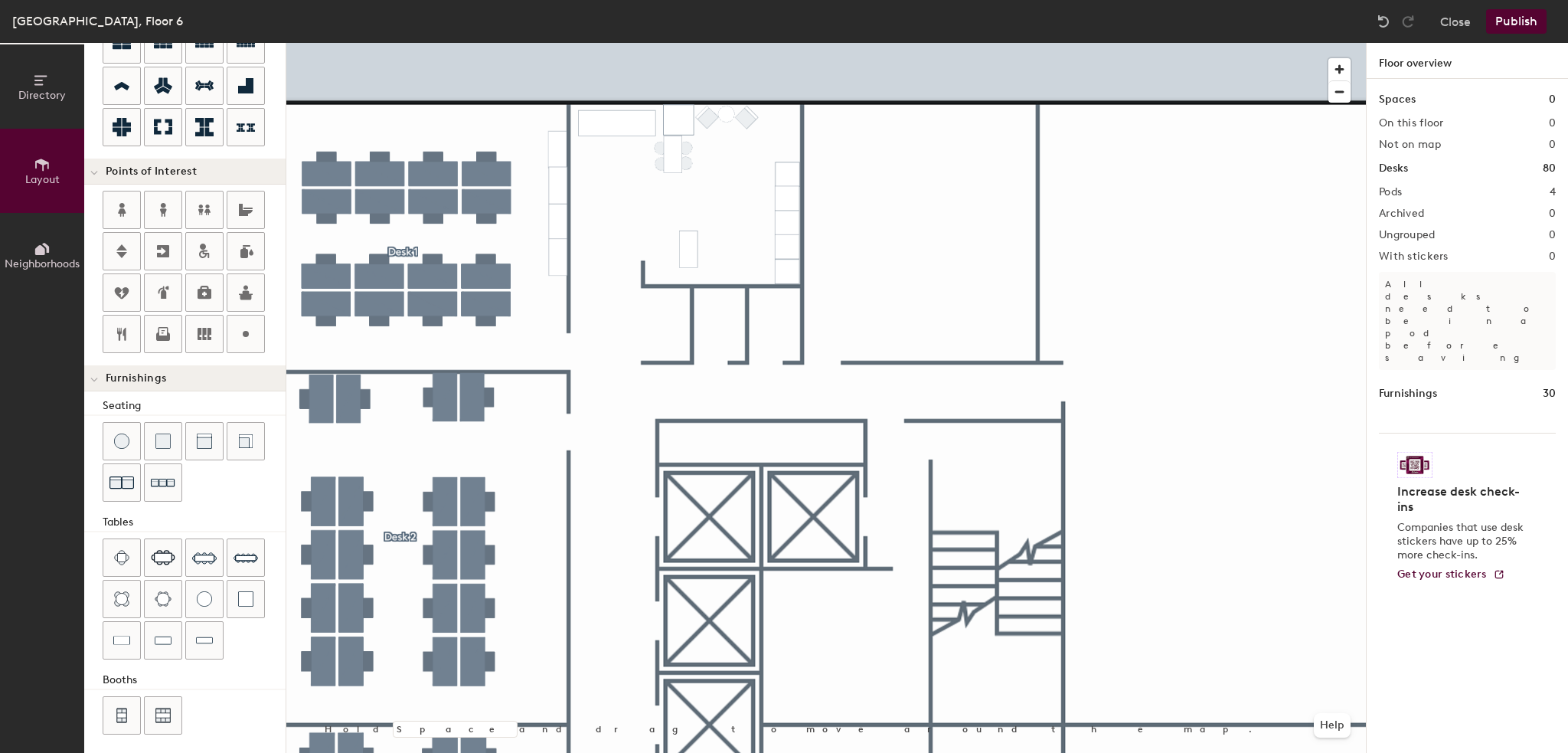
type input "40"
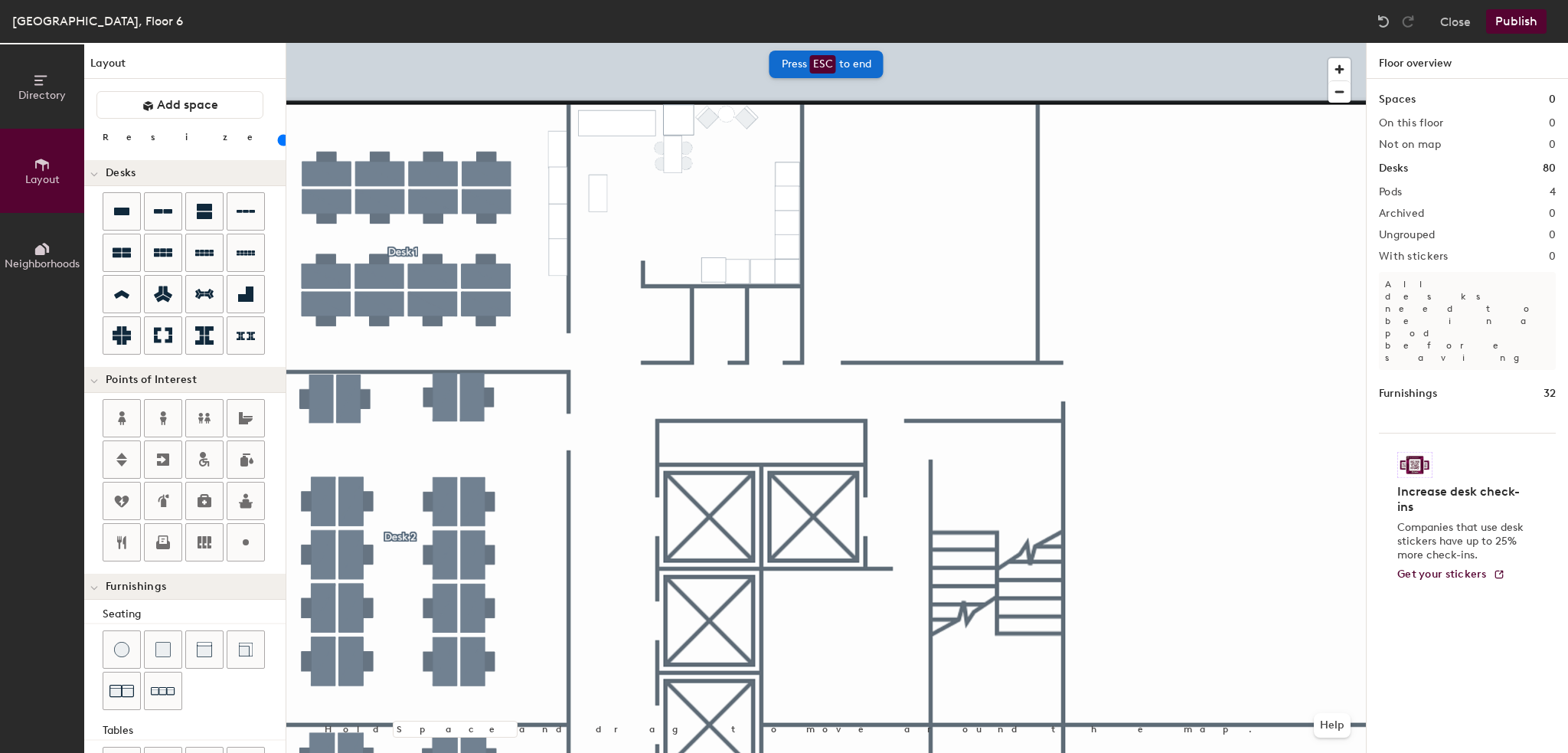
scroll to position [208, 0]
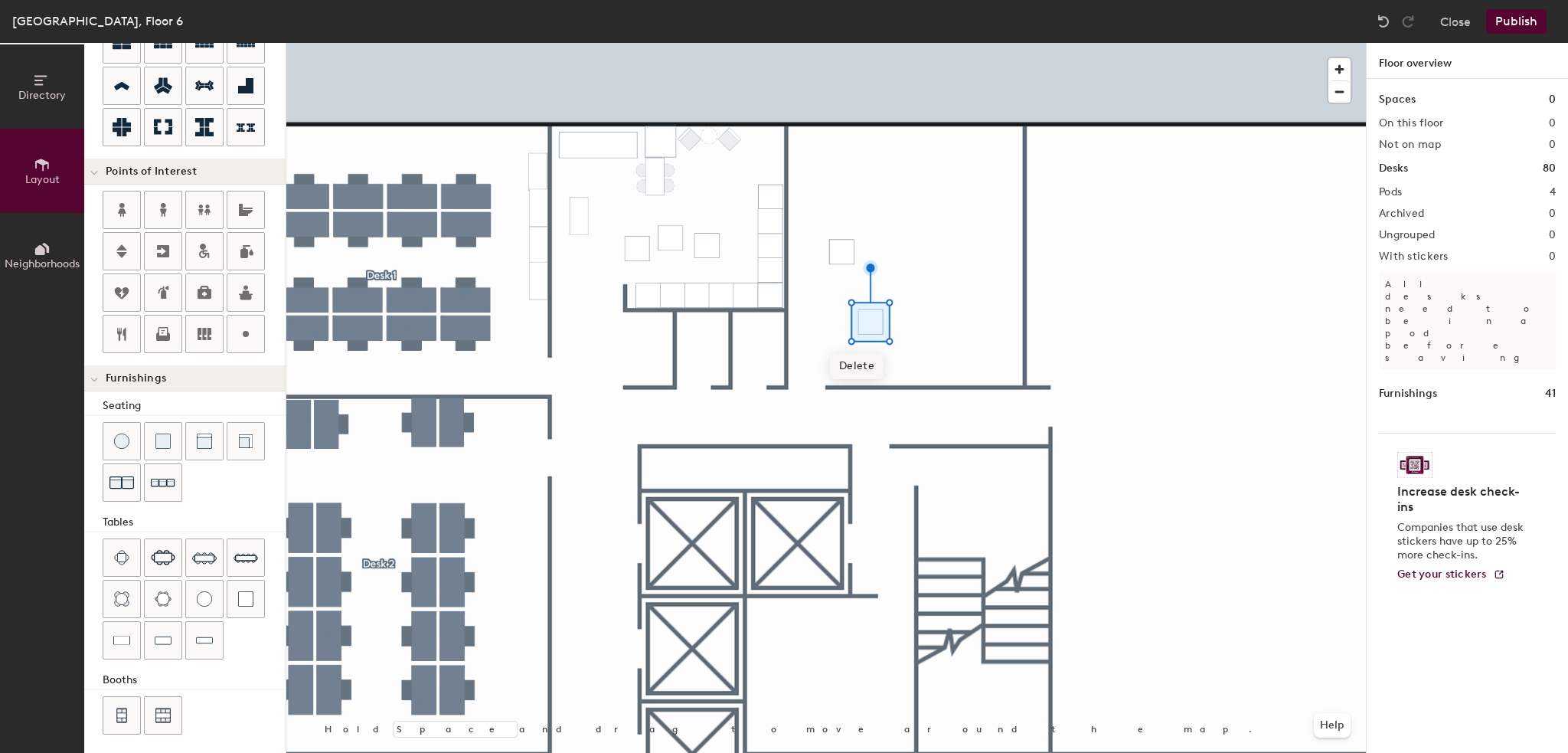
click at [846, 363] on span "Delete" at bounding box center [856, 365] width 54 height 27
click at [166, 715] on img at bounding box center [163, 716] width 16 height 16
click at [889, 405] on span "Delete" at bounding box center [885, 403] width 54 height 27
drag, startPoint x: 127, startPoint y: 711, endPoint x: 255, endPoint y: 636, distance: 148.4
click at [135, 707] on div at bounding box center [121, 715] width 36 height 36
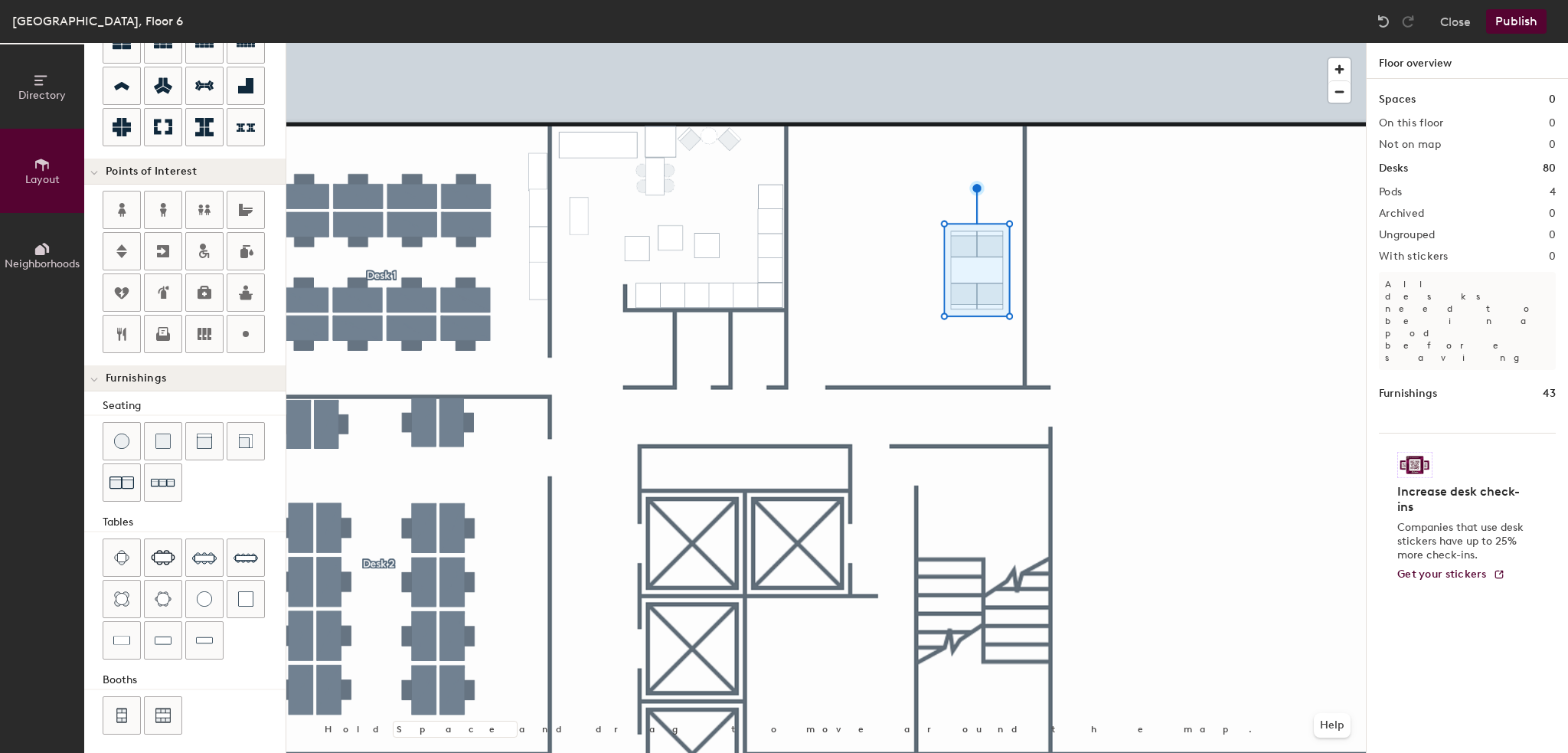
type input "40"
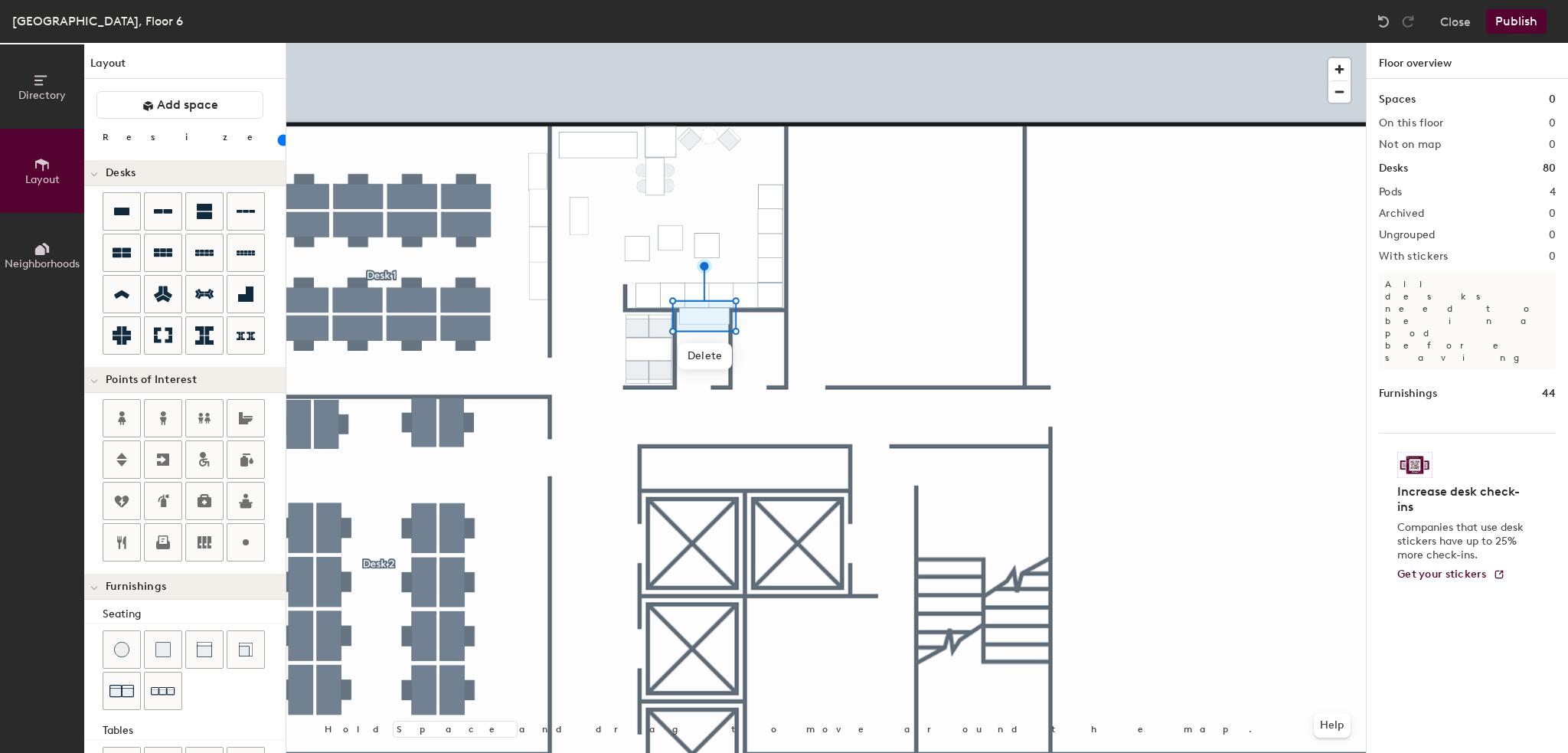
scroll to position [208, 0]
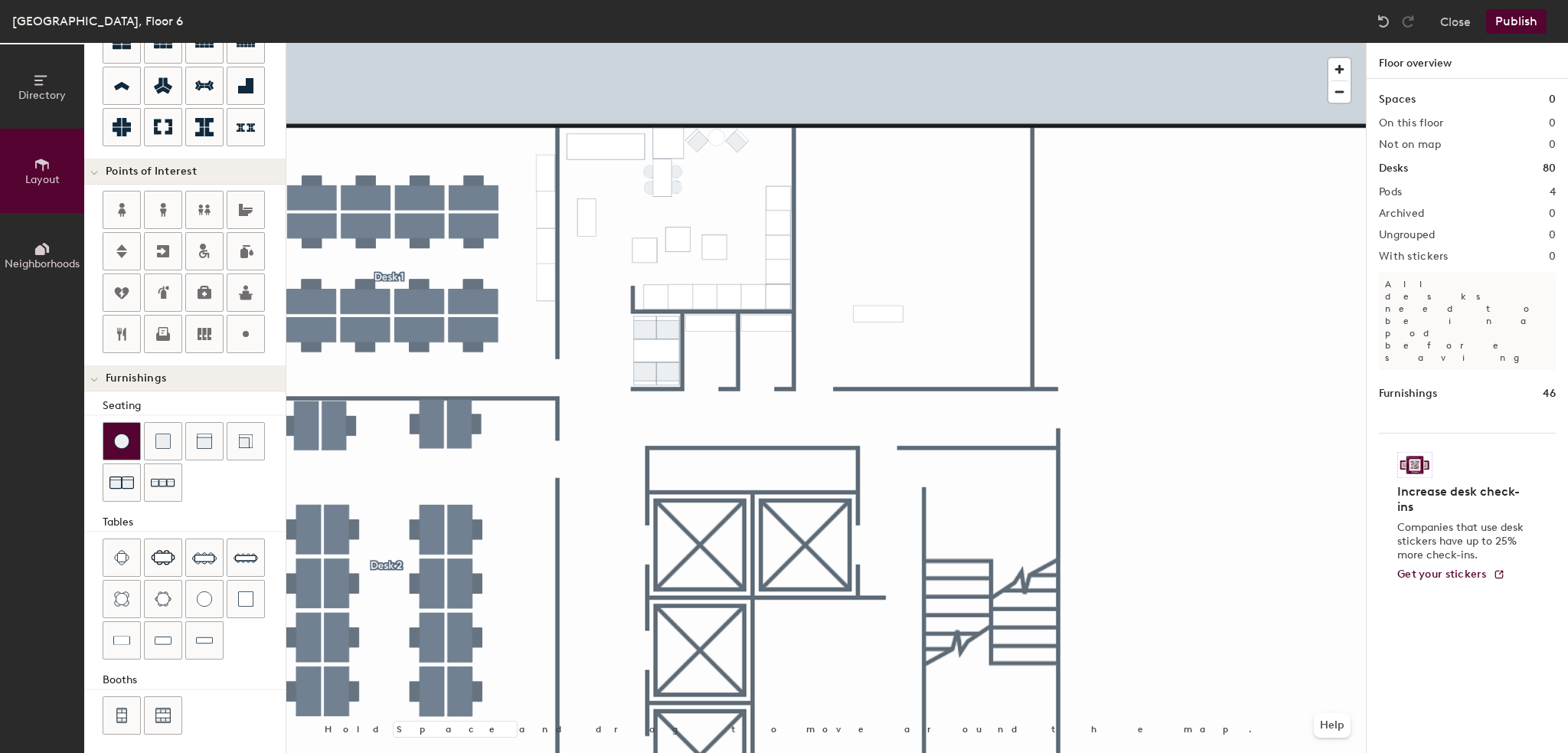
click at [126, 440] on img at bounding box center [122, 441] width 16 height 16
click at [872, 248] on span "Delete" at bounding box center [874, 249] width 54 height 27
click at [144, 641] on div at bounding box center [162, 639] width 36 height 36
click at [159, 478] on img at bounding box center [163, 483] width 25 height 24
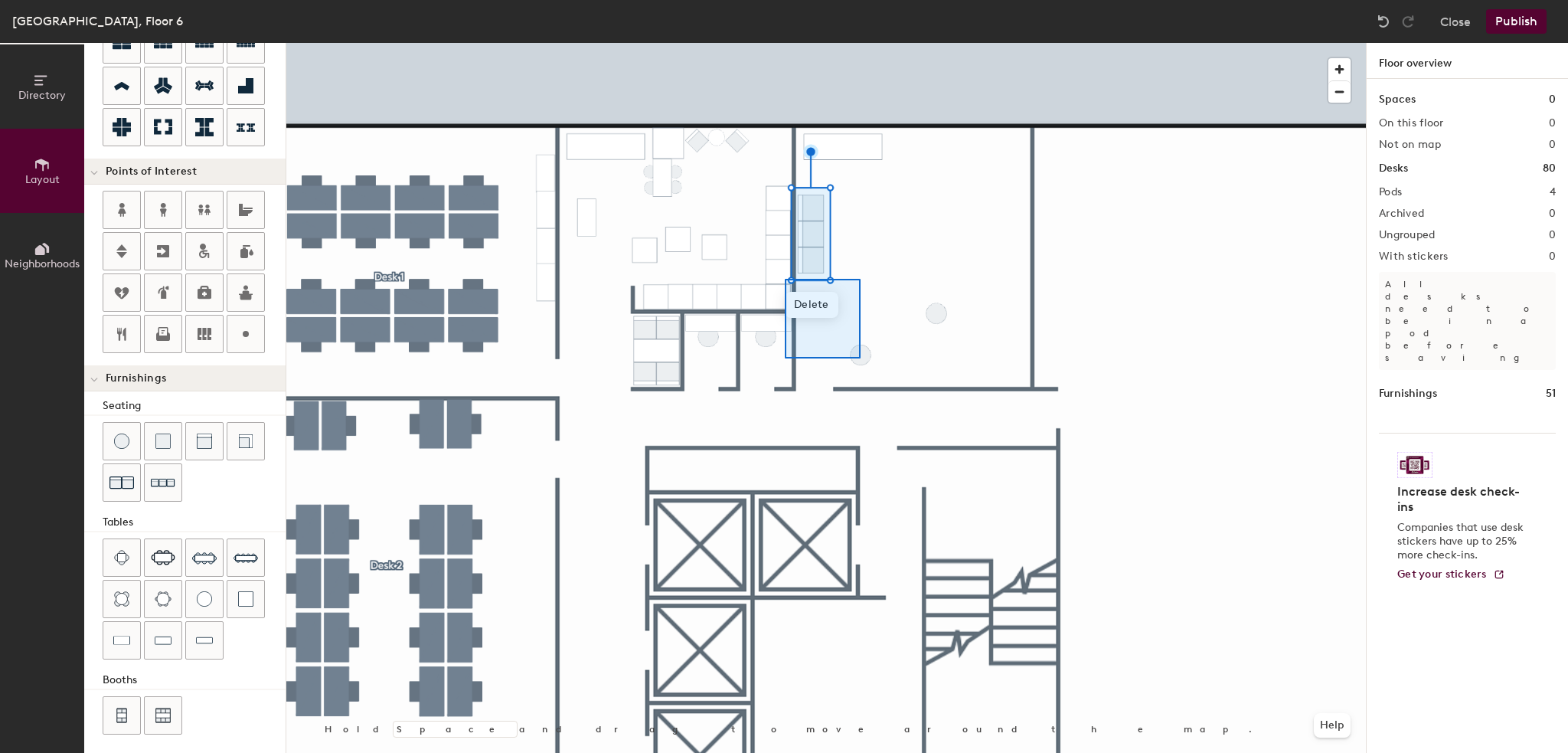
click at [785, 43] on div at bounding box center [826, 43] width 1079 height 0
type input "60"
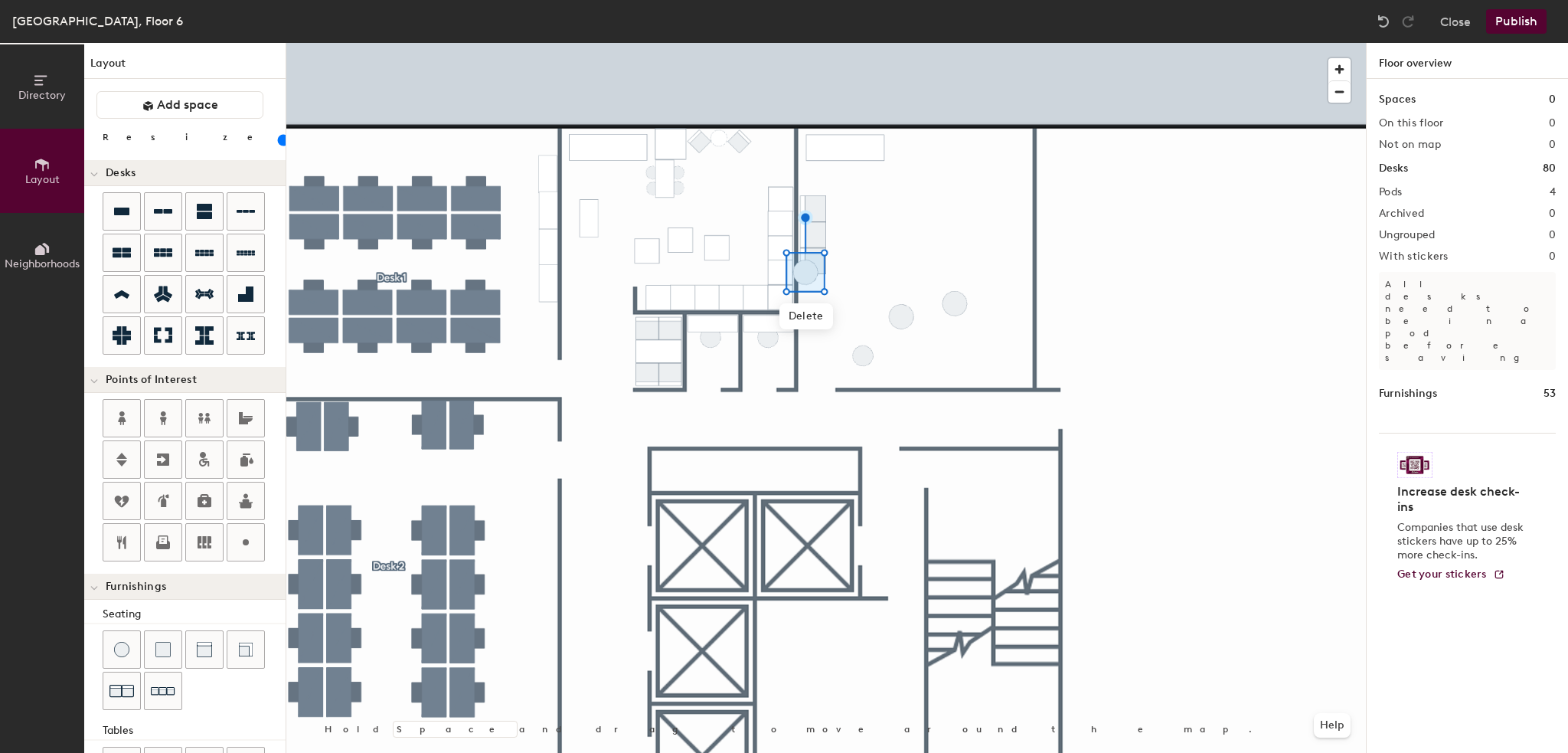
scroll to position [208, 0]
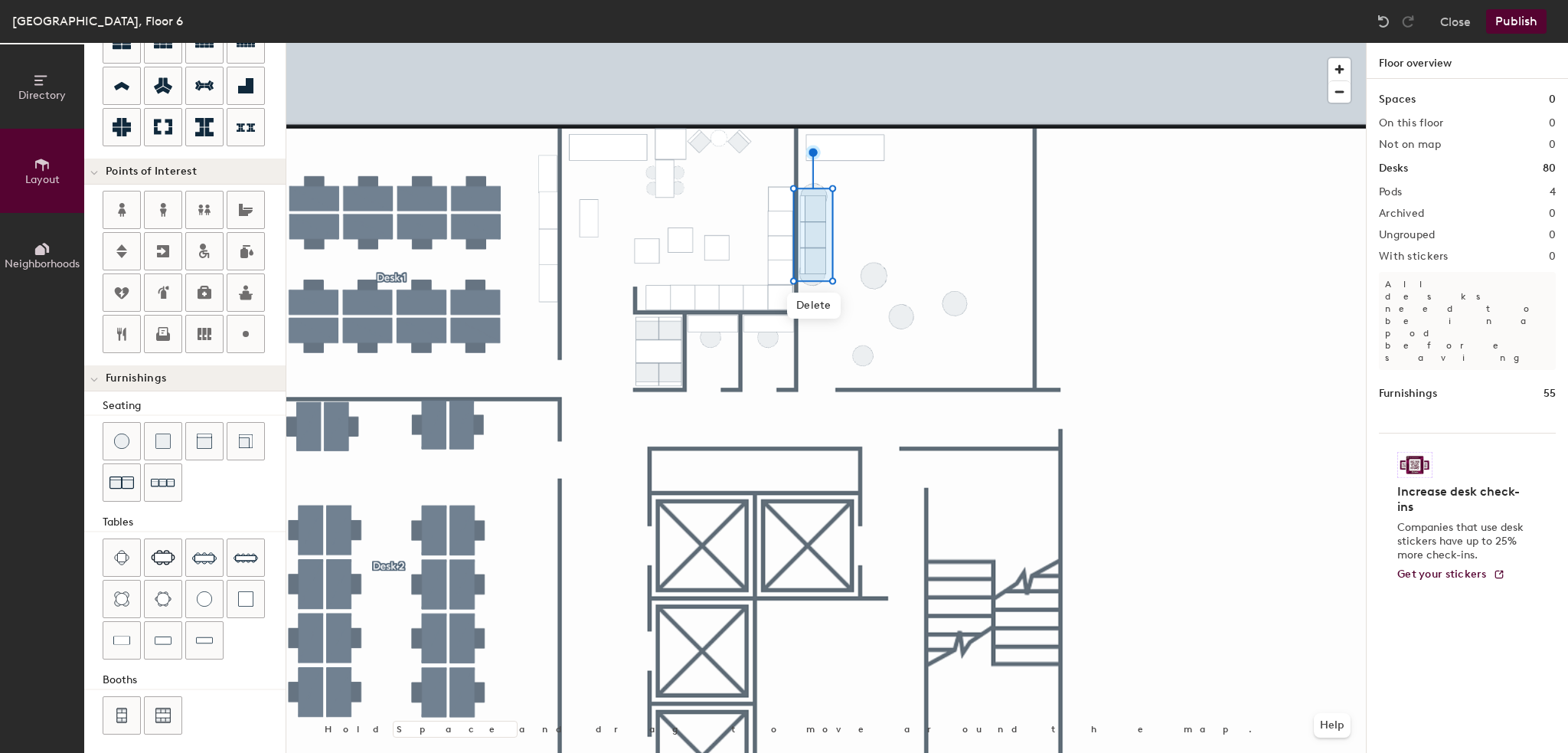
click at [923, 43] on div at bounding box center [826, 43] width 1079 height 0
click at [818, 43] on div at bounding box center [826, 43] width 1079 height 0
click at [826, 291] on span "Delete" at bounding box center [814, 294] width 54 height 27
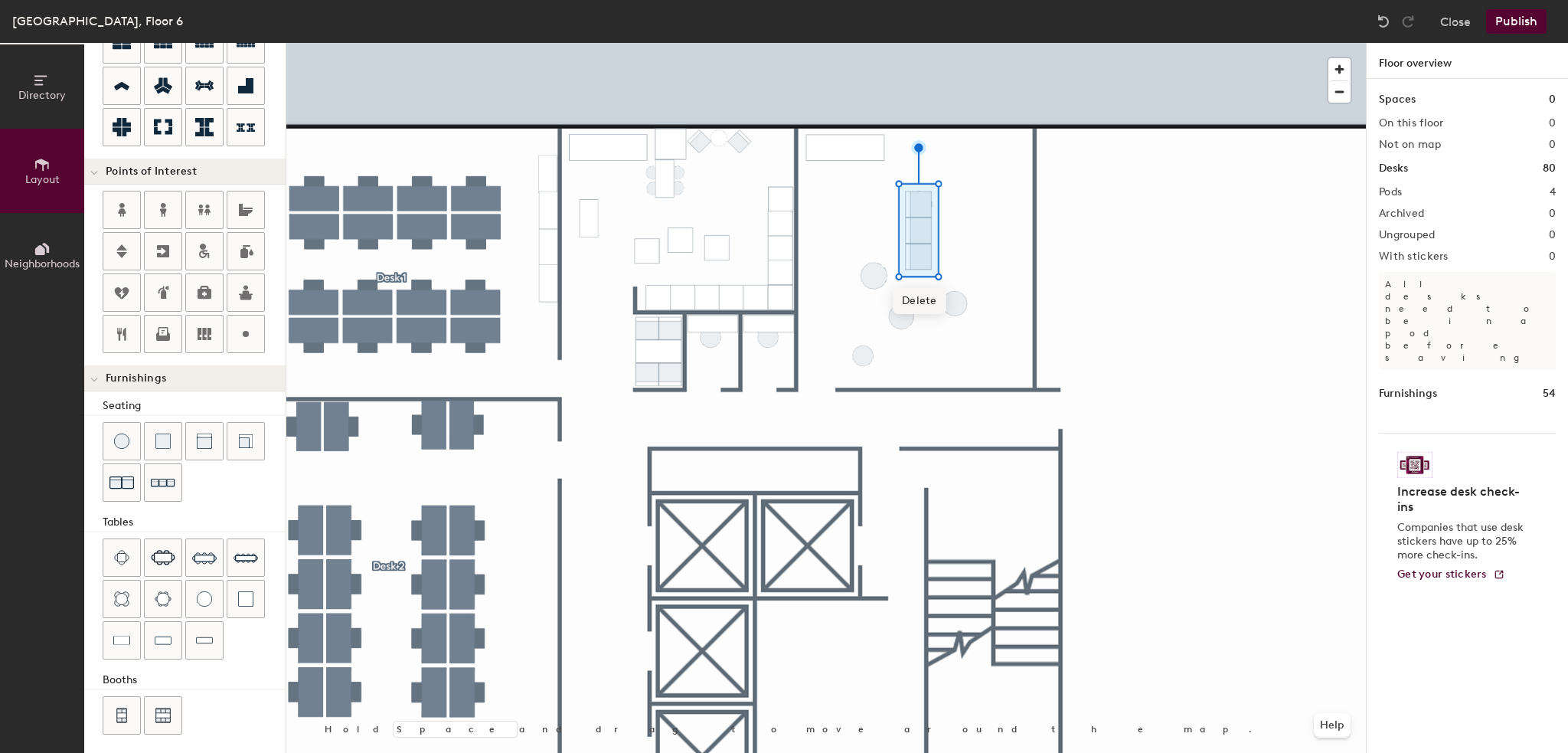
click at [919, 299] on span "Delete" at bounding box center [919, 300] width 54 height 27
click at [163, 480] on img at bounding box center [163, 483] width 25 height 24
click at [866, 321] on span "Delete" at bounding box center [874, 320] width 54 height 27
click at [901, 357] on span "Delete" at bounding box center [901, 360] width 54 height 27
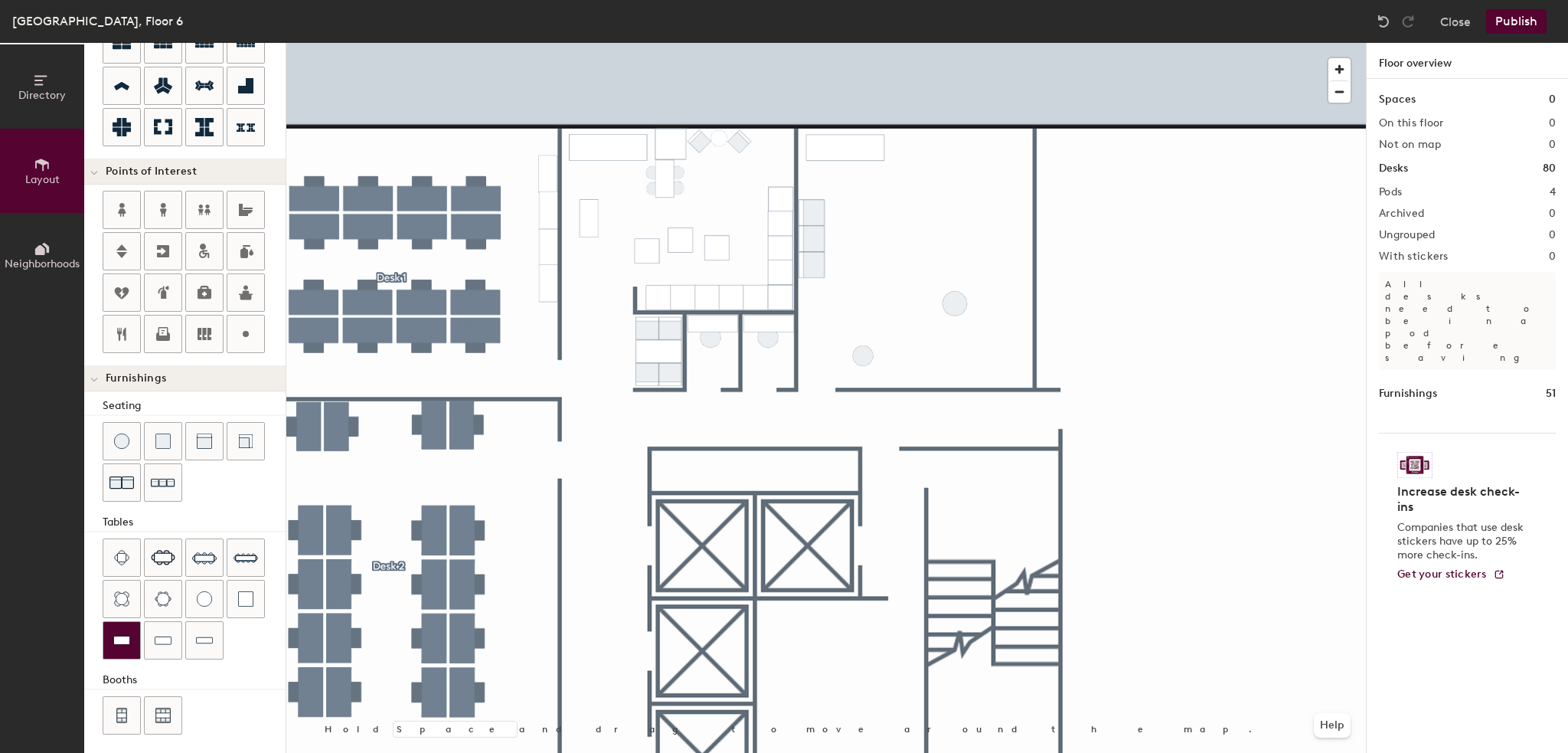
click at [116, 641] on img at bounding box center [121, 640] width 17 height 16
click at [930, 43] on div at bounding box center [826, 43] width 1079 height 0
click at [1516, 18] on button "Publish" at bounding box center [1517, 21] width 61 height 25
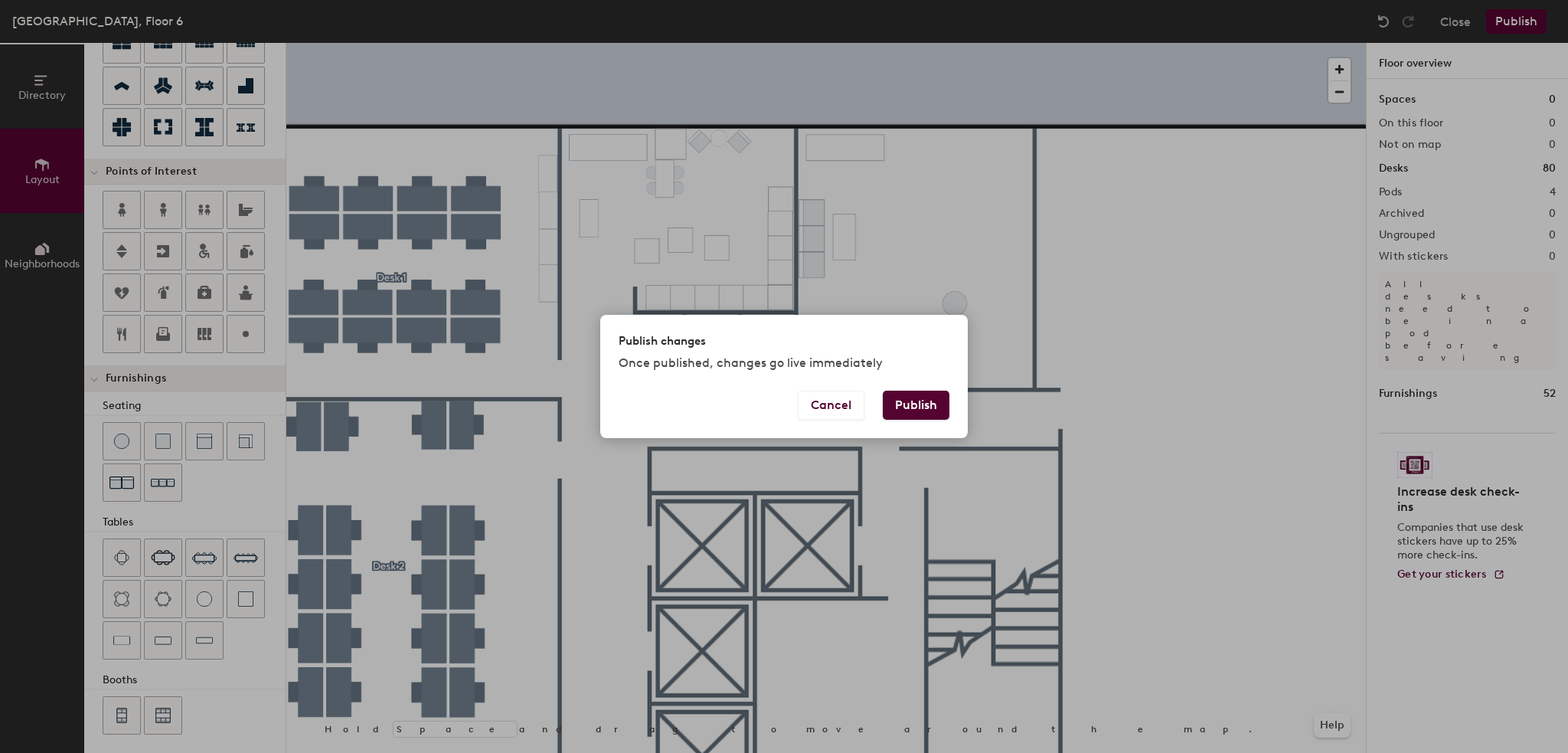
click at [906, 405] on button "Publish" at bounding box center [916, 405] width 67 height 29
click at [374, 49] on div "Publish changes Once published, changes go live immediately Cancel Publish" at bounding box center [784, 376] width 1568 height 753
type input "20"
